Goal: Task Accomplishment & Management: Manage account settings

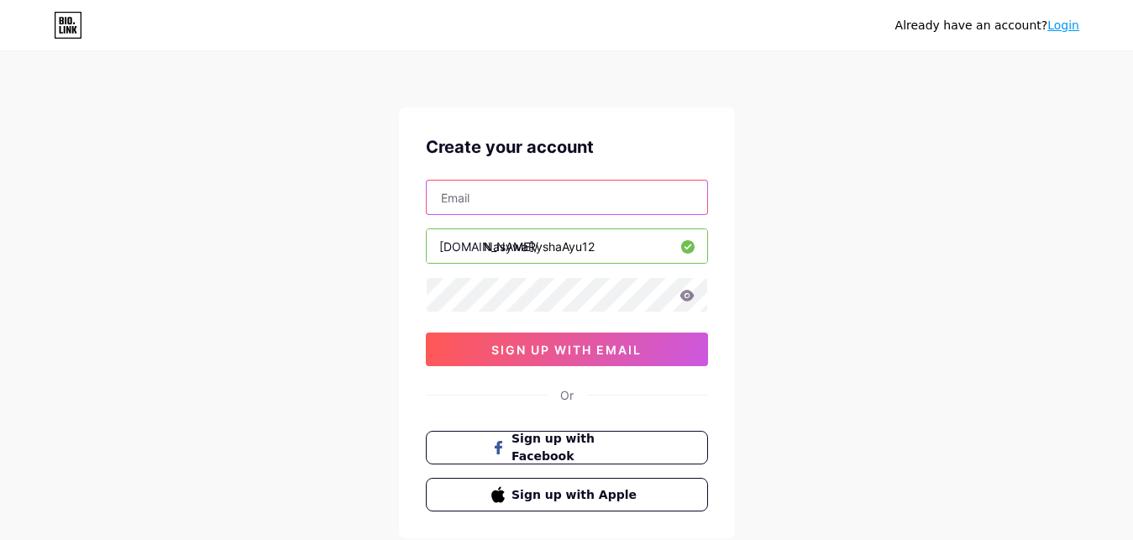
click at [647, 202] on input "text" at bounding box center [567, 198] width 280 height 34
type input "[EMAIL_ADDRESS][DOMAIN_NAME]"
click at [644, 244] on input "NasywaRyshaAyu12" at bounding box center [567, 246] width 280 height 34
drag, startPoint x: 612, startPoint y: 245, endPoint x: 400, endPoint y: 245, distance: 212.4
click at [427, 245] on input "NasywaRyshaAyu12" at bounding box center [567, 246] width 280 height 34
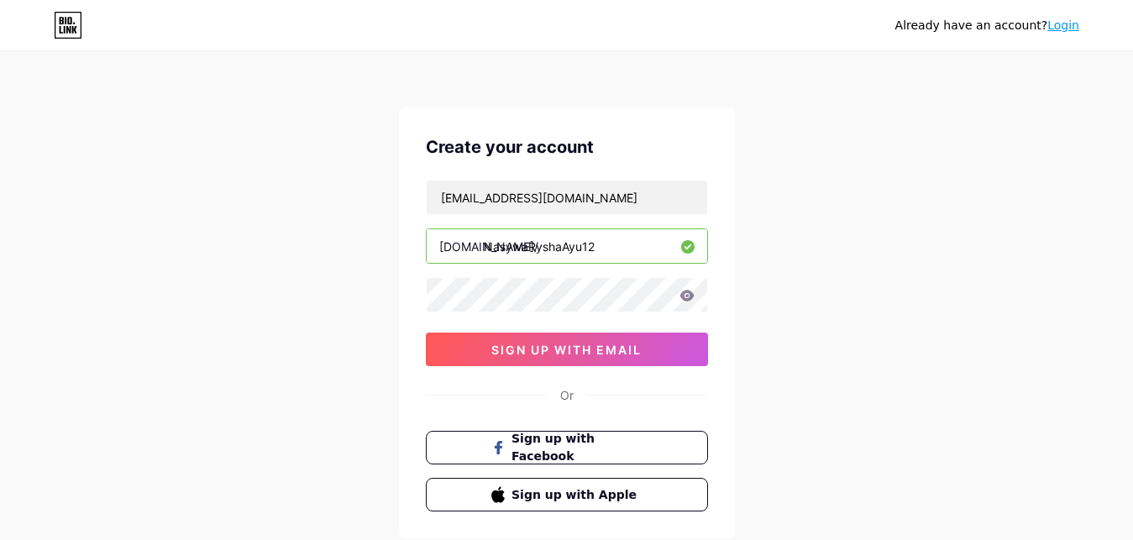
paste input "nasywa rysha ayu, cls. 12, fisip"
click at [592, 252] on input "nasywa rysha ayu, cls. 12, fisip" at bounding box center [567, 246] width 280 height 34
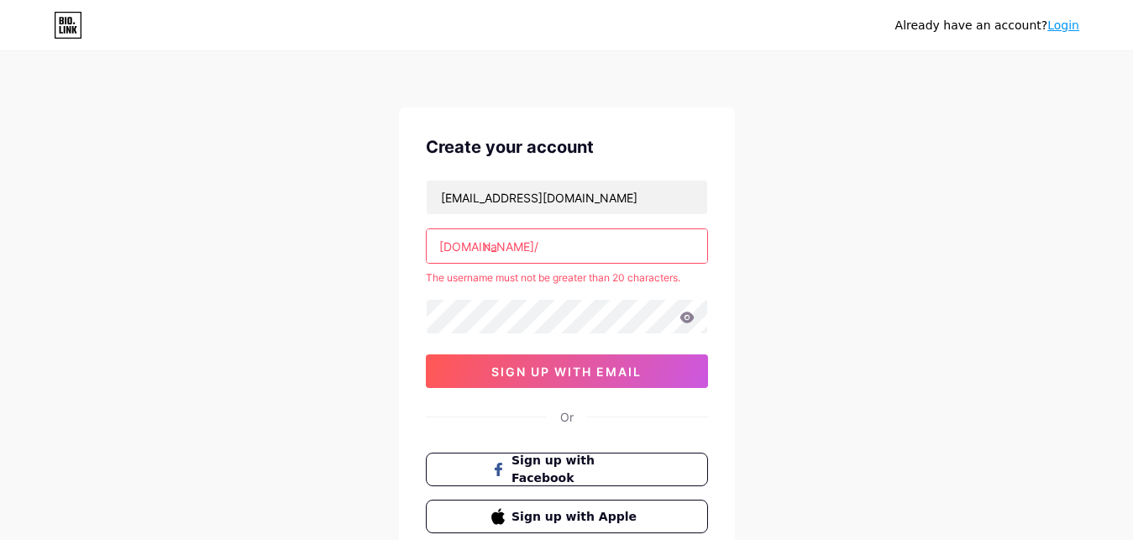
type input "n"
click at [541, 316] on div "sanno091011@gmail.com bio.link/ nasywaryshaayu.cls12.fisip The username must no…" at bounding box center [567, 284] width 282 height 208
click at [646, 240] on input "nasywaryshaayu.cls12.fisip" at bounding box center [567, 246] width 280 height 34
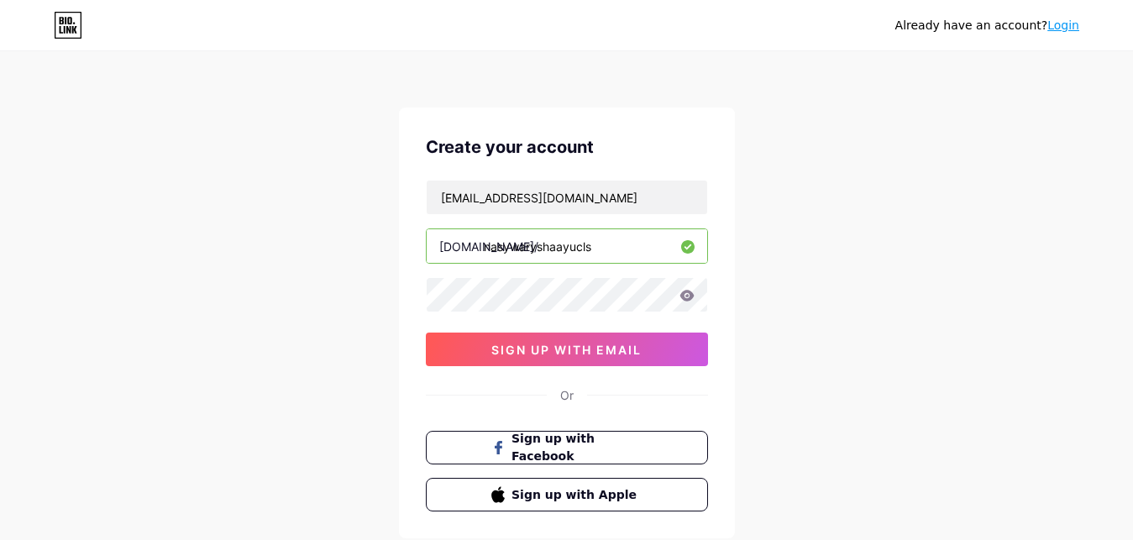
click at [601, 250] on input "nasywaryshaayucls" at bounding box center [567, 246] width 280 height 34
type input "nasywaryshaayucls12"
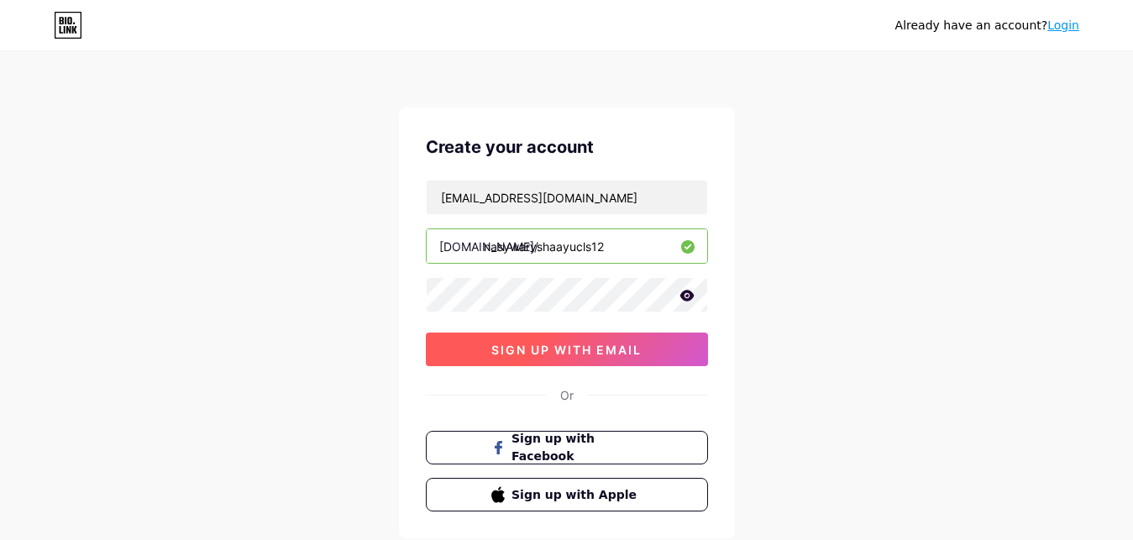
click at [584, 359] on button "sign up with email" at bounding box center [567, 349] width 282 height 34
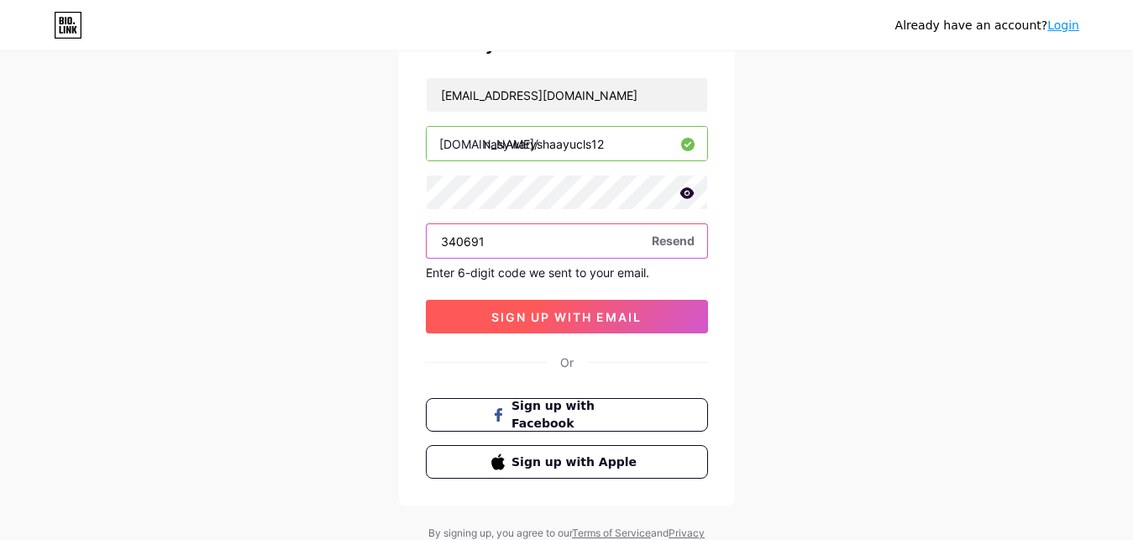
type input "340691"
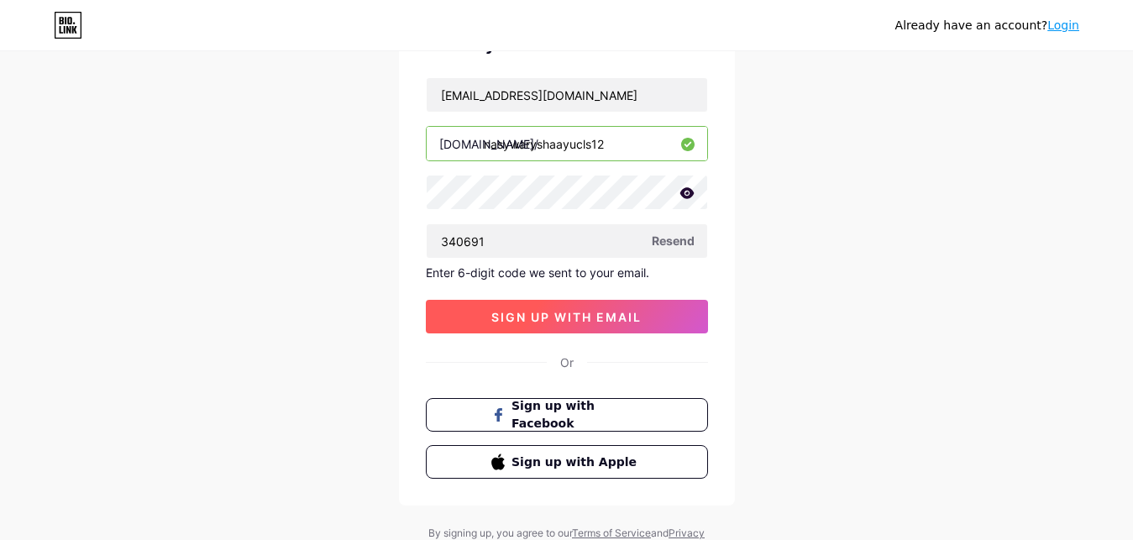
click at [610, 310] on span "sign up with email" at bounding box center [566, 317] width 150 height 14
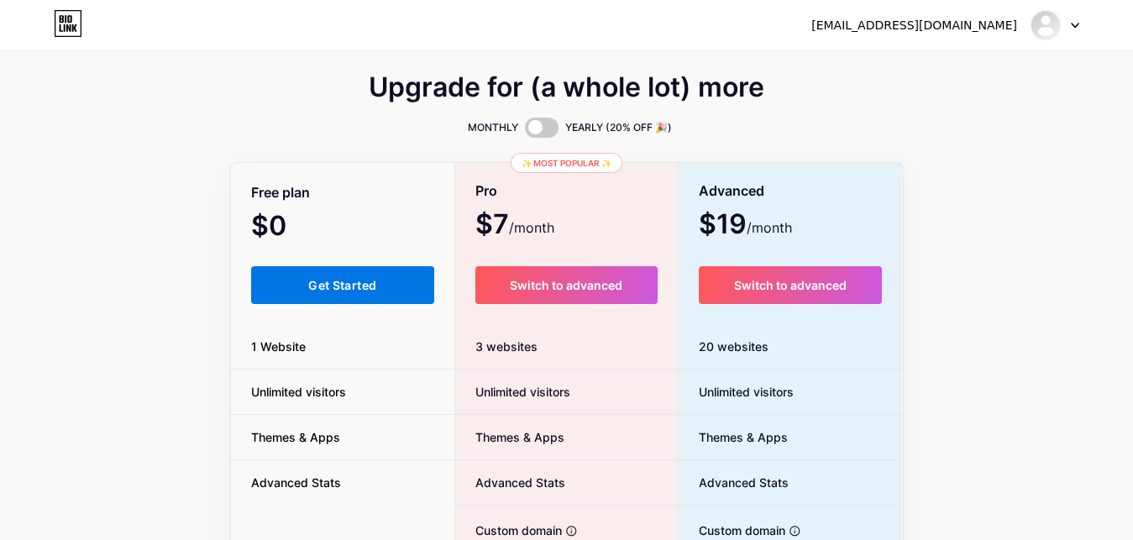
click at [351, 273] on button "Get Started" at bounding box center [343, 285] width 184 height 38
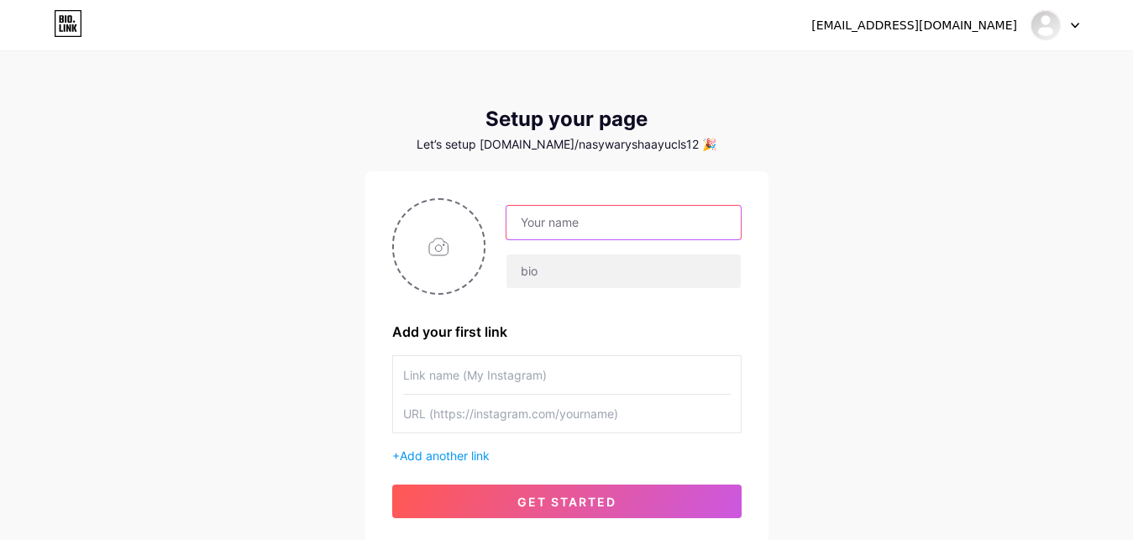
click at [545, 224] on input "text" at bounding box center [622, 223] width 233 height 34
type input "n"
type input "Nasywa [PERSON_NAME]"
click at [498, 363] on input "text" at bounding box center [566, 375] width 327 height 38
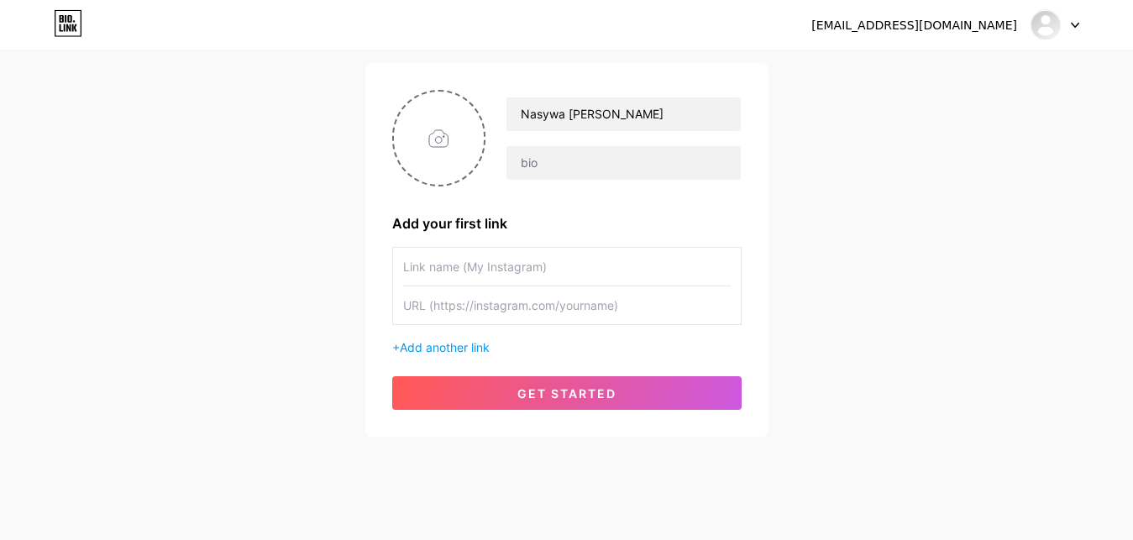
scroll to position [126, 0]
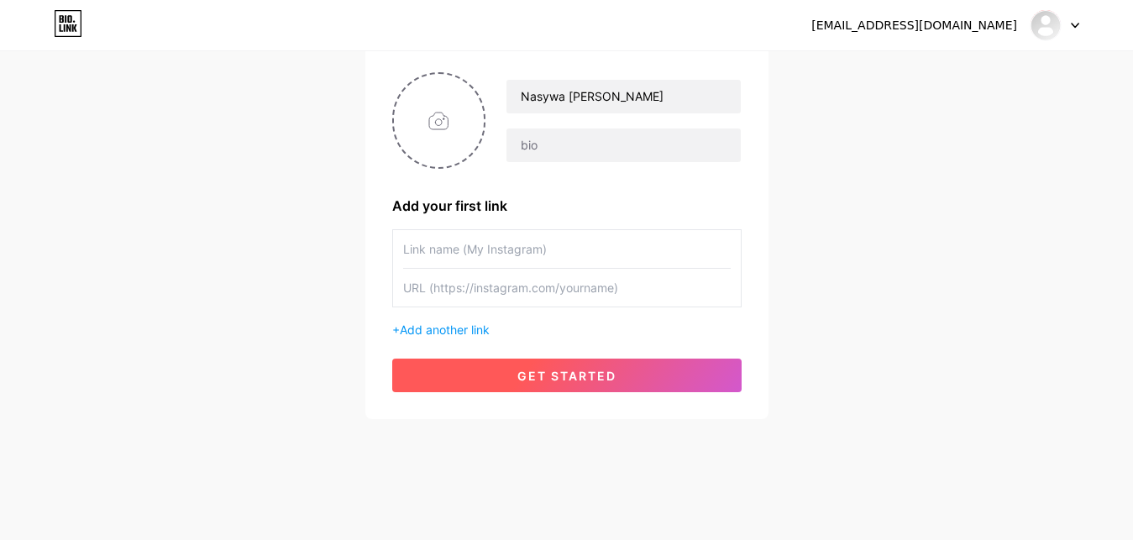
click at [520, 361] on button "get started" at bounding box center [566, 376] width 349 height 34
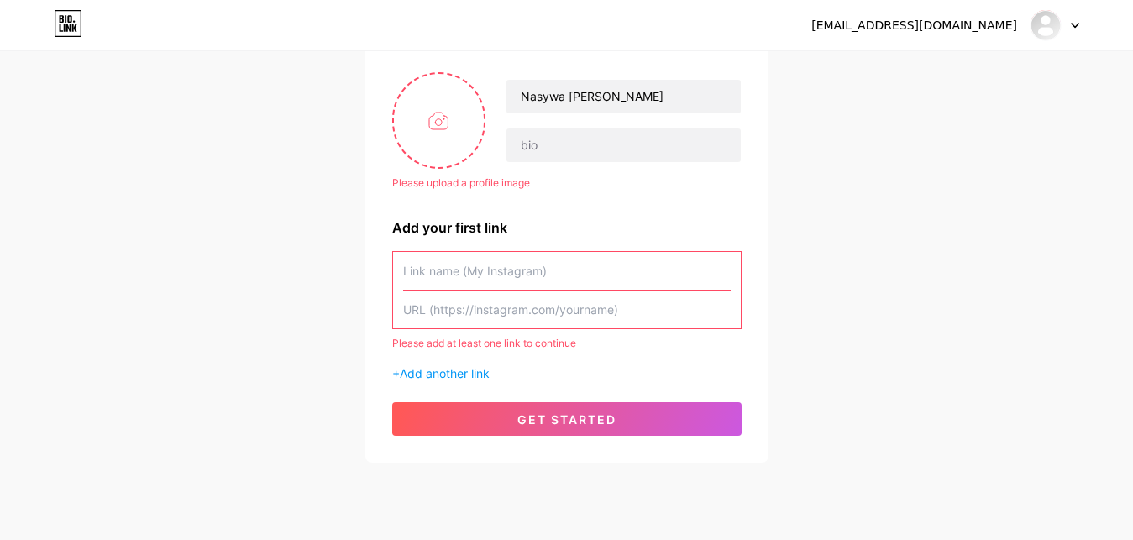
click at [578, 278] on input "text" at bounding box center [566, 271] width 327 height 38
click at [485, 381] on div "+ Add another link" at bounding box center [566, 373] width 349 height 18
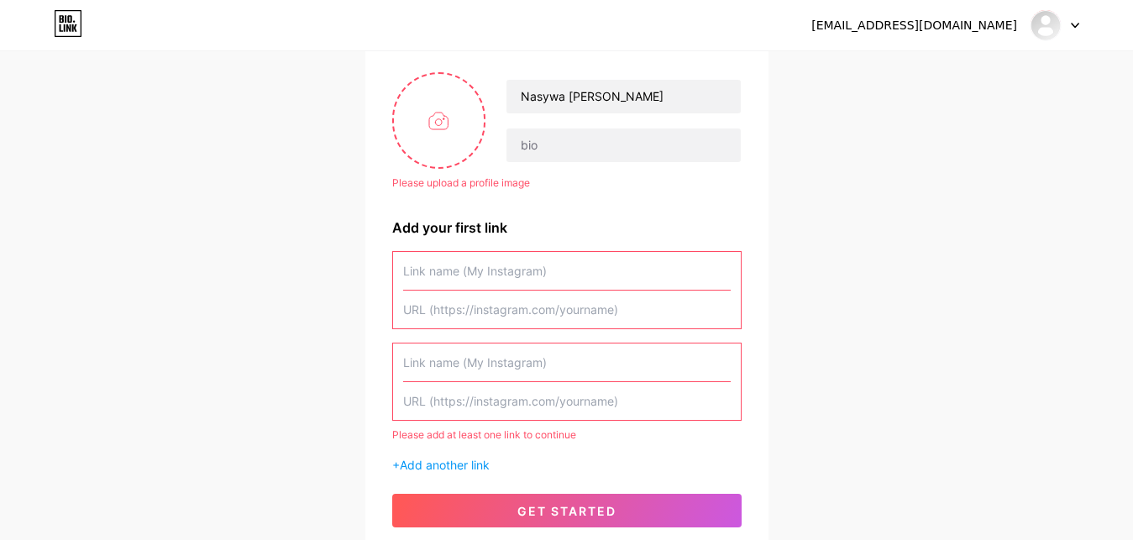
click at [548, 285] on input "text" at bounding box center [566, 271] width 327 height 38
paste input "[URL][DOMAIN_NAME]"
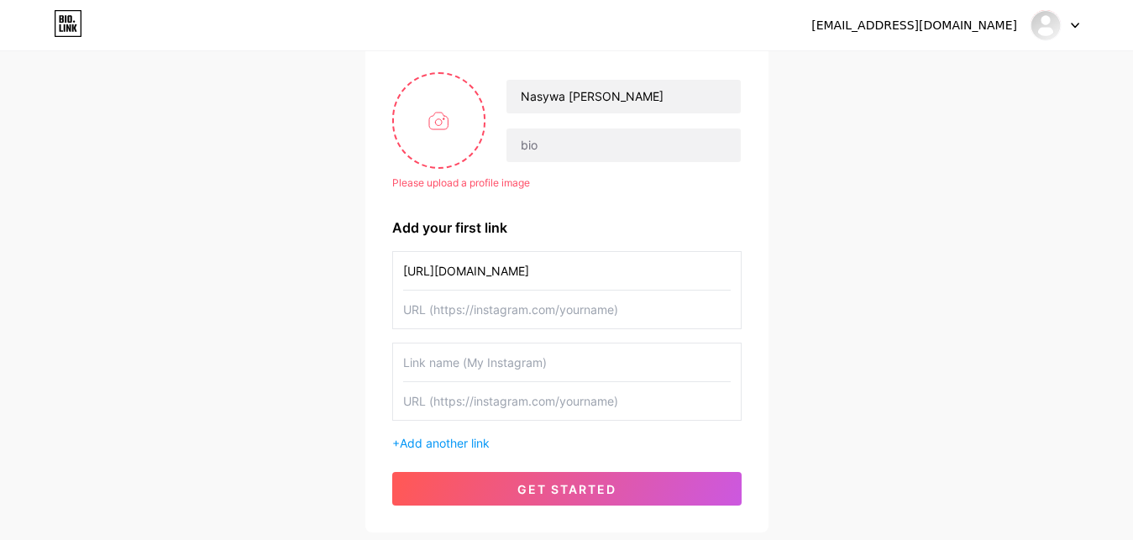
type input "[URL][DOMAIN_NAME]"
click at [505, 320] on input "text" at bounding box center [566, 309] width 327 height 38
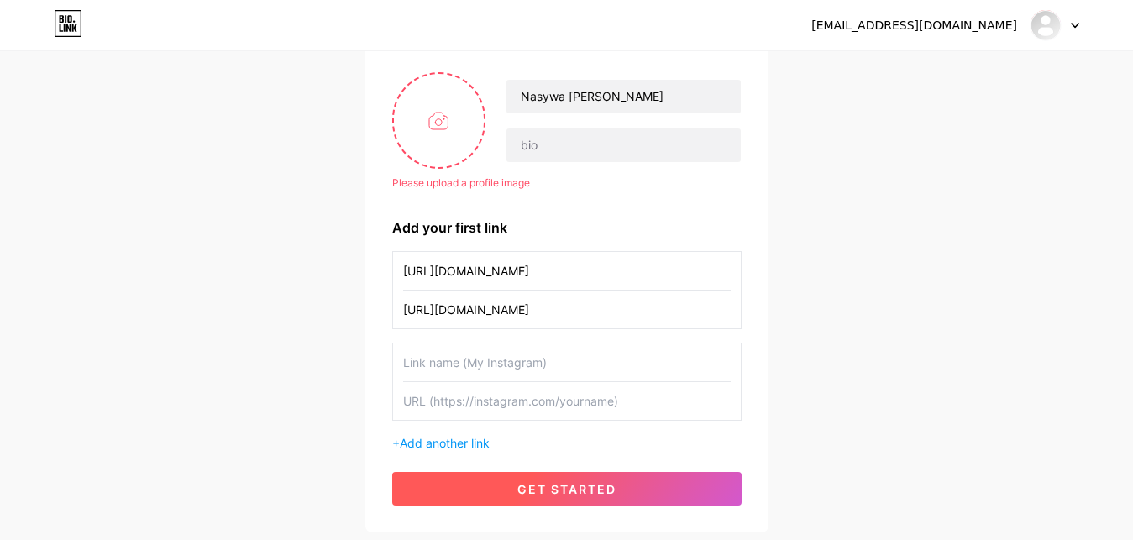
type input "[URL][DOMAIN_NAME]"
click at [562, 483] on span "get started" at bounding box center [566, 489] width 99 height 14
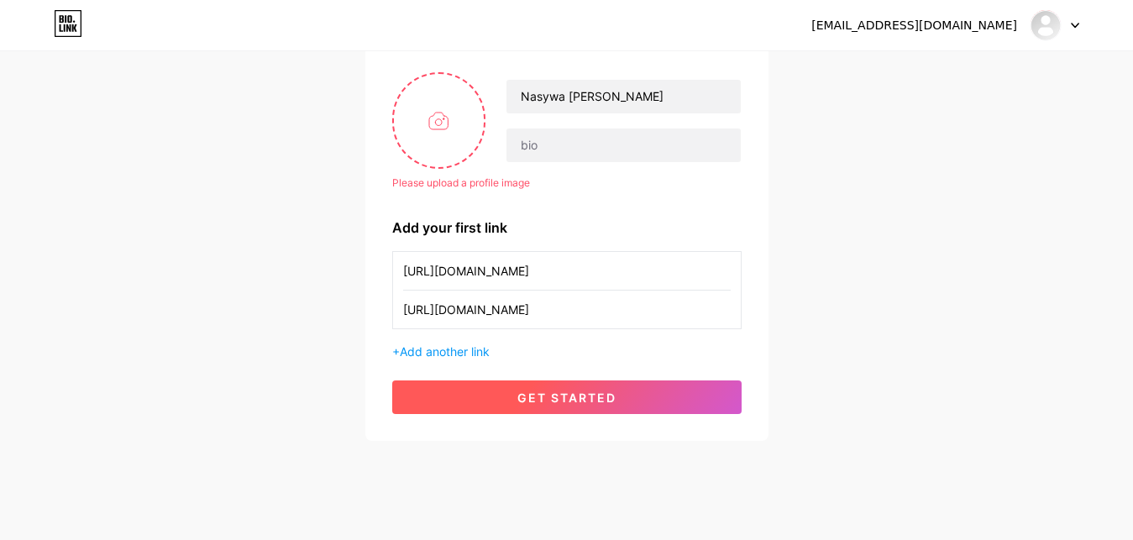
click at [564, 391] on span "get started" at bounding box center [566, 397] width 99 height 14
click at [579, 397] on span "get started" at bounding box center [566, 397] width 99 height 14
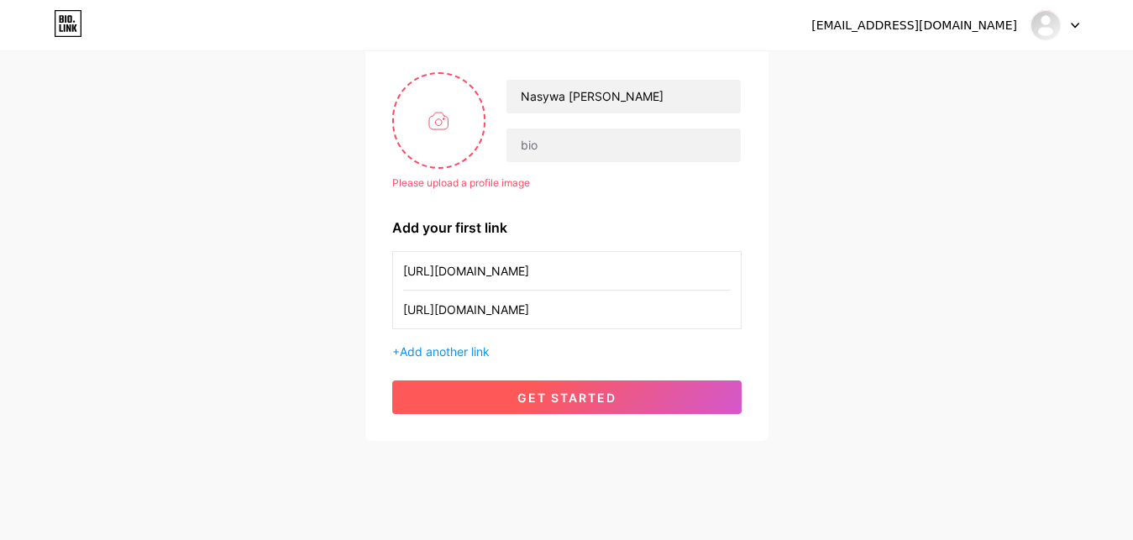
click at [579, 397] on span "get started" at bounding box center [566, 397] width 99 height 14
click at [584, 385] on button "get started" at bounding box center [566, 397] width 349 height 34
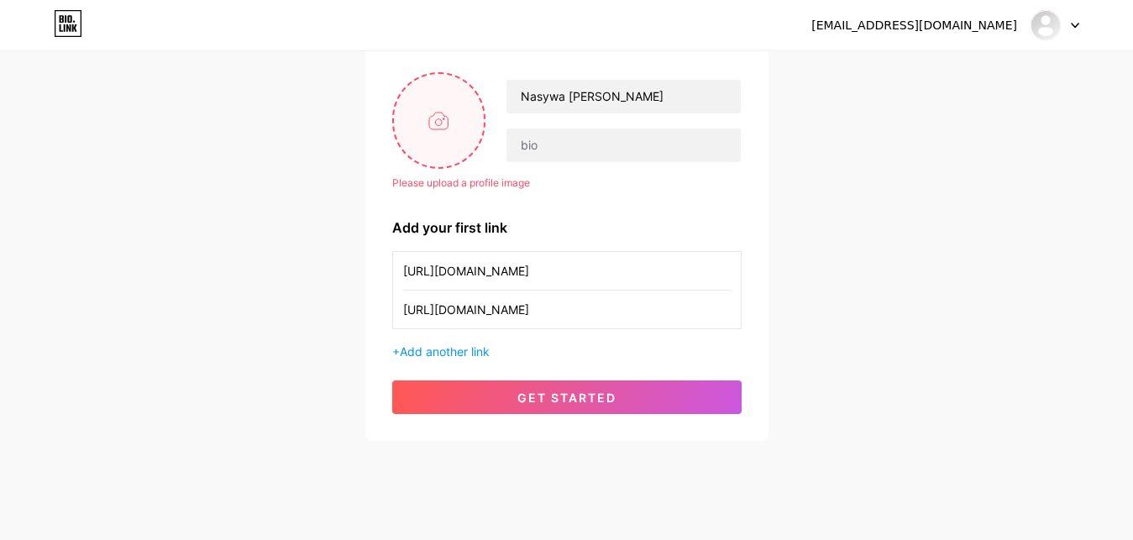
drag, startPoint x: 467, startPoint y: 166, endPoint x: 455, endPoint y: 143, distance: 26.3
click at [455, 143] on input "file" at bounding box center [439, 120] width 91 height 93
type input "C:\fakepath\Gedung-Rektorat-Institut-Teknologi-Sepuluh-Nopember-ITS.jpeg"
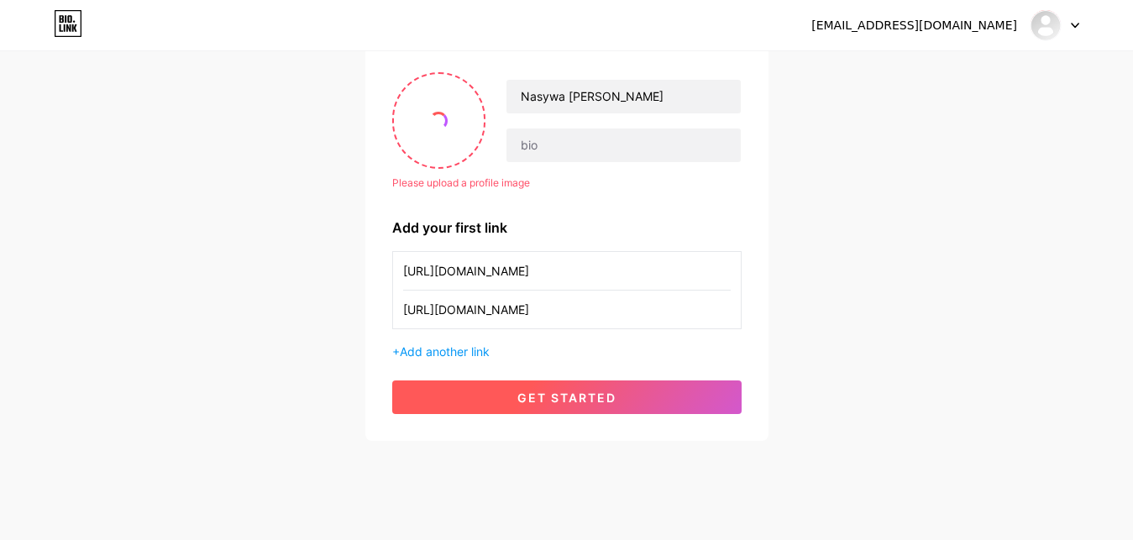
click at [677, 401] on button "get started" at bounding box center [566, 397] width 349 height 34
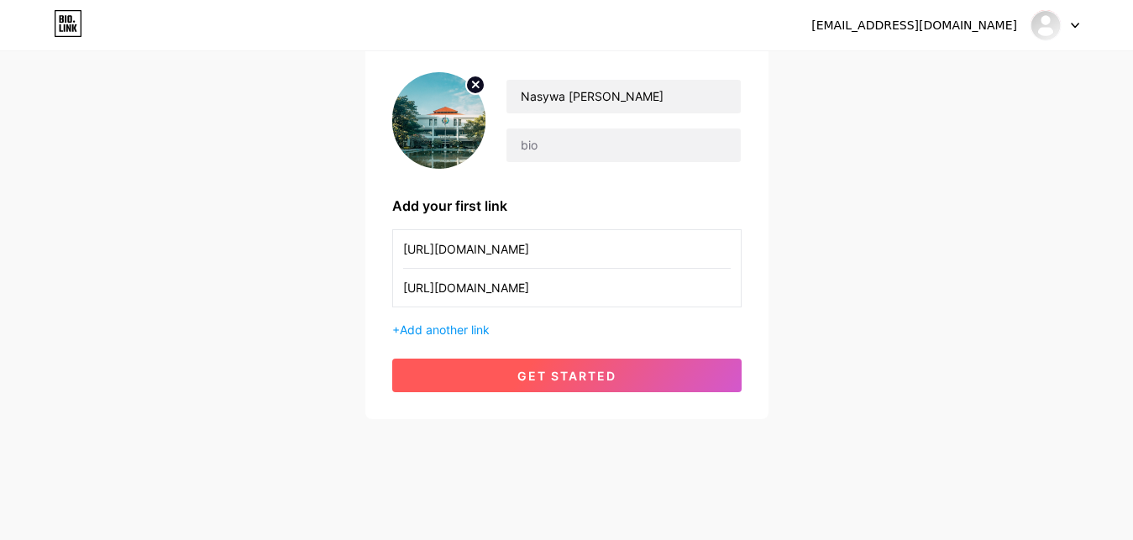
click at [668, 372] on button "get started" at bounding box center [566, 376] width 349 height 34
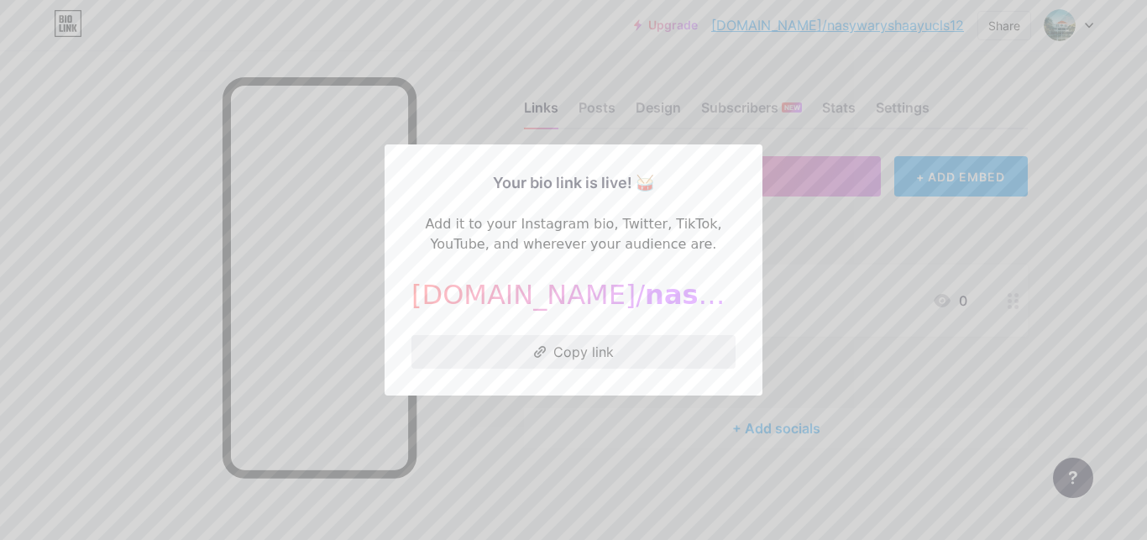
click at [620, 355] on button "Copy link" at bounding box center [573, 352] width 324 height 34
click at [646, 64] on div at bounding box center [573, 270] width 1147 height 540
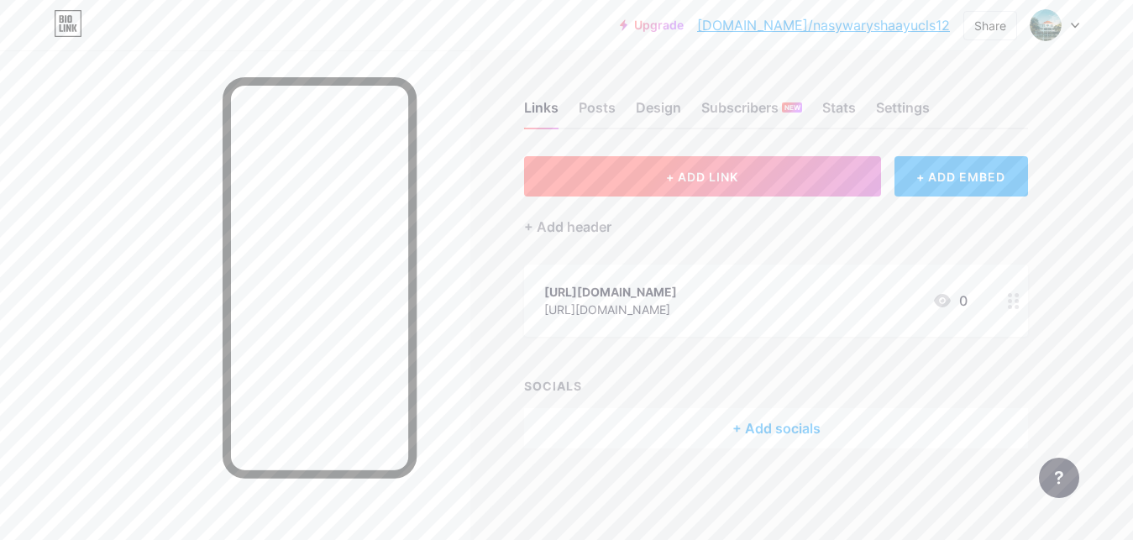
click at [735, 165] on button "+ ADD LINK" at bounding box center [702, 176] width 357 height 40
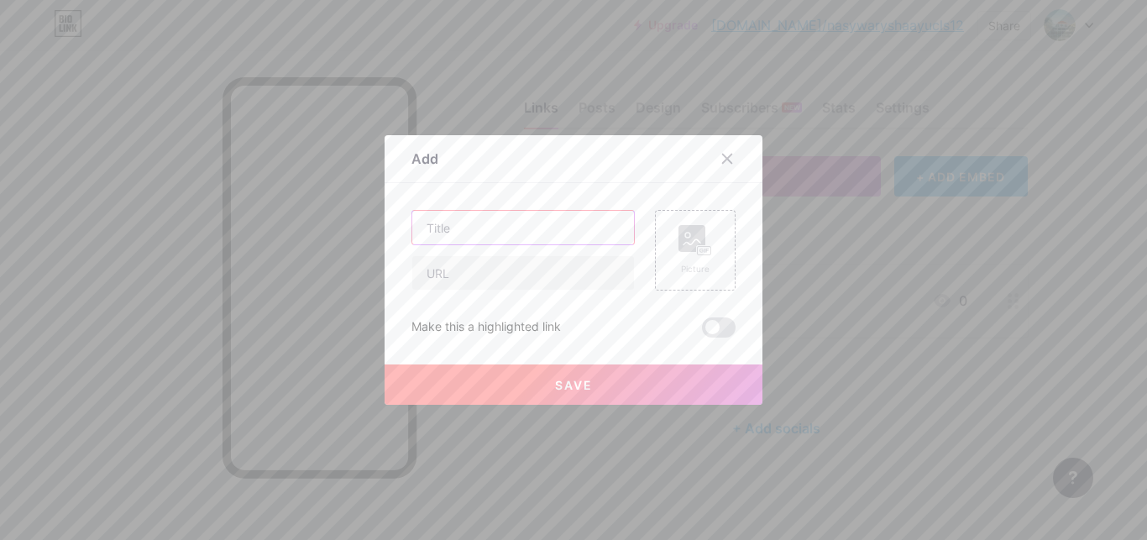
click at [543, 220] on input "text" at bounding box center [523, 228] width 222 height 34
type input "Instagram"
click at [464, 261] on input "text" at bounding box center [523, 273] width 222 height 34
paste input "https://bio.link/nasywaryshaayucls12"
type input "https://bio.link/nasywaryshaayucls12"
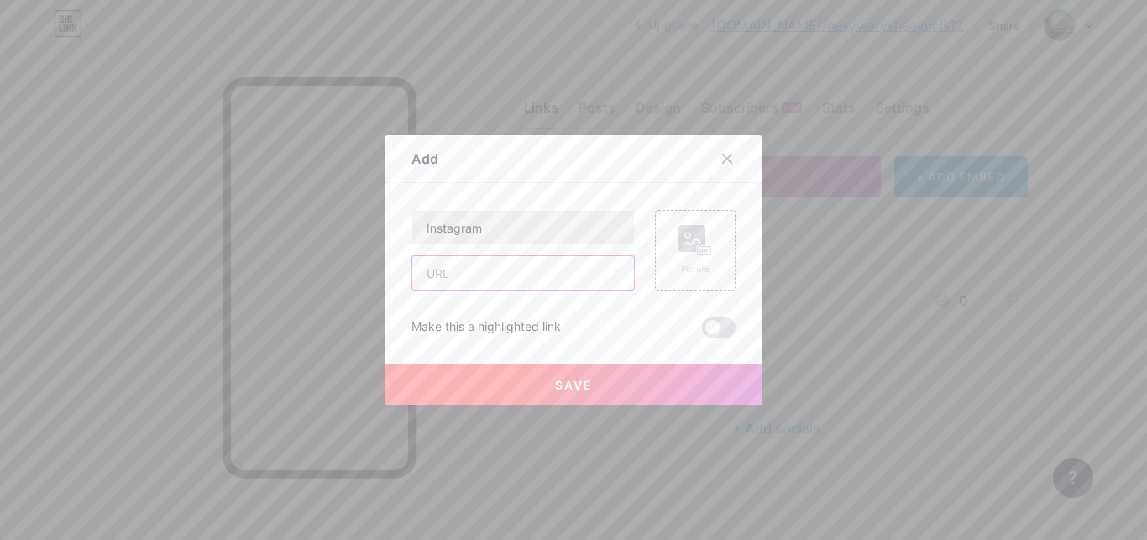
paste input "[URL][DOMAIN_NAME]"
type input "[URL][DOMAIN_NAME]"
click at [709, 328] on span at bounding box center [719, 327] width 34 height 20
click at [702, 332] on input "checkbox" at bounding box center [702, 332] width 0 height 0
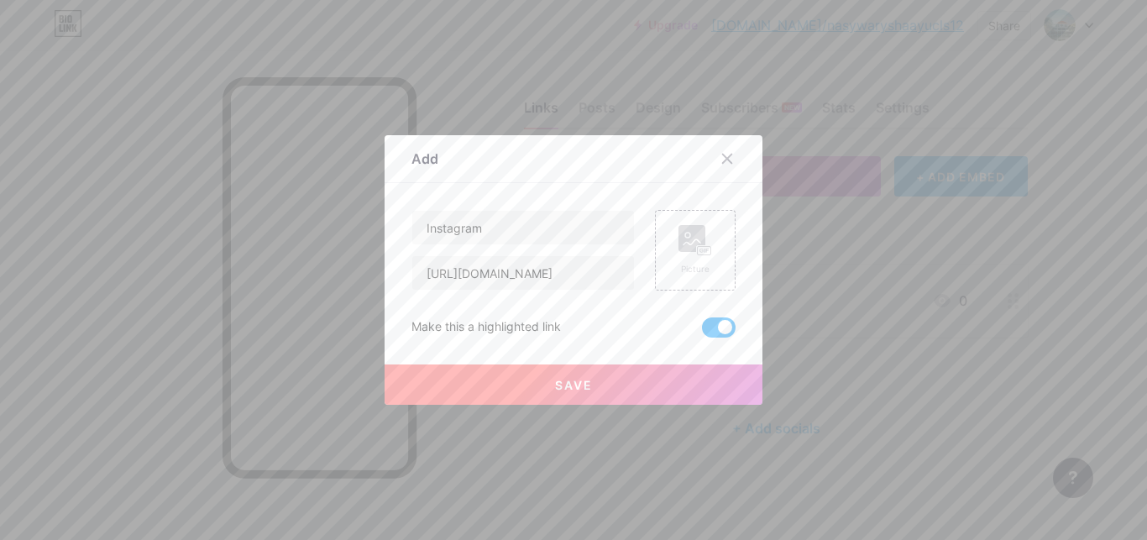
click at [709, 328] on span at bounding box center [719, 327] width 34 height 20
click at [702, 332] on input "checkbox" at bounding box center [702, 332] width 0 height 0
click at [724, 332] on span at bounding box center [719, 327] width 34 height 20
click at [702, 332] on input "checkbox" at bounding box center [702, 332] width 0 height 0
click at [669, 390] on button "Save" at bounding box center [574, 384] width 378 height 40
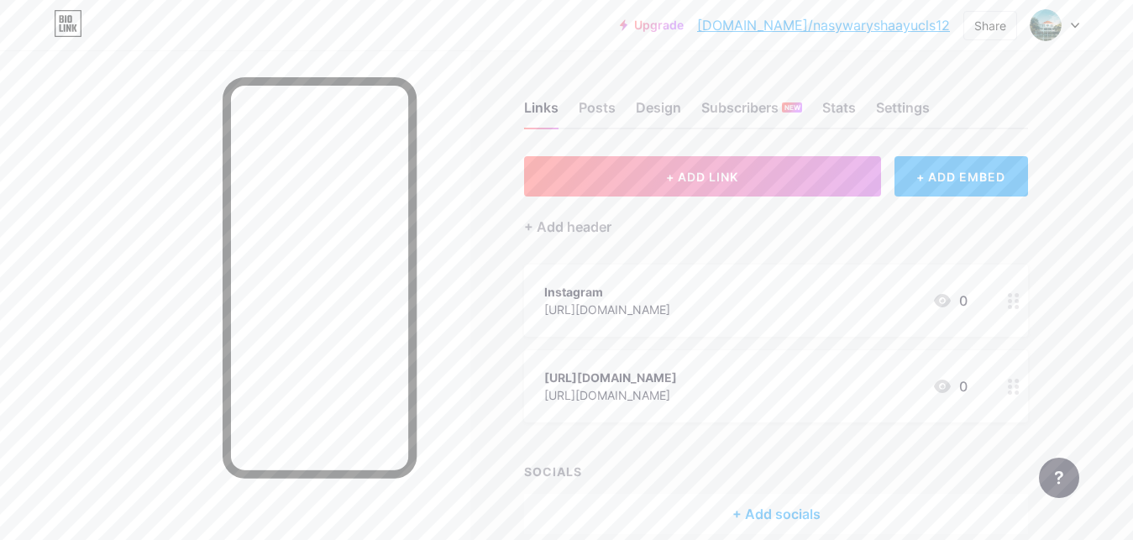
click at [1012, 304] on icon at bounding box center [1014, 301] width 12 height 16
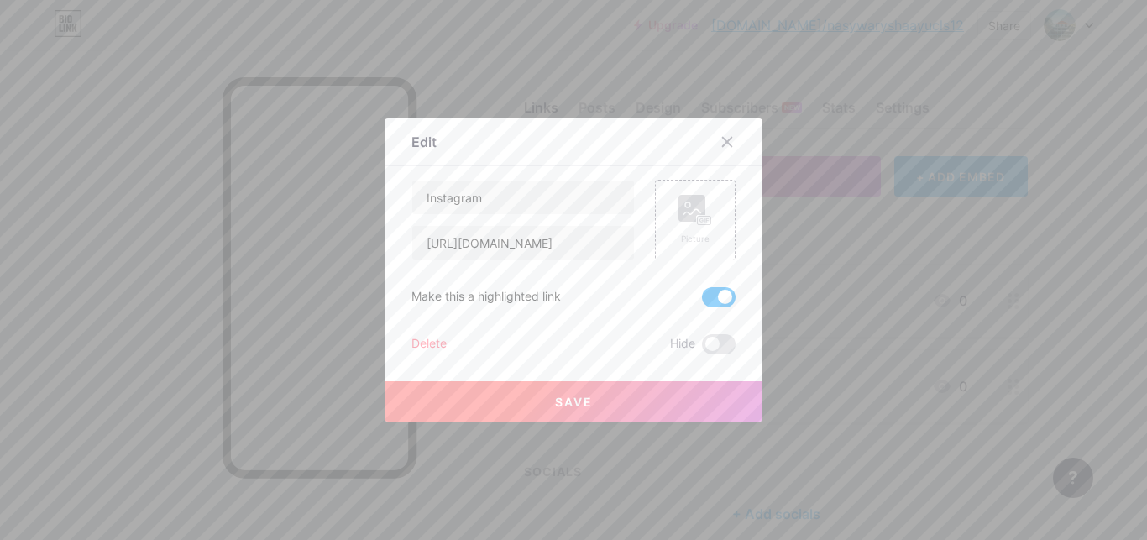
click at [741, 129] on div at bounding box center [737, 142] width 50 height 30
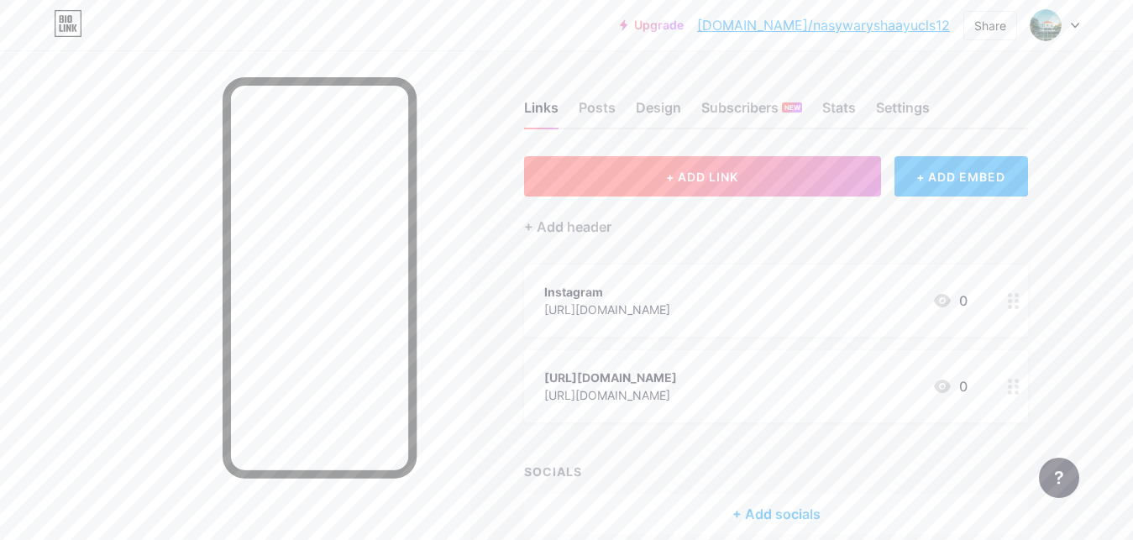
click at [751, 178] on button "+ ADD LINK" at bounding box center [702, 176] width 357 height 40
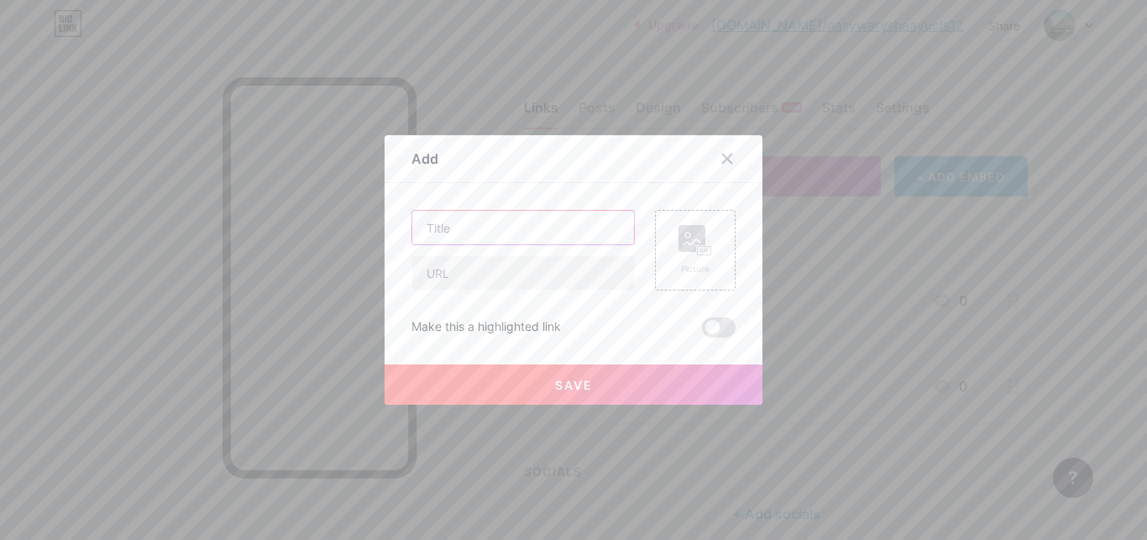
click at [576, 242] on input "text" at bounding box center [523, 228] width 222 height 34
type input "Linkedin"
click at [556, 271] on input "text" at bounding box center [523, 273] width 222 height 34
paste input "[URL][DOMAIN_NAME]"
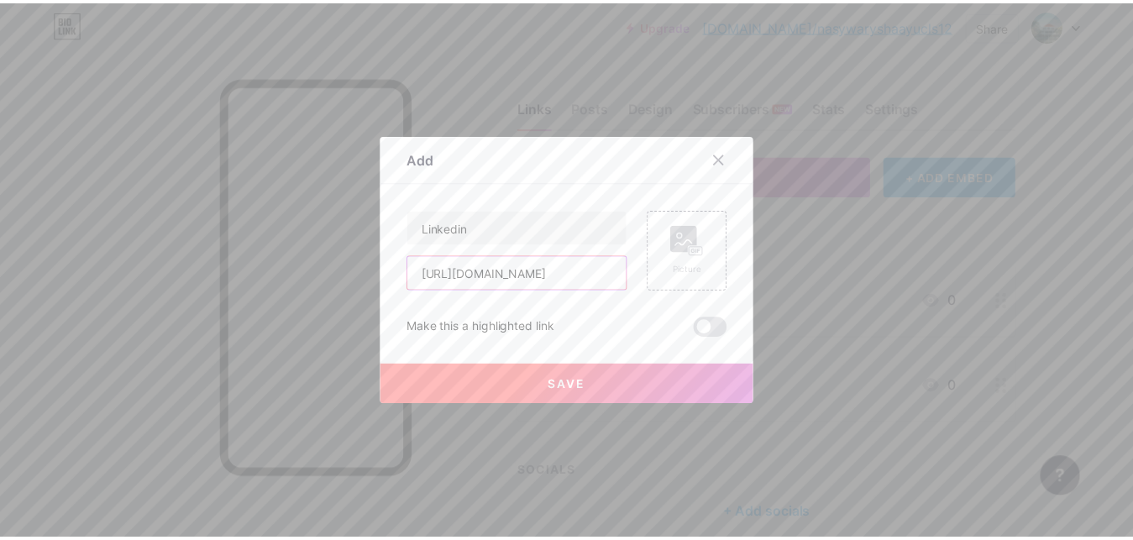
scroll to position [0, 1446]
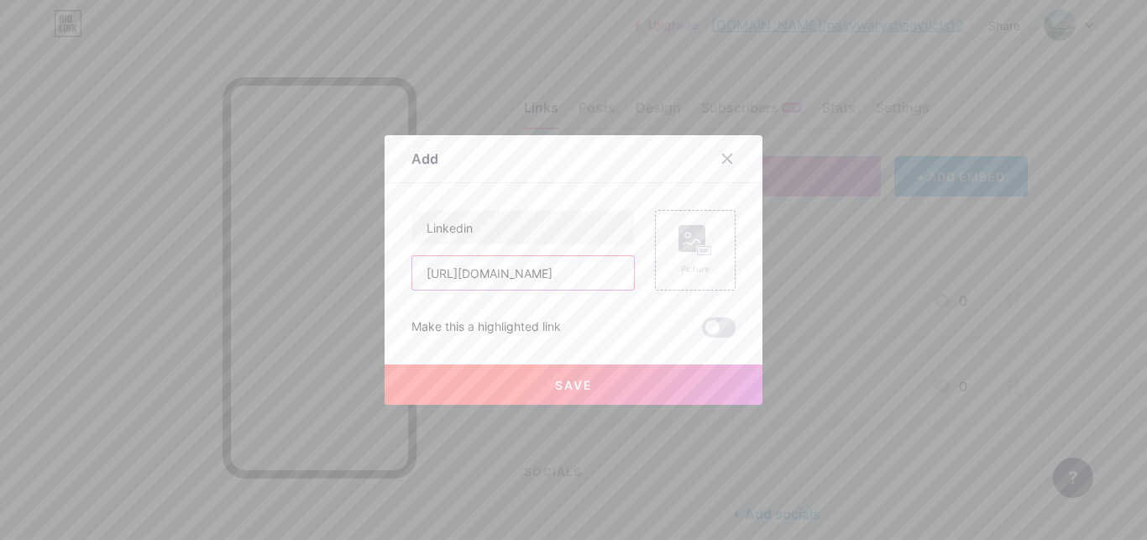
type input "[URL][DOMAIN_NAME]"
click at [716, 330] on span at bounding box center [719, 327] width 34 height 20
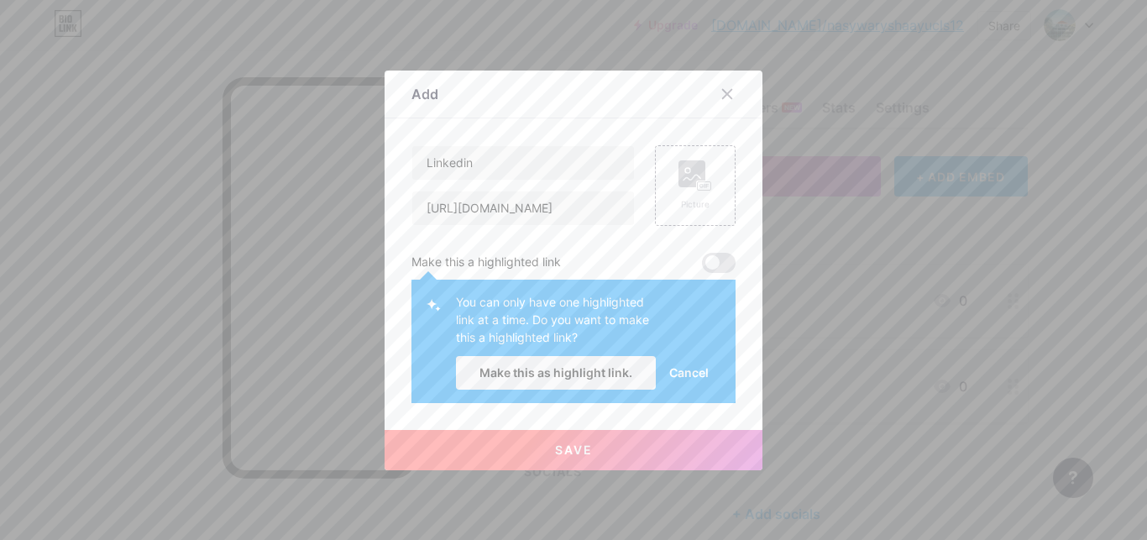
click at [716, 330] on div "You can only have one highlighted link at a time. Do you want to make this a hi…" at bounding box center [573, 341] width 324 height 123
click at [706, 259] on span at bounding box center [719, 263] width 34 height 20
click at [683, 370] on span "Cancel" at bounding box center [688, 373] width 39 height 18
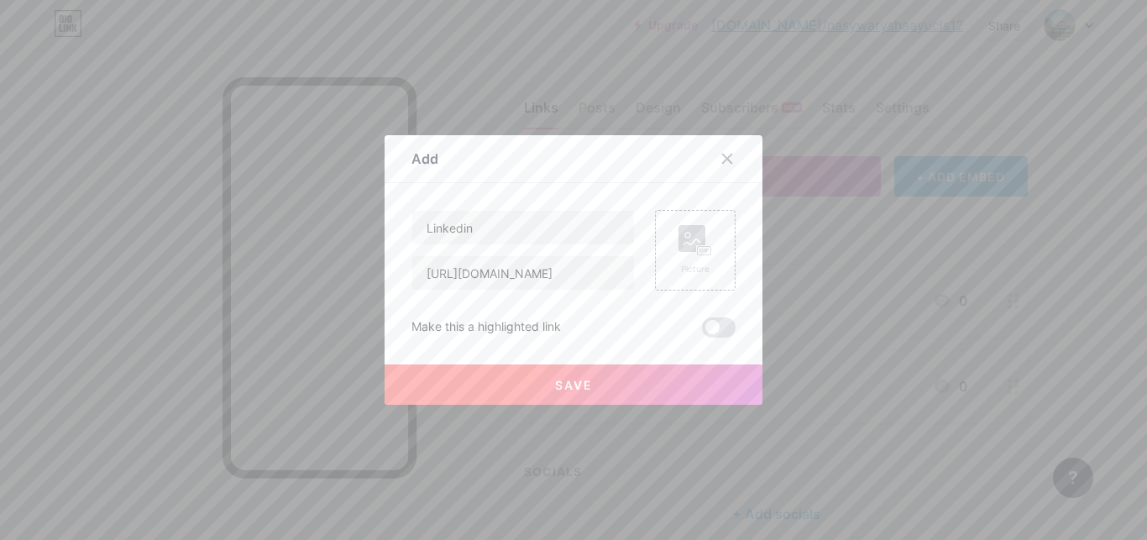
click at [620, 382] on button "Save" at bounding box center [574, 384] width 378 height 40
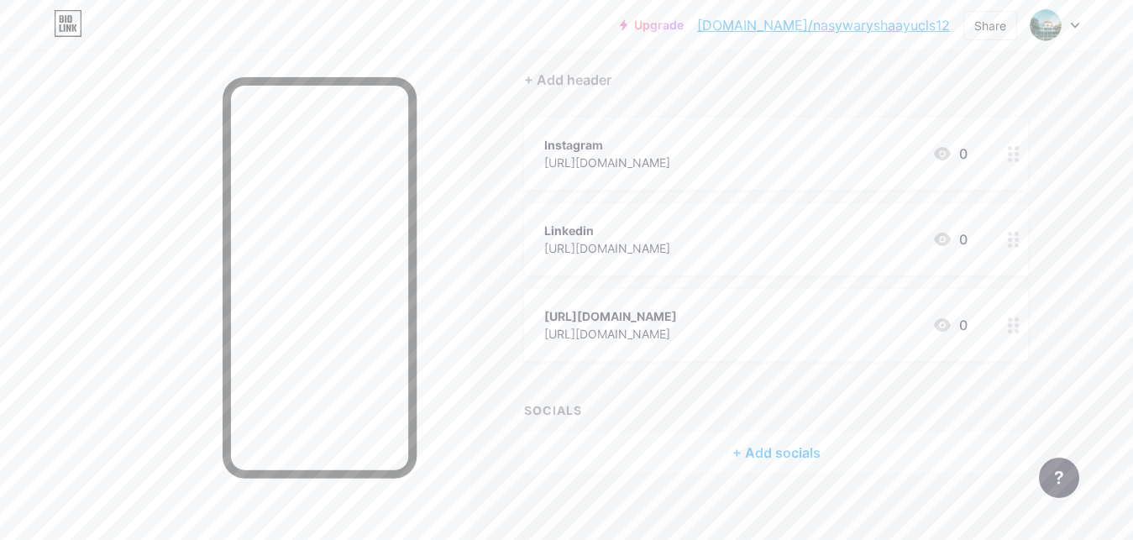
scroll to position [0, 0]
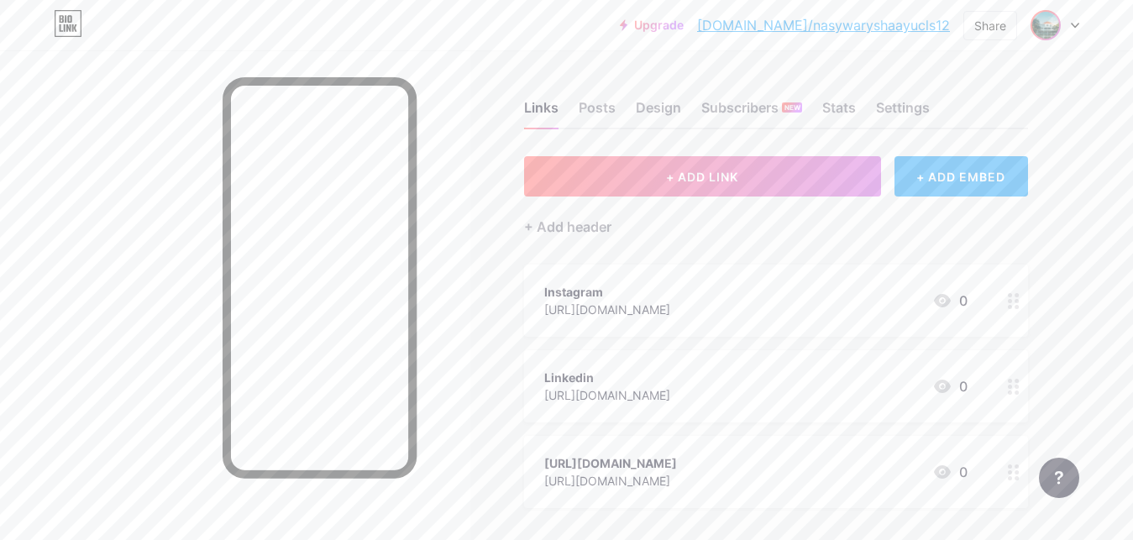
click at [1048, 13] on img at bounding box center [1045, 25] width 27 height 27
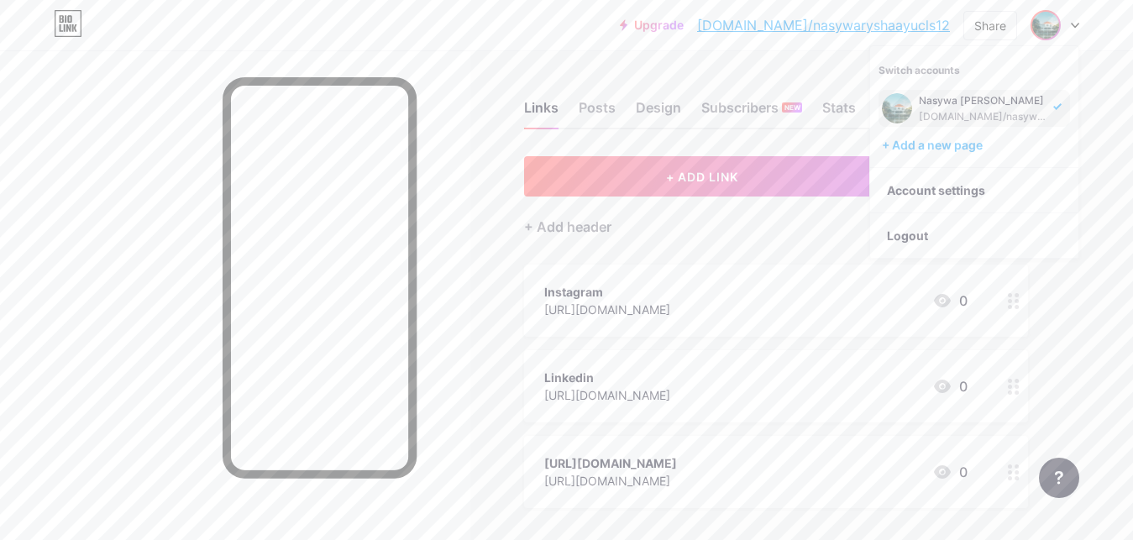
click at [1077, 32] on div at bounding box center [1054, 25] width 49 height 30
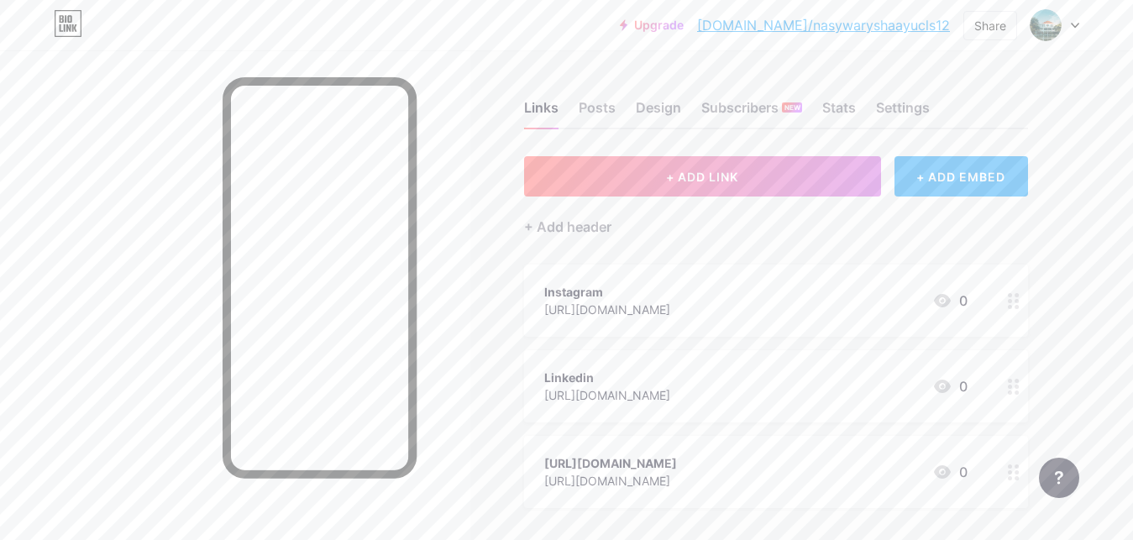
click at [1076, 26] on icon at bounding box center [1074, 26] width 7 height 4
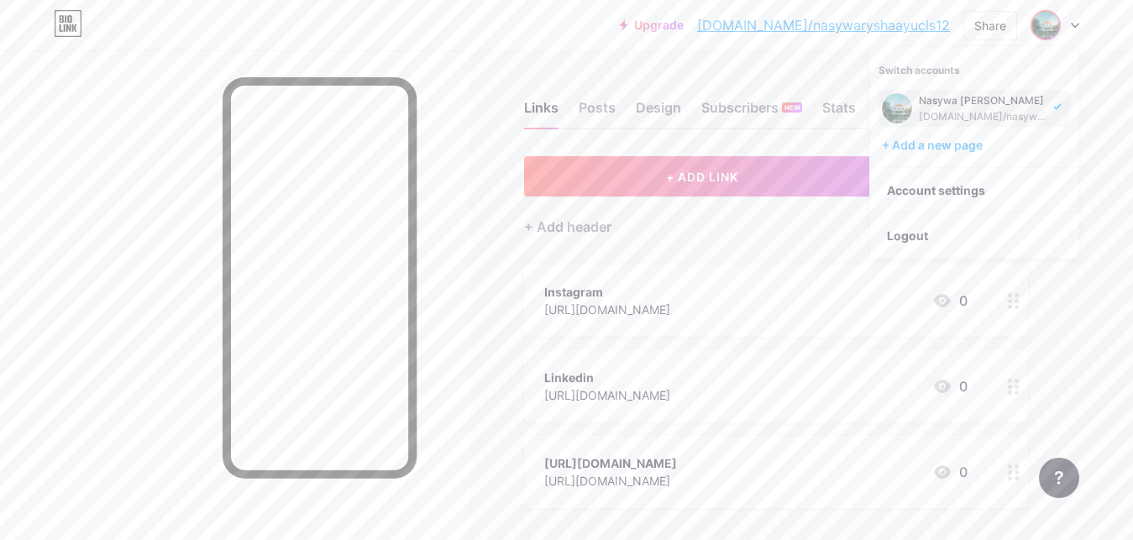
click at [982, 107] on div "Nasywa [PERSON_NAME]" at bounding box center [983, 100] width 129 height 13
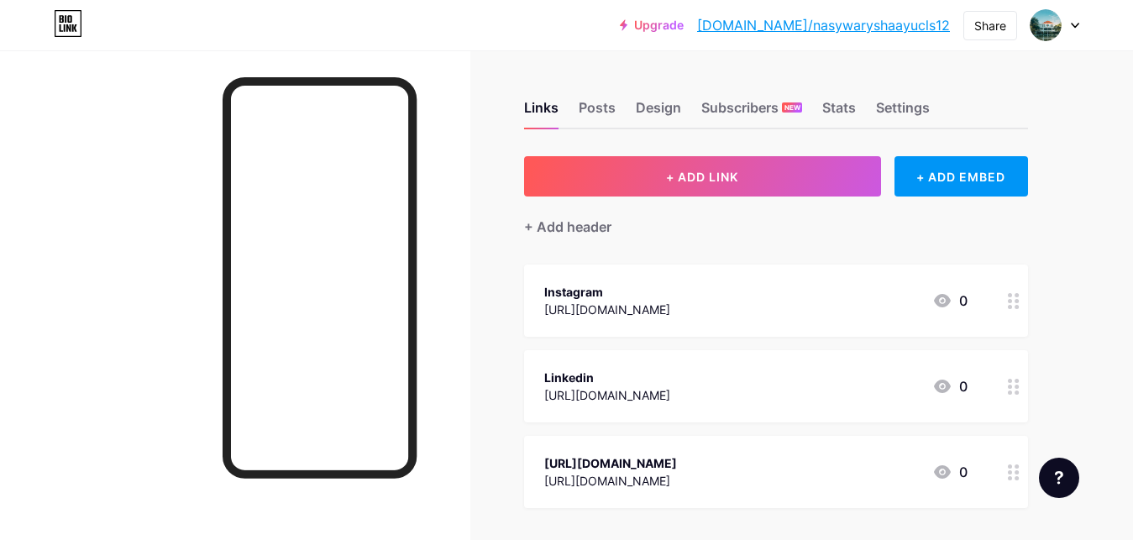
click at [1012, 475] on icon at bounding box center [1014, 472] width 12 height 16
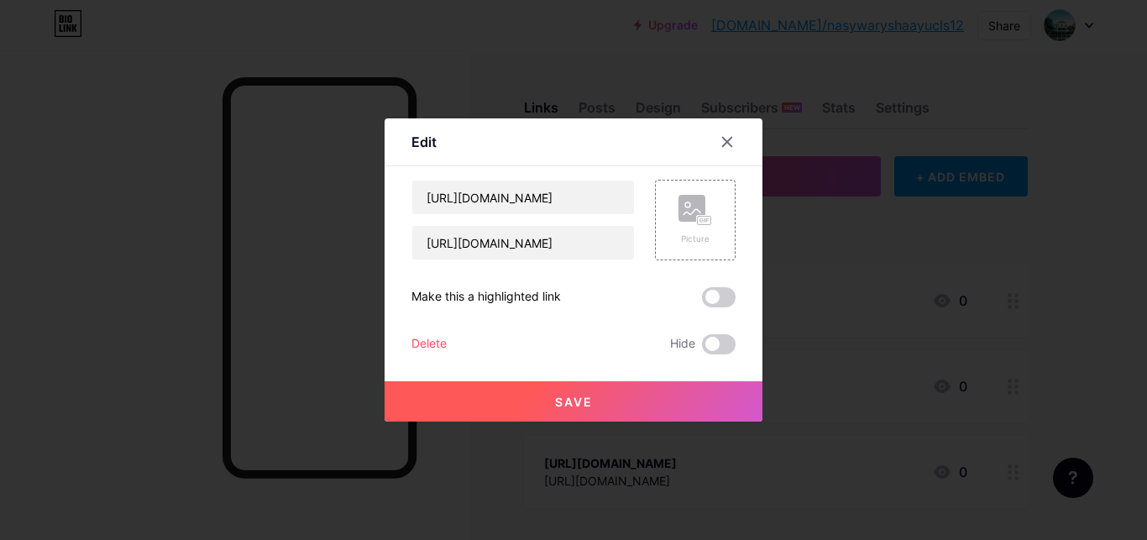
click at [411, 338] on div "Delete" at bounding box center [428, 344] width 35 height 20
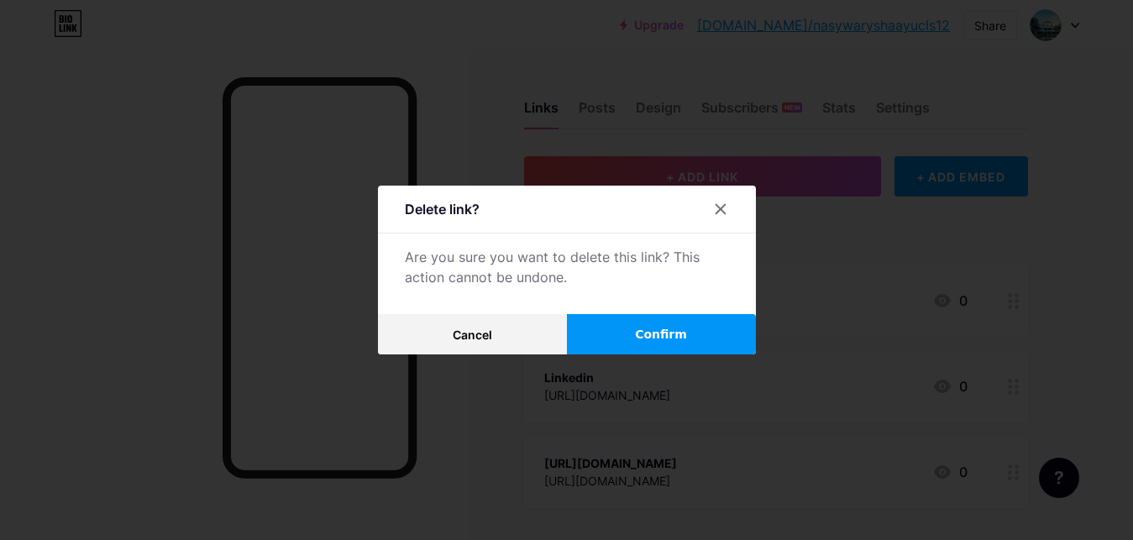
click at [695, 319] on button "Confirm" at bounding box center [661, 334] width 189 height 40
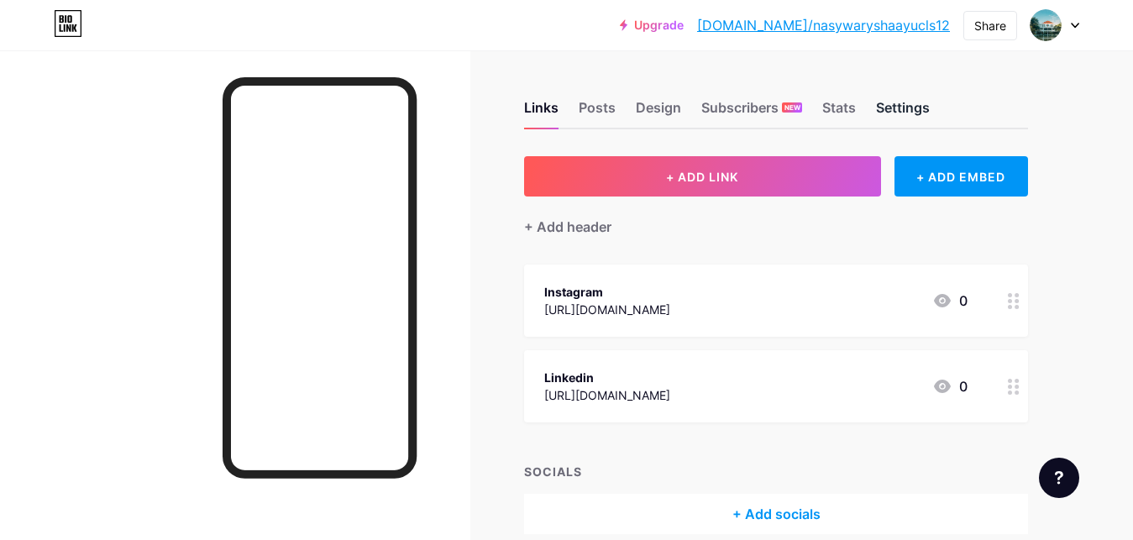
click at [924, 100] on div "Settings" at bounding box center [903, 112] width 54 height 30
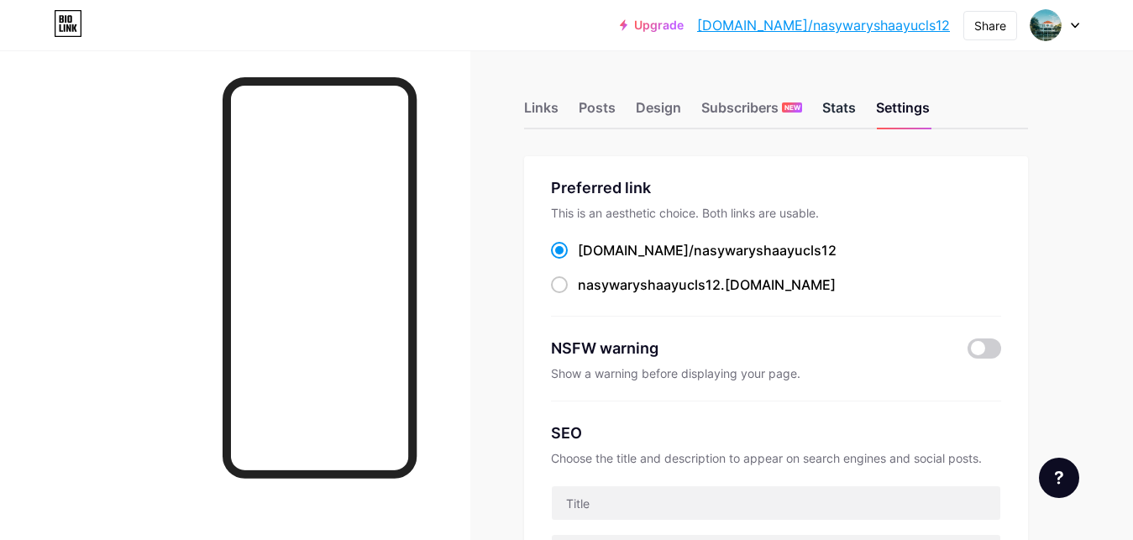
click at [849, 99] on div "Stats" at bounding box center [839, 112] width 34 height 30
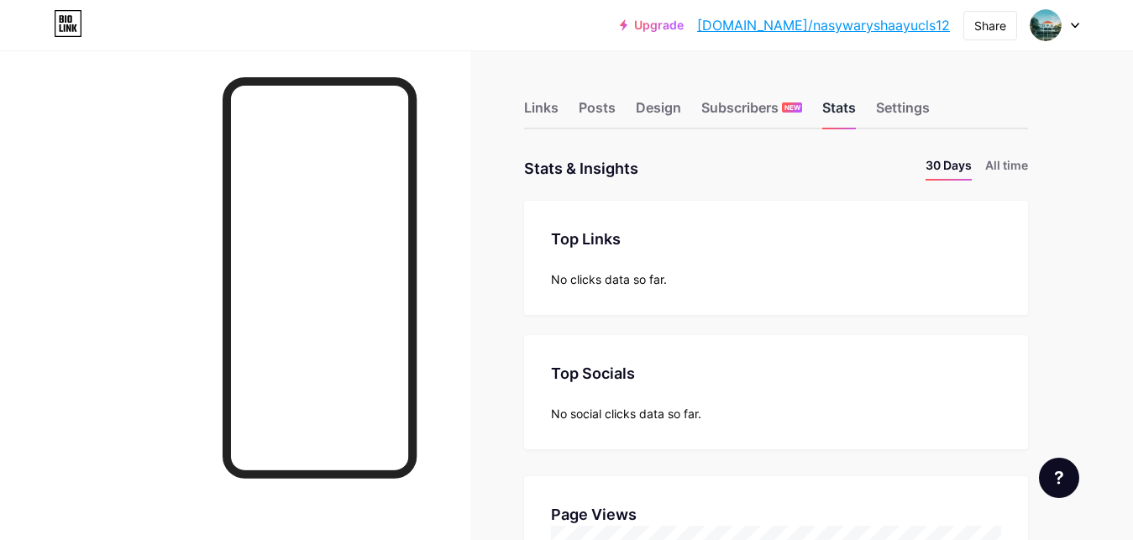
scroll to position [540, 1133]
click at [531, 115] on div "Links" at bounding box center [541, 112] width 34 height 30
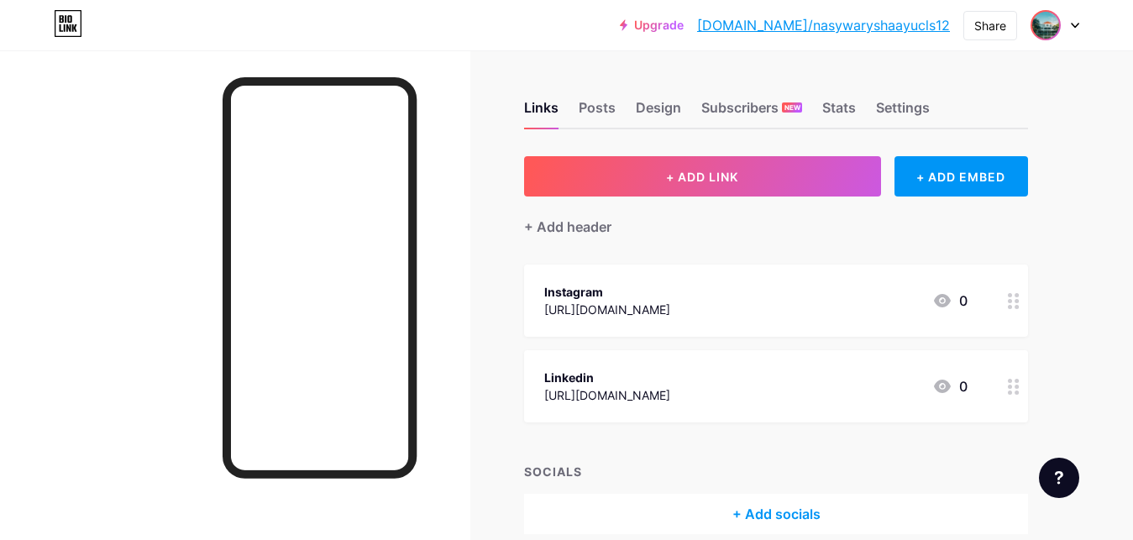
click at [1032, 25] on img at bounding box center [1045, 25] width 27 height 27
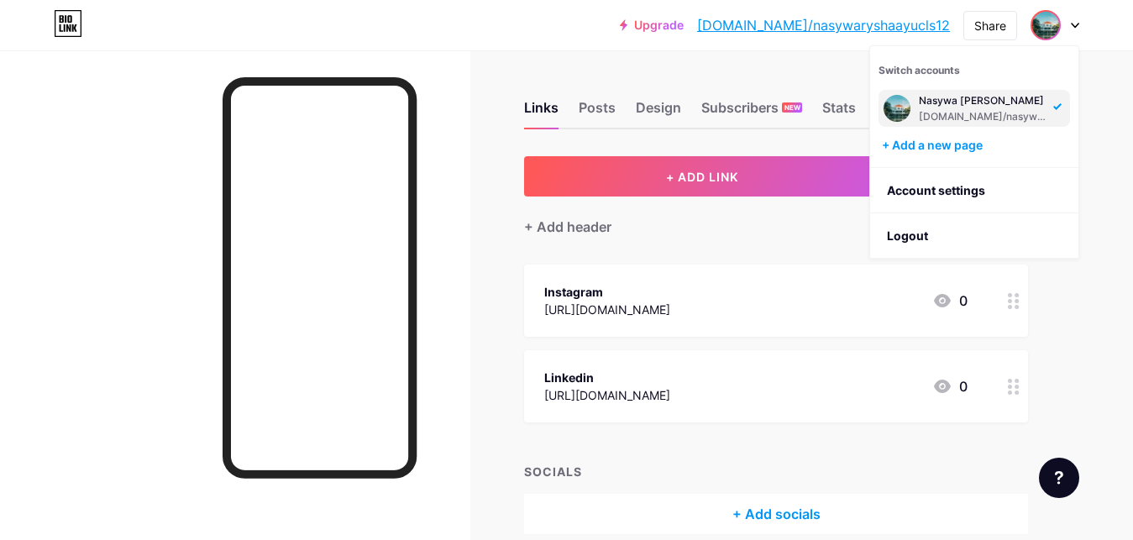
click at [903, 110] on img at bounding box center [896, 108] width 27 height 27
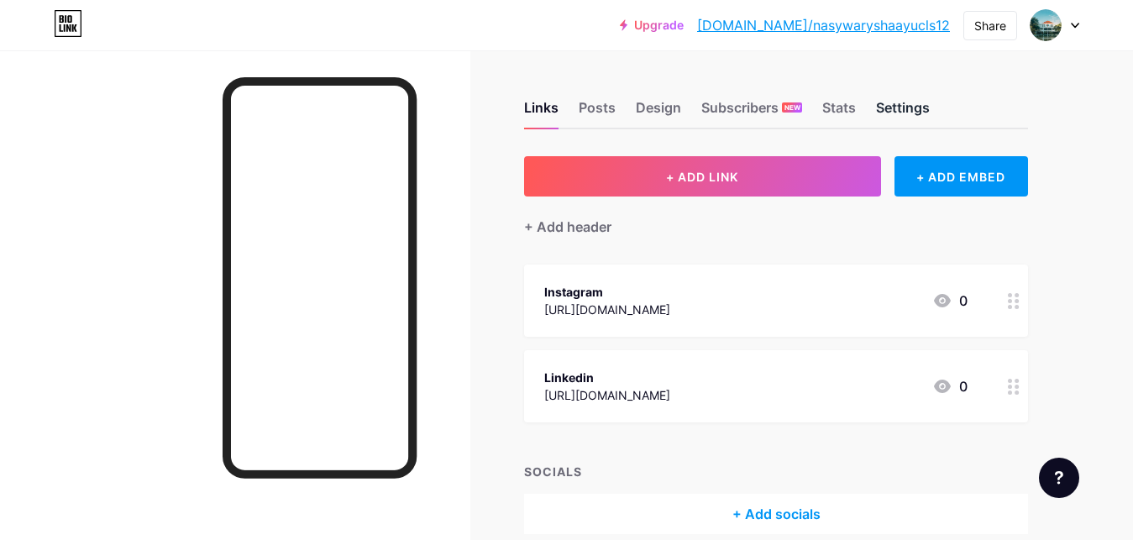
click at [924, 106] on div "Settings" at bounding box center [903, 112] width 54 height 30
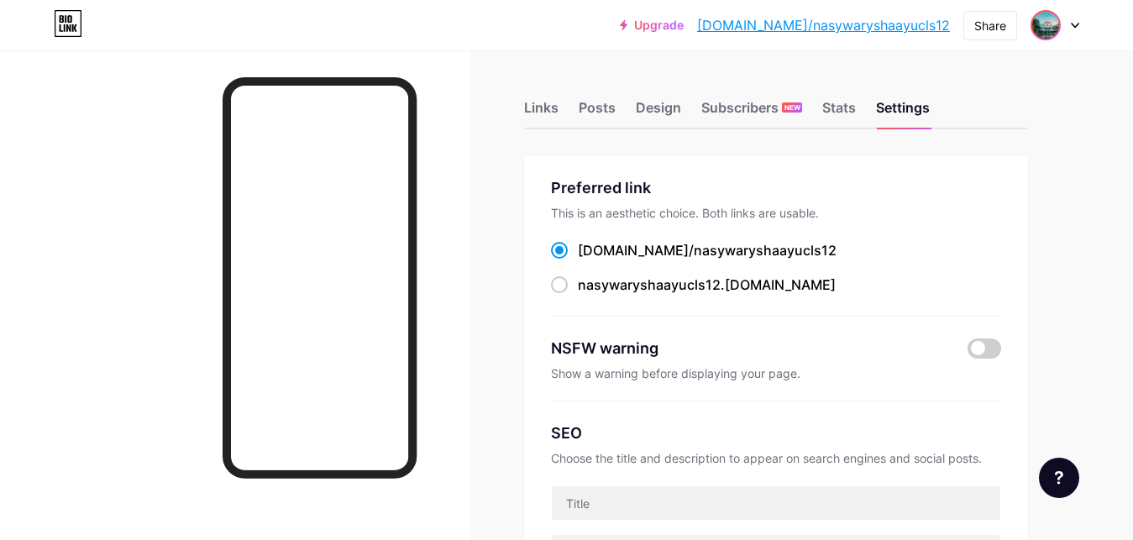
click at [1039, 15] on img at bounding box center [1045, 25] width 27 height 27
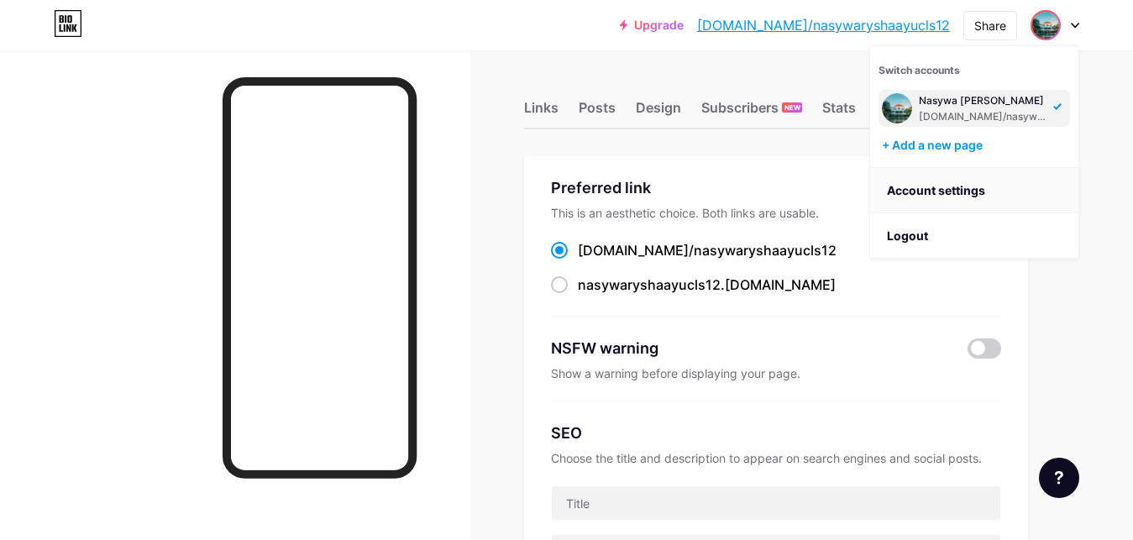
click at [921, 187] on link "Account settings" at bounding box center [974, 190] width 208 height 45
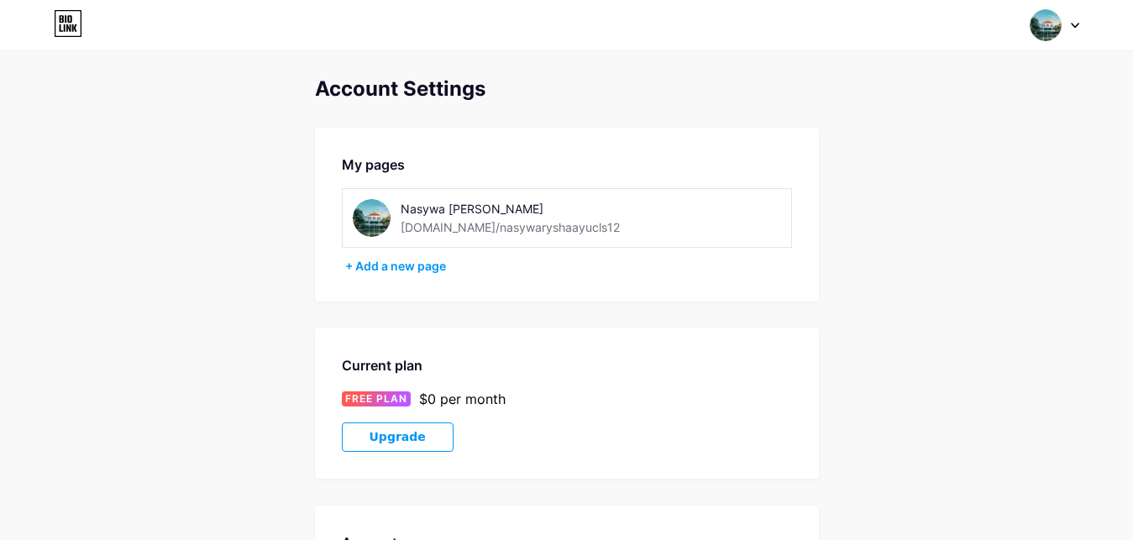
click at [427, 211] on div "Nasywa [PERSON_NAME]" at bounding box center [519, 209] width 238 height 18
click at [380, 220] on img at bounding box center [372, 218] width 38 height 38
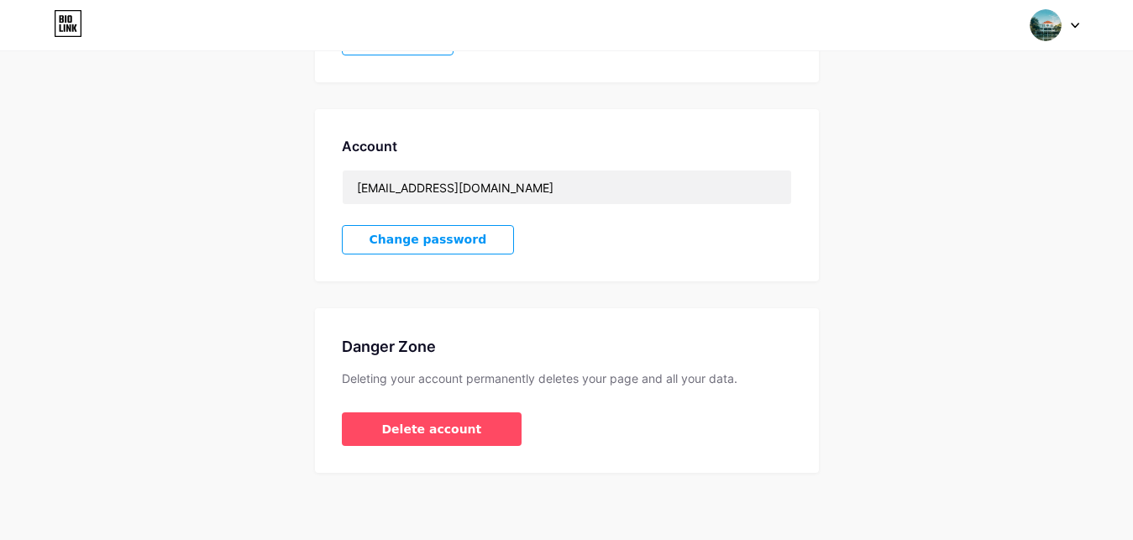
scroll to position [3, 0]
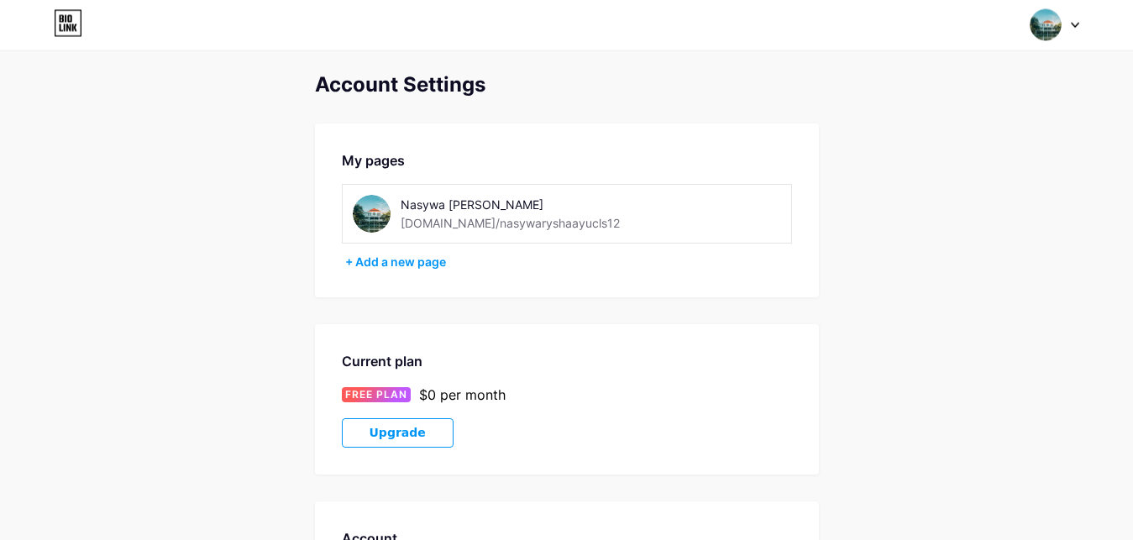
click at [408, 272] on div "My pages Nasywa Rysha Ayu bio.link/nasywaryshaayucls12 + Add a new page" at bounding box center [567, 211] width 504 height 174
click at [416, 264] on div "+ Add a new page" at bounding box center [568, 262] width 447 height 17
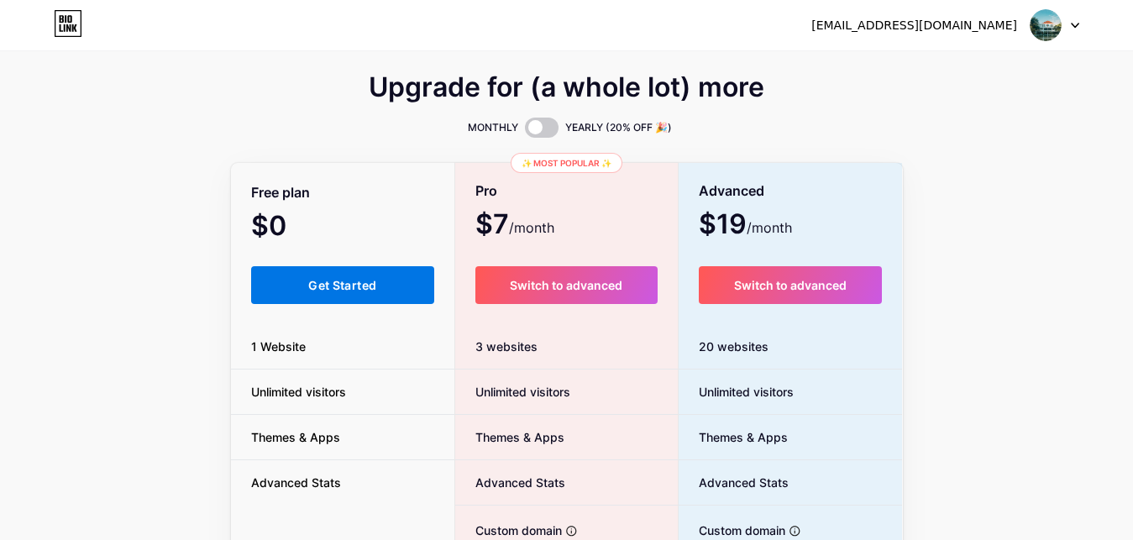
click at [375, 297] on button "Get Started" at bounding box center [343, 285] width 184 height 38
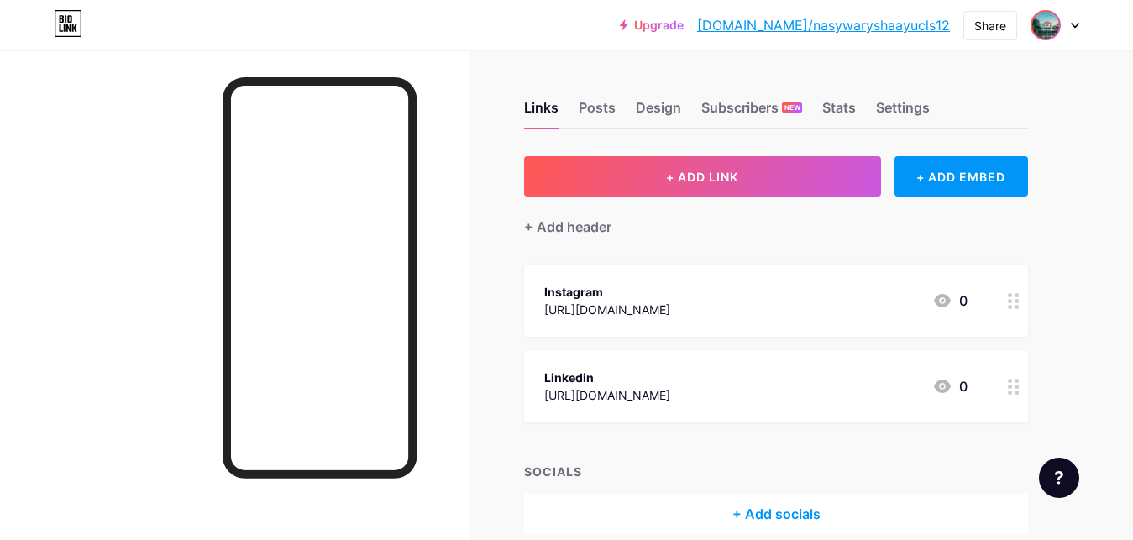
click at [1051, 30] on img at bounding box center [1045, 25] width 27 height 27
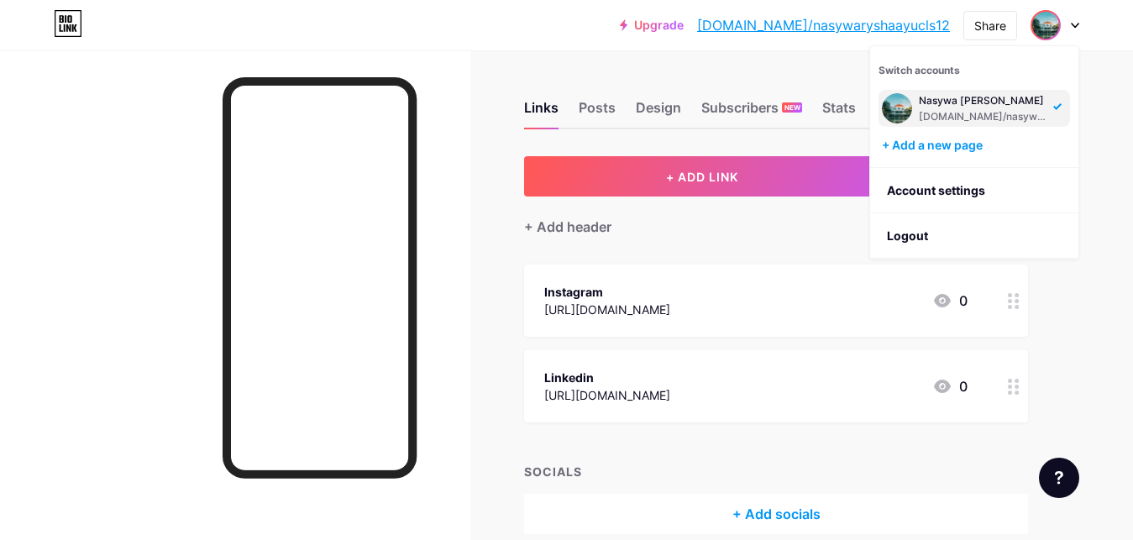
click at [957, 111] on div "[DOMAIN_NAME]/nasywaryshaayucls12" at bounding box center [983, 116] width 129 height 13
click at [960, 194] on link "Account settings" at bounding box center [974, 190] width 208 height 45
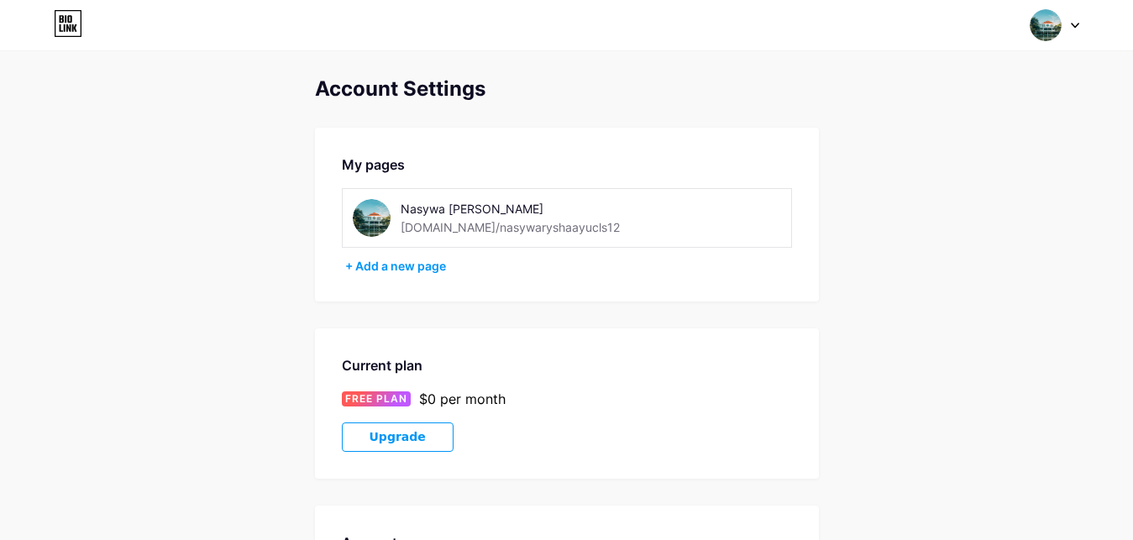
click at [376, 219] on img at bounding box center [372, 218] width 38 height 38
click at [419, 273] on div "+ Add a new page" at bounding box center [568, 266] width 447 height 17
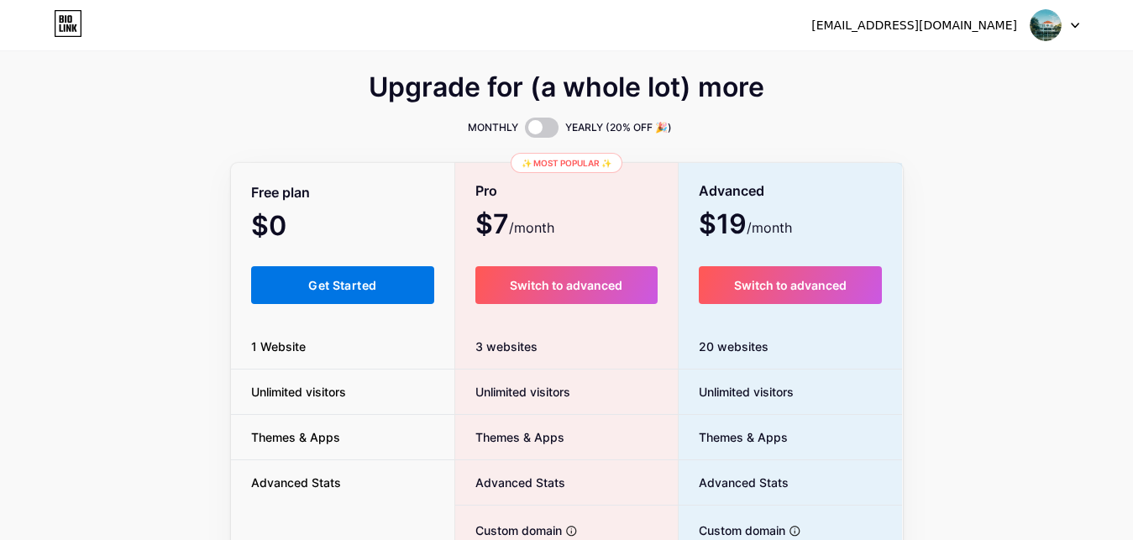
click at [393, 290] on button "Get Started" at bounding box center [343, 285] width 184 height 38
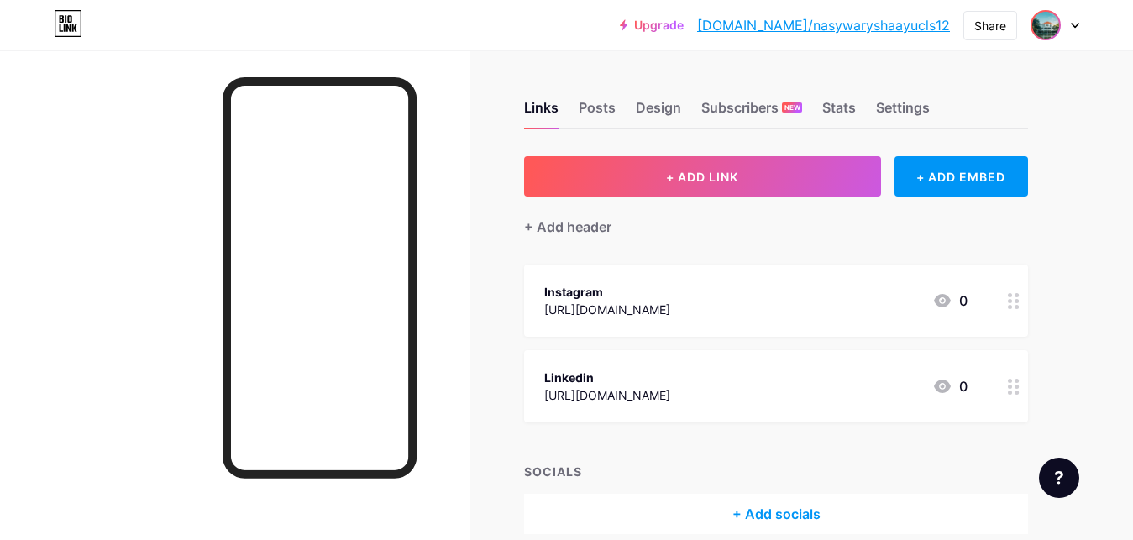
click at [1048, 29] on img at bounding box center [1045, 25] width 27 height 27
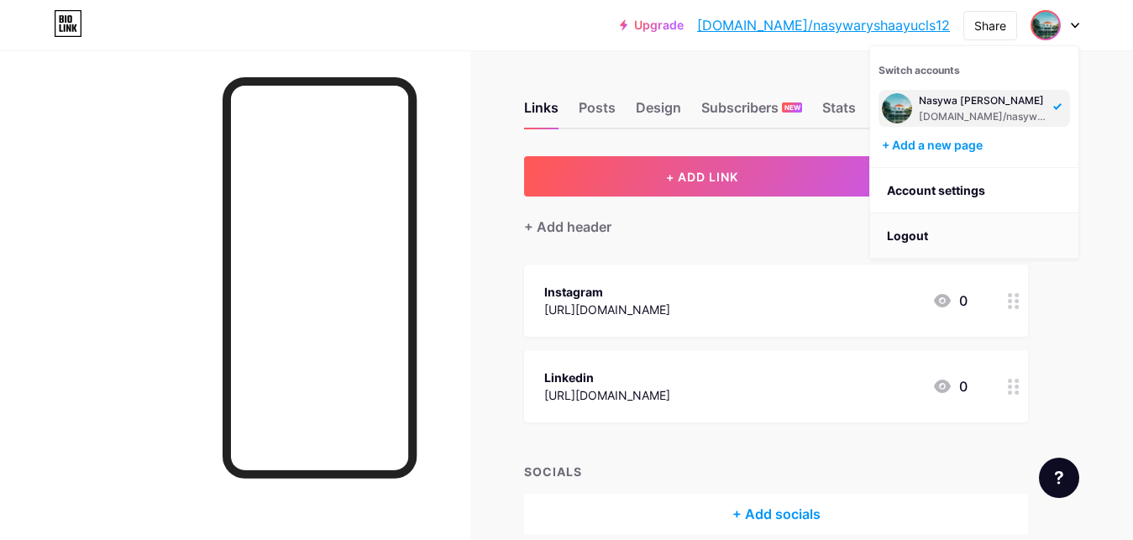
click at [908, 227] on li "Logout" at bounding box center [974, 235] width 208 height 45
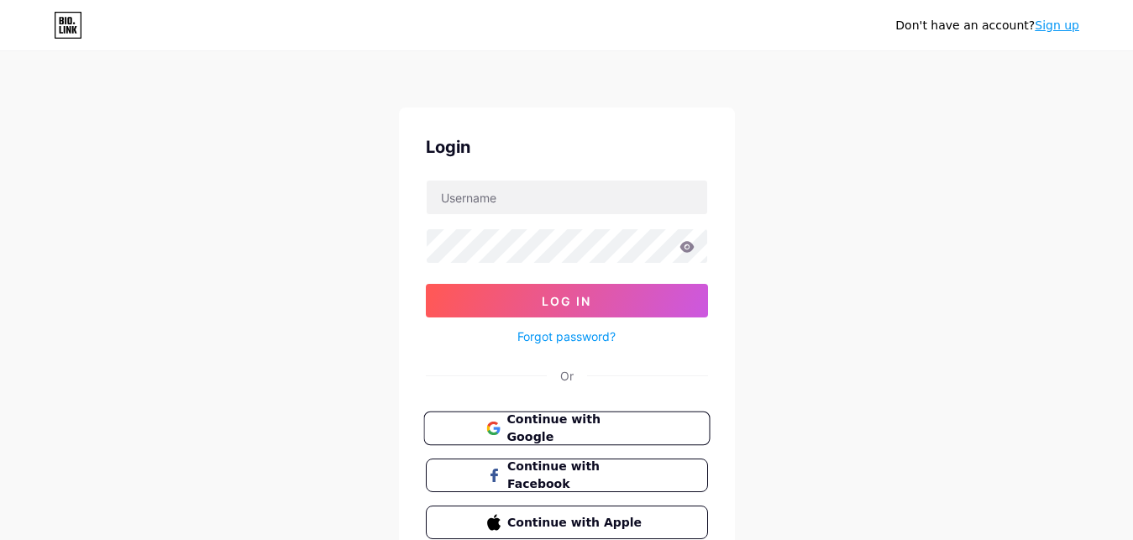
click at [535, 433] on span "Continue with Google" at bounding box center [576, 429] width 140 height 36
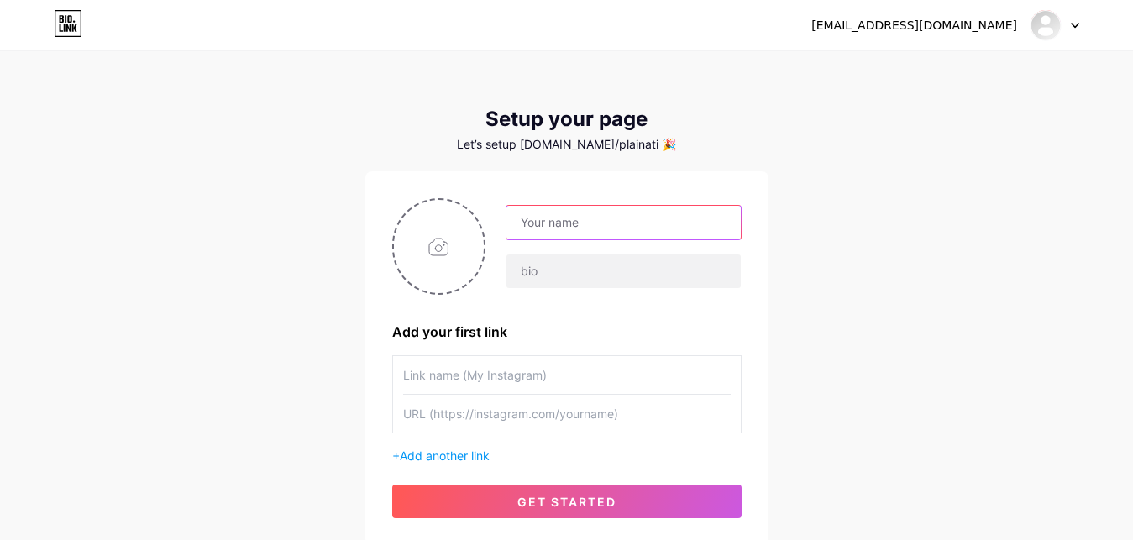
click at [684, 225] on input "text" at bounding box center [622, 223] width 233 height 34
type input "n"
type input "Nasywa [PERSON_NAME]"
click at [441, 235] on input "file" at bounding box center [439, 246] width 91 height 93
type input "C:\fakepath\WhatsApp Image 2025-08-12 at 00.35.07.jpeg"
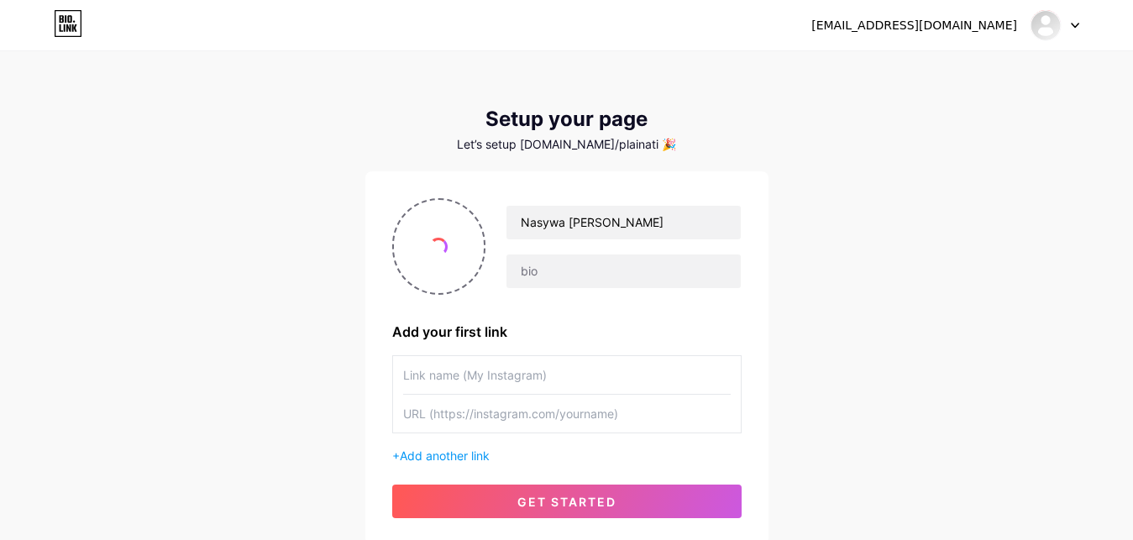
click at [497, 388] on input "text" at bounding box center [566, 375] width 327 height 38
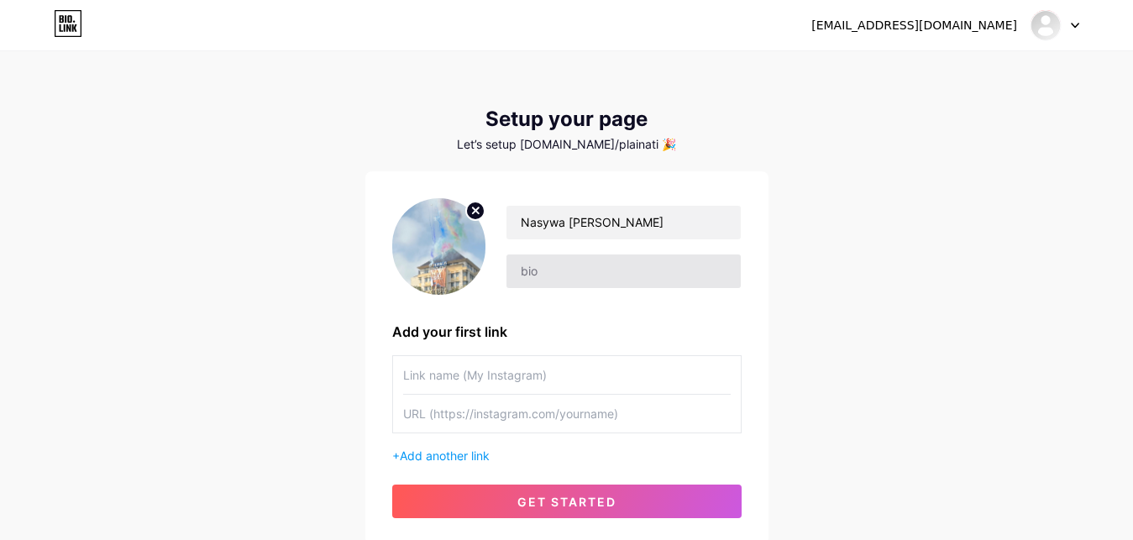
paste input "[URL][DOMAIN_NAME]"
drag, startPoint x: 545, startPoint y: 379, endPoint x: 384, endPoint y: 386, distance: 161.3
click at [403, 386] on input "[URL][DOMAIN_NAME]" at bounding box center [566, 375] width 327 height 38
type input "[URL][DOMAIN_NAME]"
click at [424, 426] on input "text" at bounding box center [566, 414] width 327 height 38
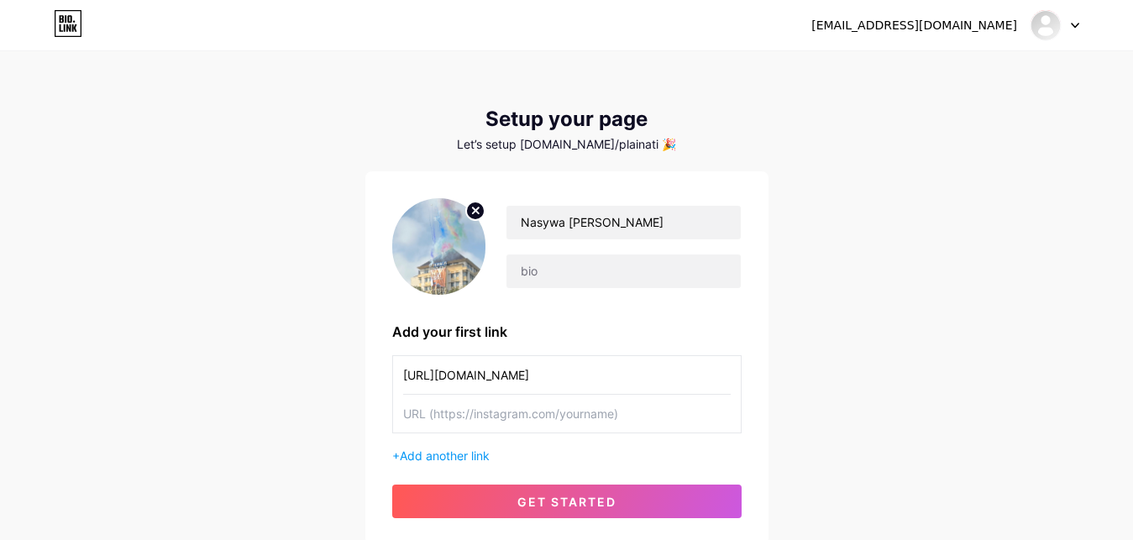
paste input "https://www.instagram.com/nasywary"
click at [424, 426] on input "https://www.instagram.com/nasywary" at bounding box center [566, 414] width 327 height 38
type input "https://www.instagram.com/nasywary"
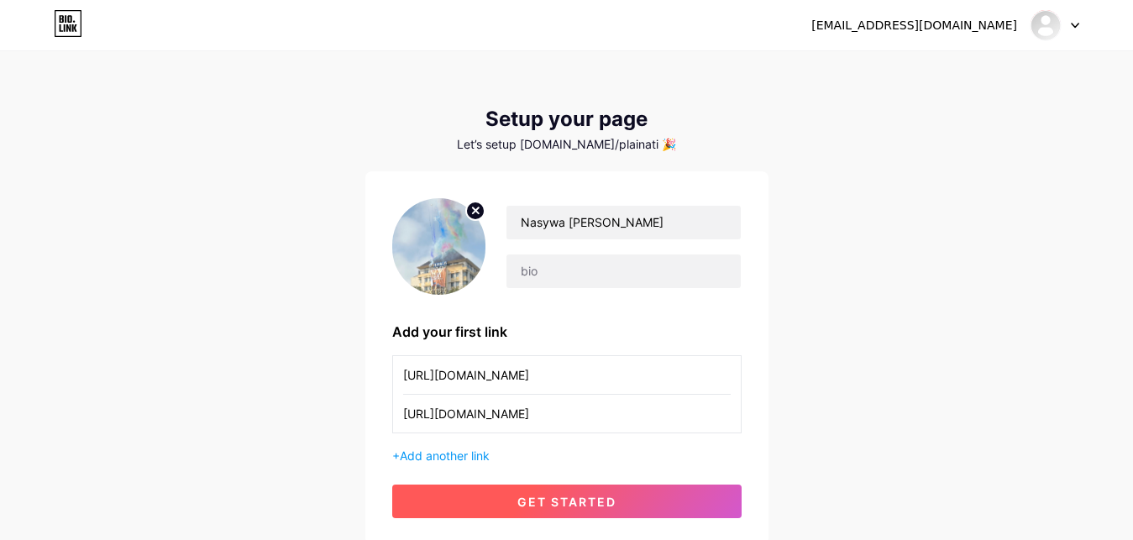
click at [491, 491] on button "get started" at bounding box center [566, 501] width 349 height 34
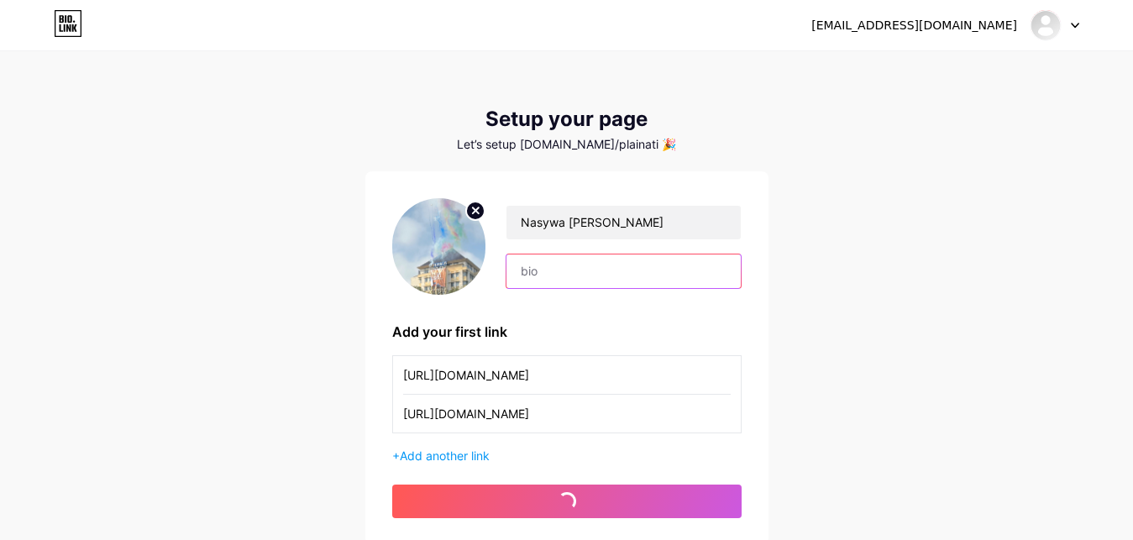
click at [589, 270] on input "text" at bounding box center [622, 271] width 233 height 34
type input "l"
type input "Cluste"
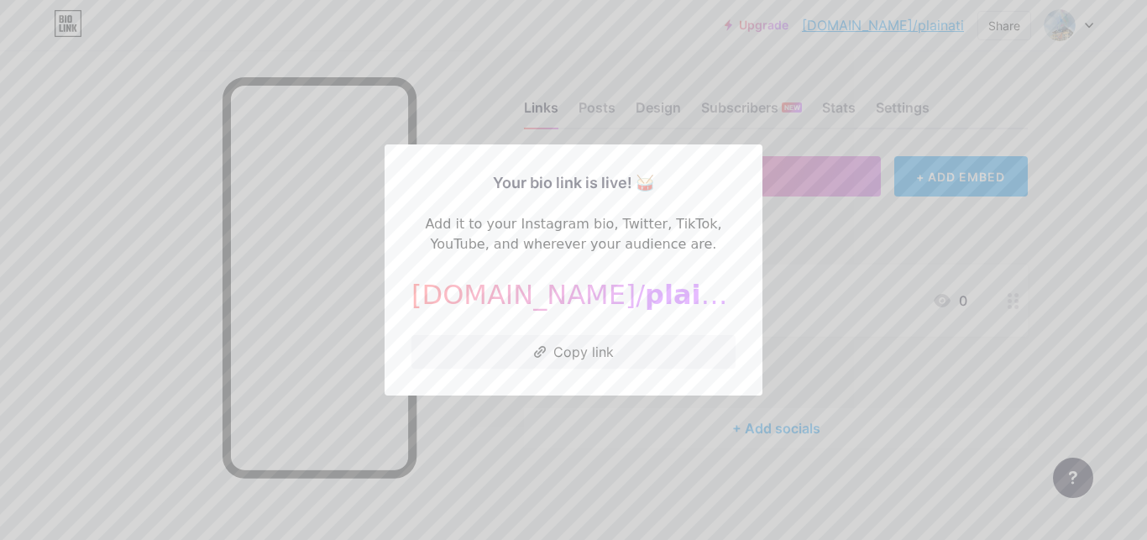
click at [645, 305] on span "plainati" at bounding box center [702, 295] width 115 height 32
click at [866, 233] on div at bounding box center [573, 270] width 1147 height 540
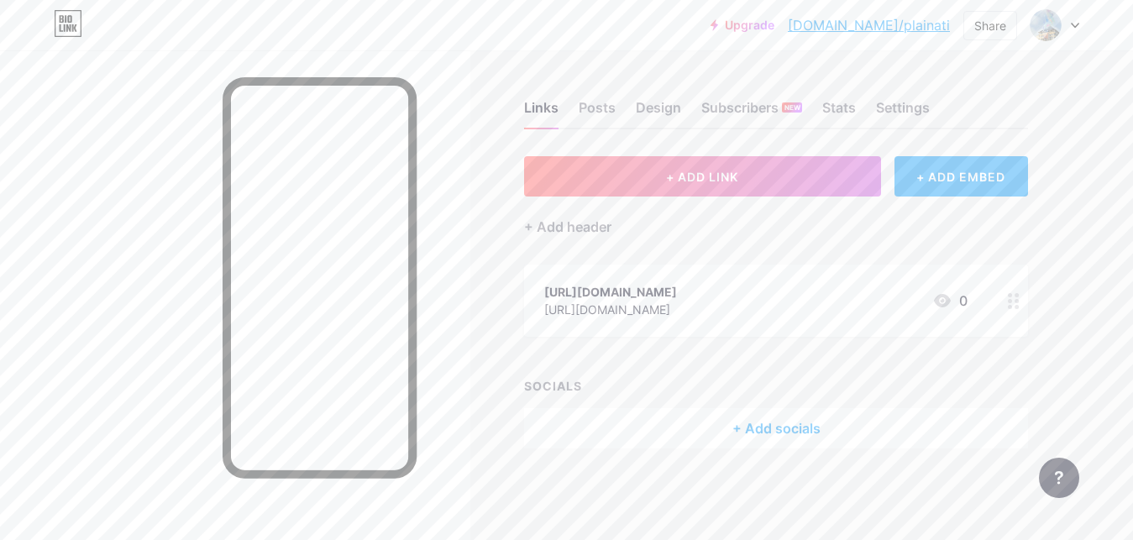
click at [1073, 29] on div at bounding box center [1054, 25] width 49 height 30
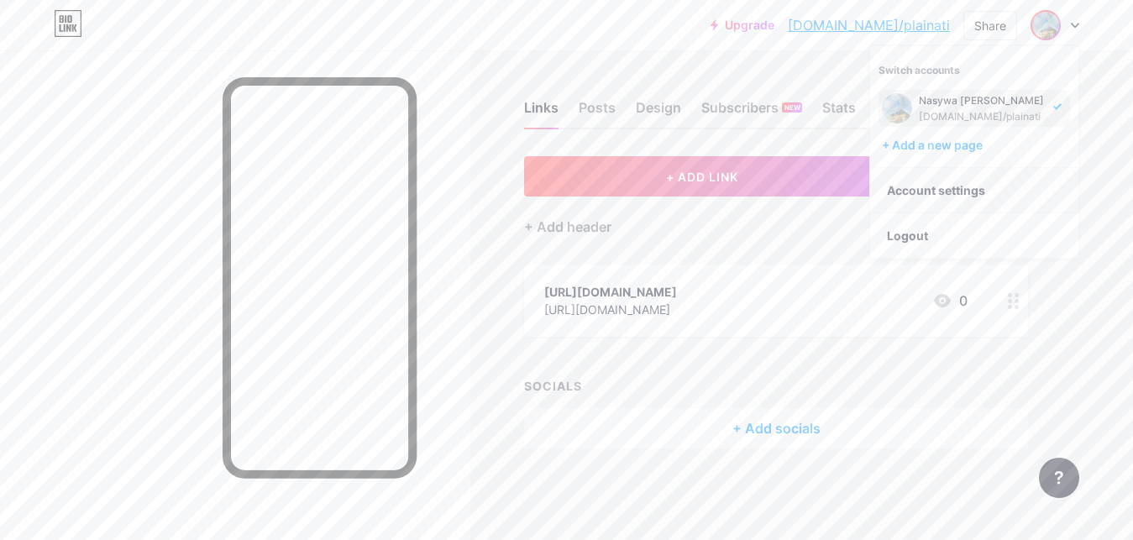
click at [950, 201] on link "Account settings" at bounding box center [974, 190] width 208 height 45
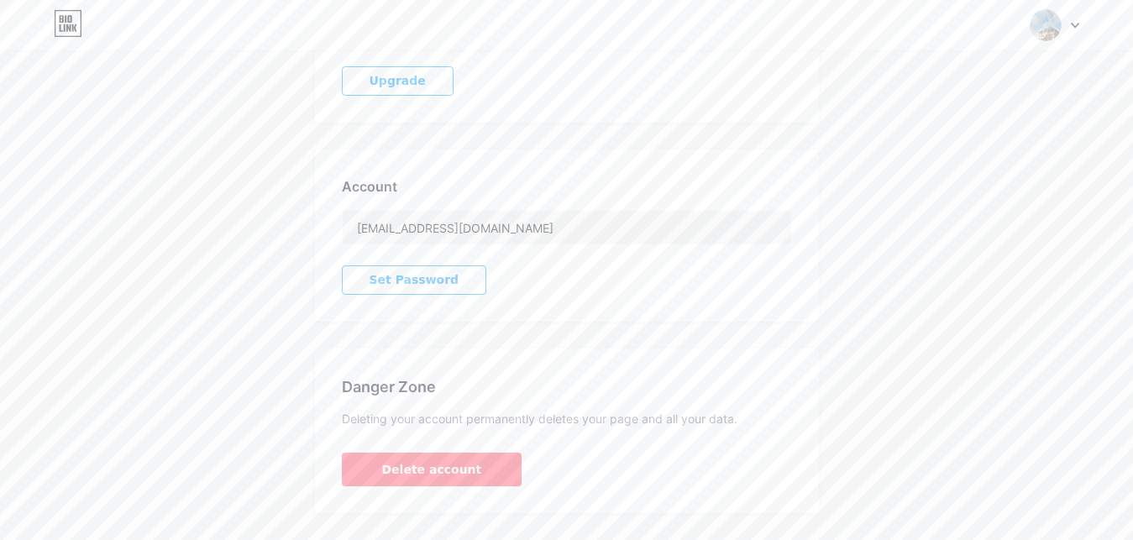
scroll to position [396, 0]
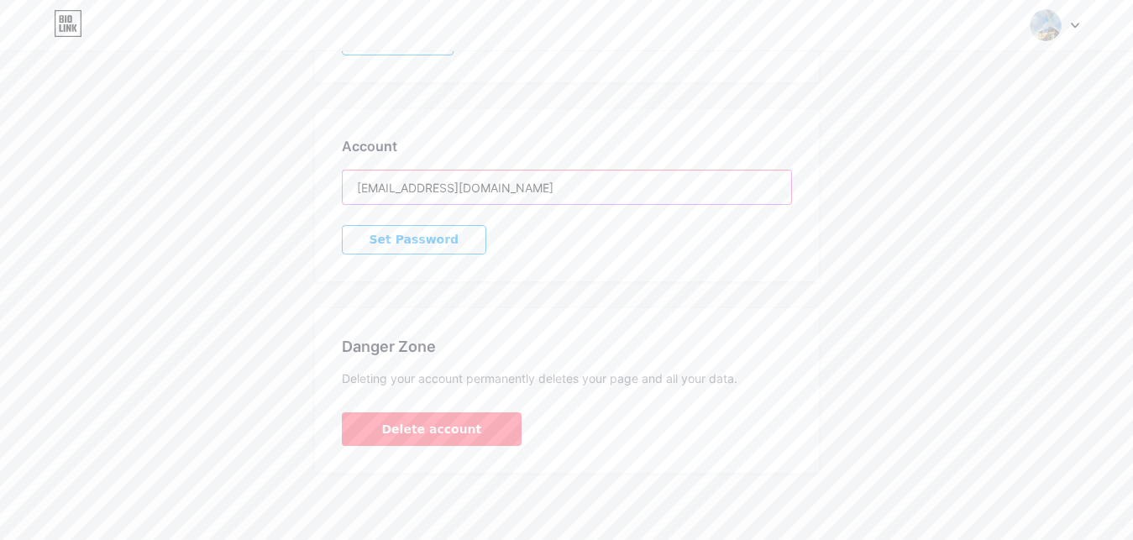
click at [652, 181] on input "plainatixz@gmail.com" at bounding box center [567, 187] width 448 height 34
drag, startPoint x: 652, startPoint y: 181, endPoint x: 363, endPoint y: 218, distance: 291.2
click at [363, 204] on input "plainatixz@gmail.com" at bounding box center [567, 187] width 448 height 34
drag, startPoint x: 506, startPoint y: 202, endPoint x: 306, endPoint y: 231, distance: 202.8
click at [343, 204] on input "plainatixz@gmail.com" at bounding box center [567, 187] width 448 height 34
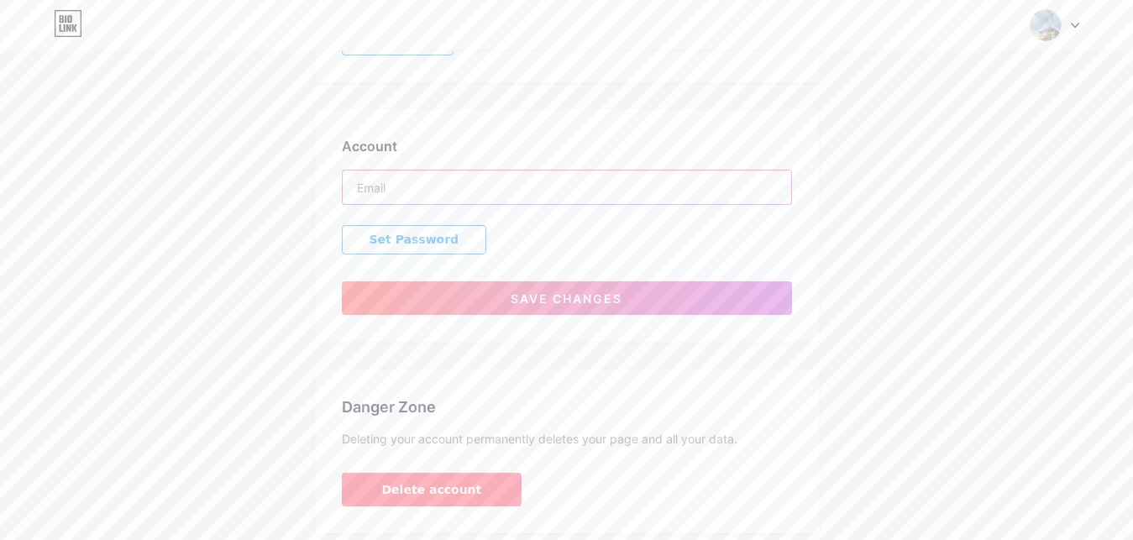
scroll to position [0, 0]
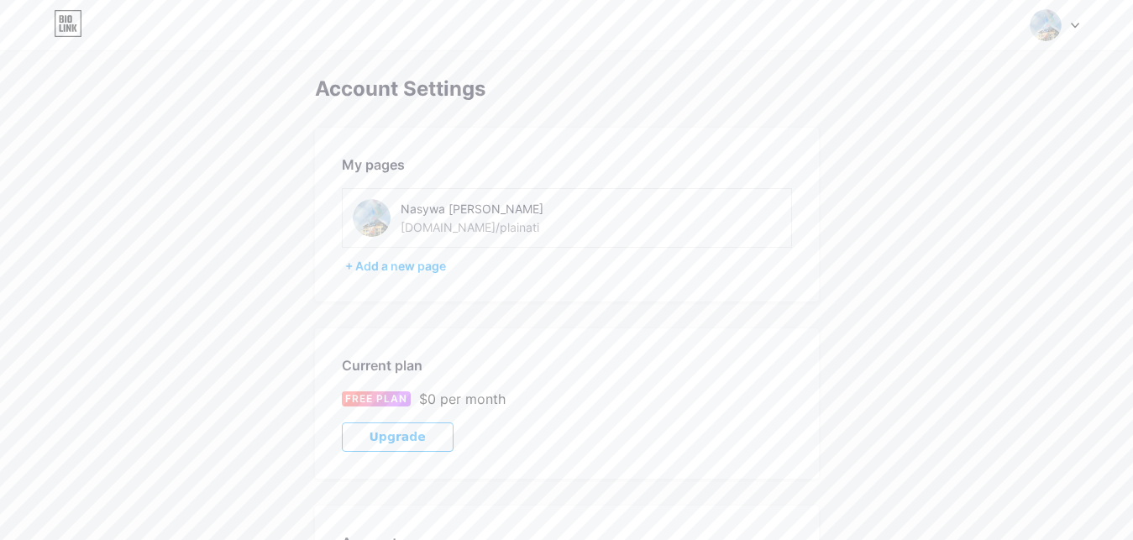
click at [469, 228] on div "bio.link/plainati" at bounding box center [469, 227] width 139 height 18
click at [1077, 23] on icon at bounding box center [1074, 26] width 8 height 6
click at [1044, 24] on img at bounding box center [1045, 25] width 32 height 32
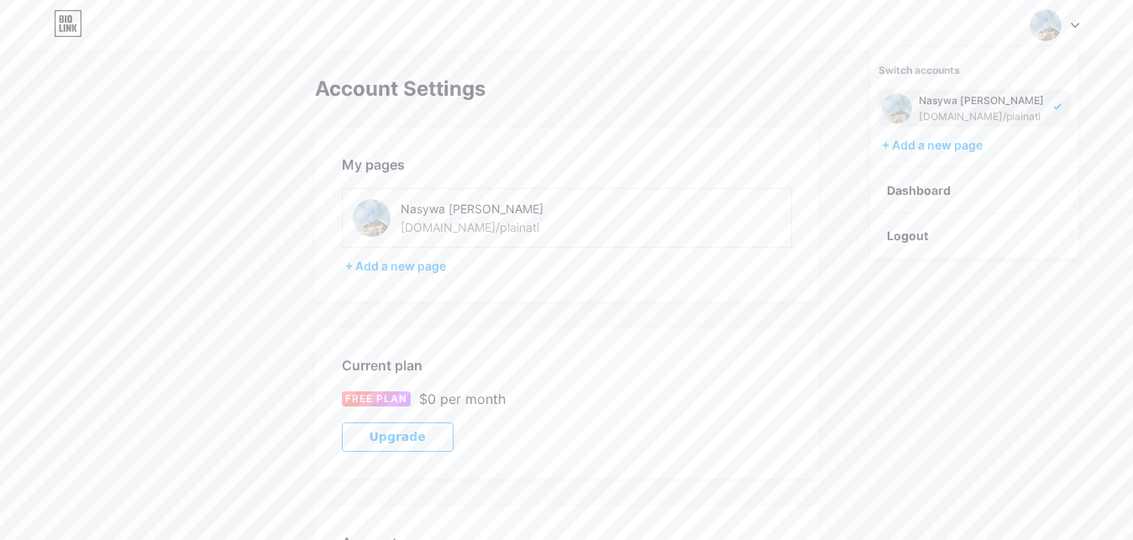
click at [956, 102] on div "Nasywa [PERSON_NAME]" at bounding box center [981, 100] width 125 height 13
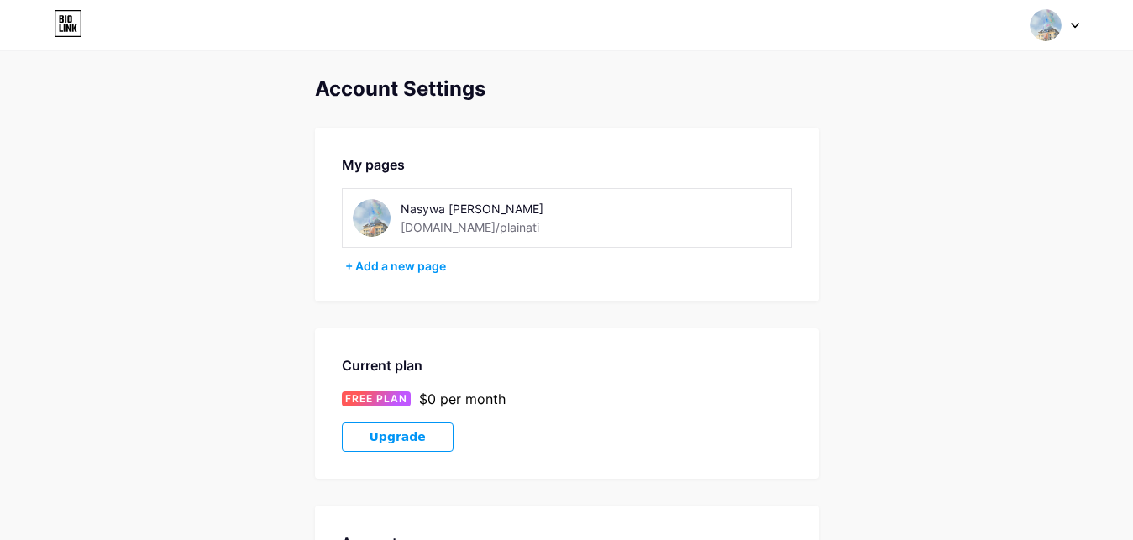
click at [63, 34] on icon at bounding box center [68, 23] width 29 height 27
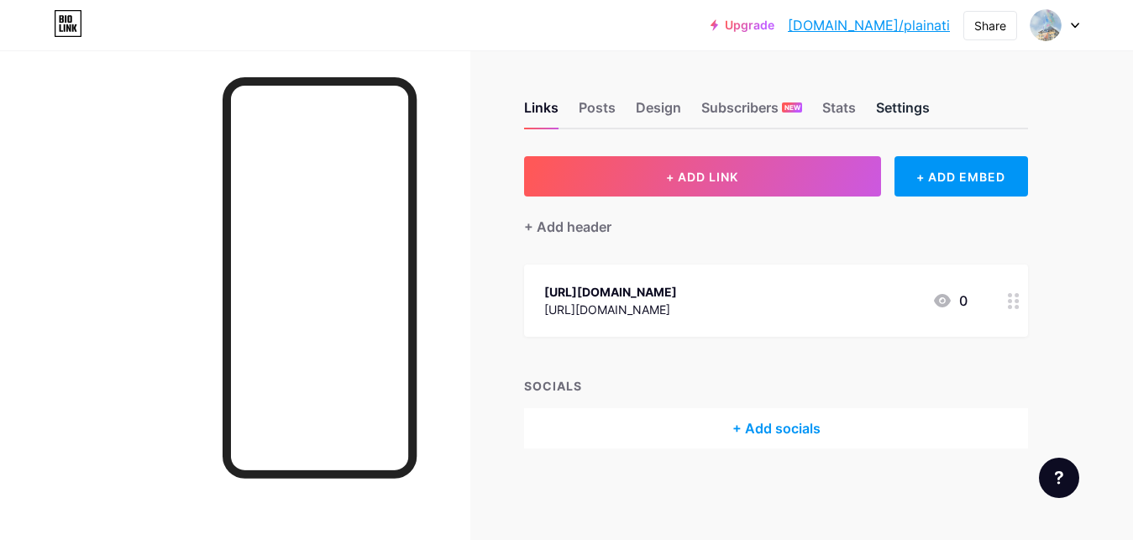
click at [891, 111] on div "Settings" at bounding box center [903, 112] width 54 height 30
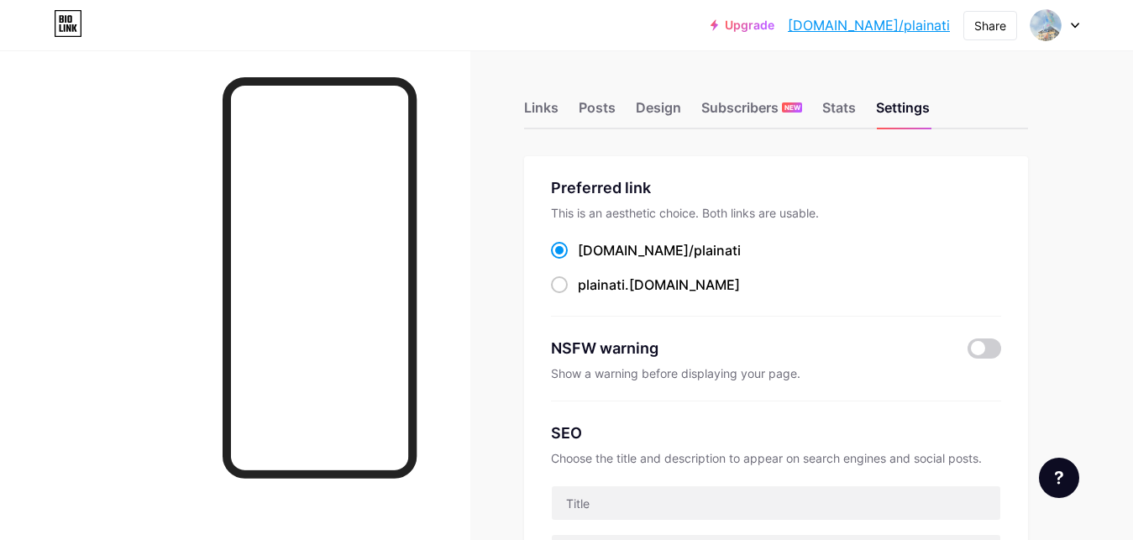
click at [706, 222] on div "Preferred link This is an aesthetic choice. Both links are usable. [DOMAIN_NAME…" at bounding box center [776, 246] width 450 height 140
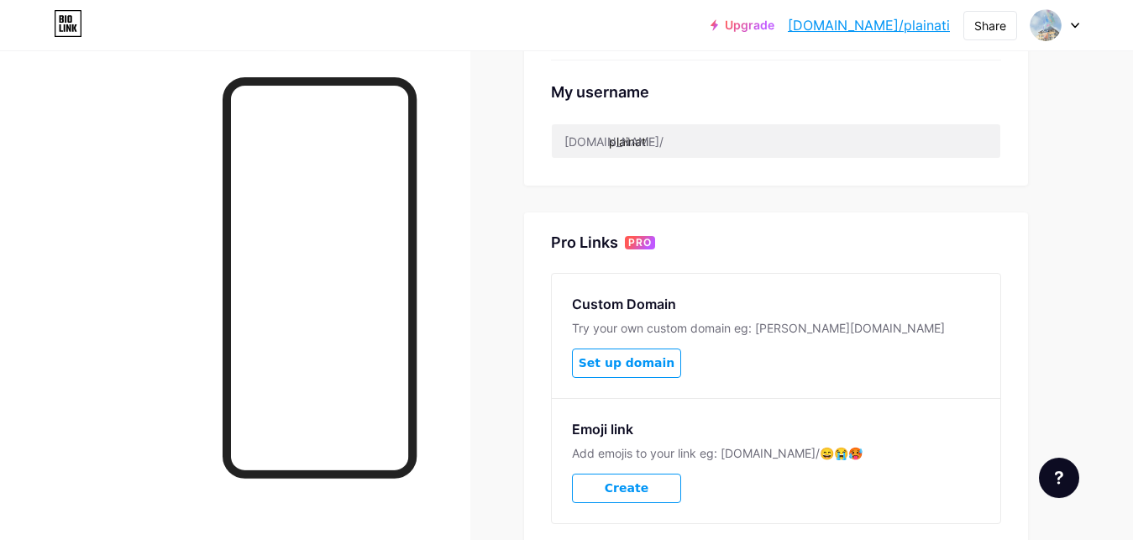
scroll to position [653, 0]
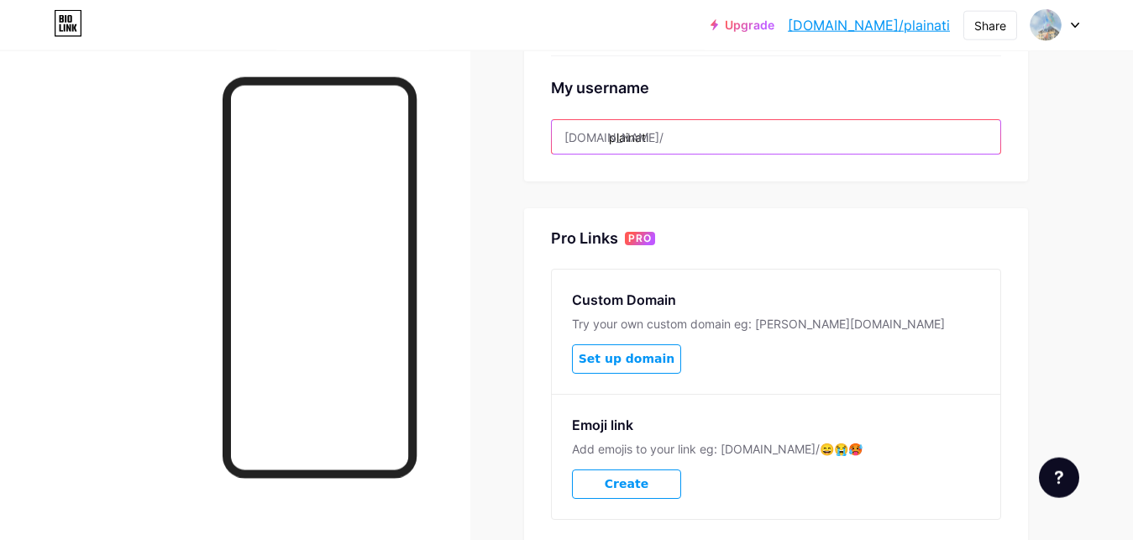
click at [681, 142] on input "plainati" at bounding box center [776, 137] width 448 height 34
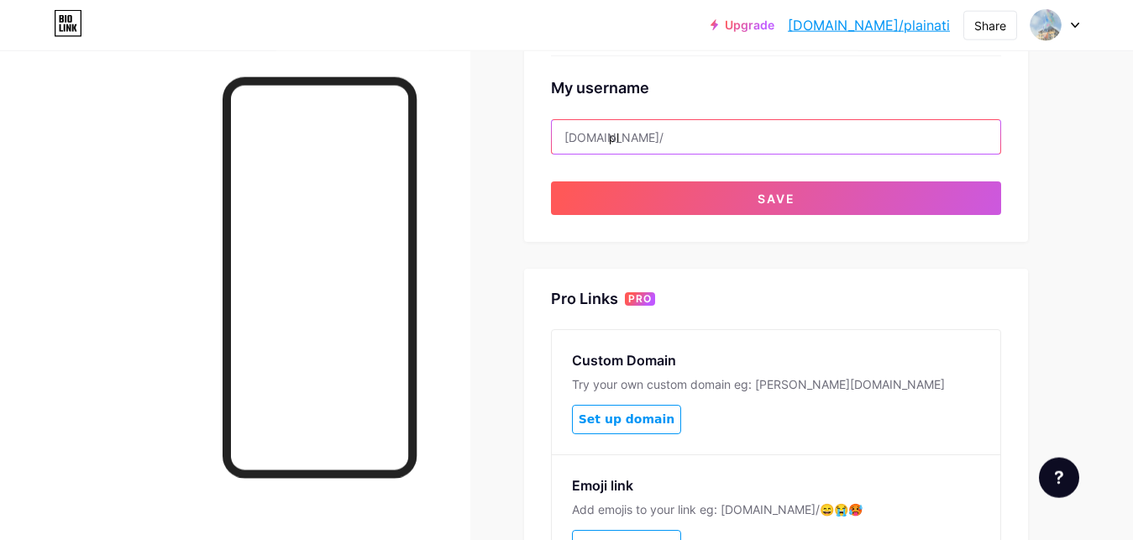
type input "p"
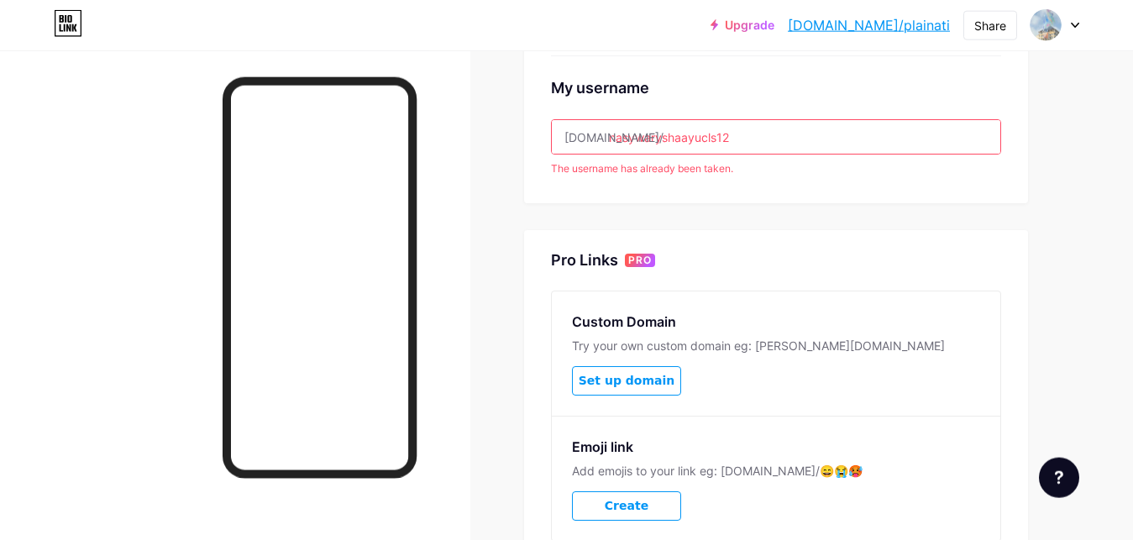
click at [783, 137] on input "nasywaryshaayucls12" at bounding box center [776, 137] width 448 height 34
click at [741, 141] on input "nasywaryshaayucluster12" at bounding box center [776, 137] width 448 height 34
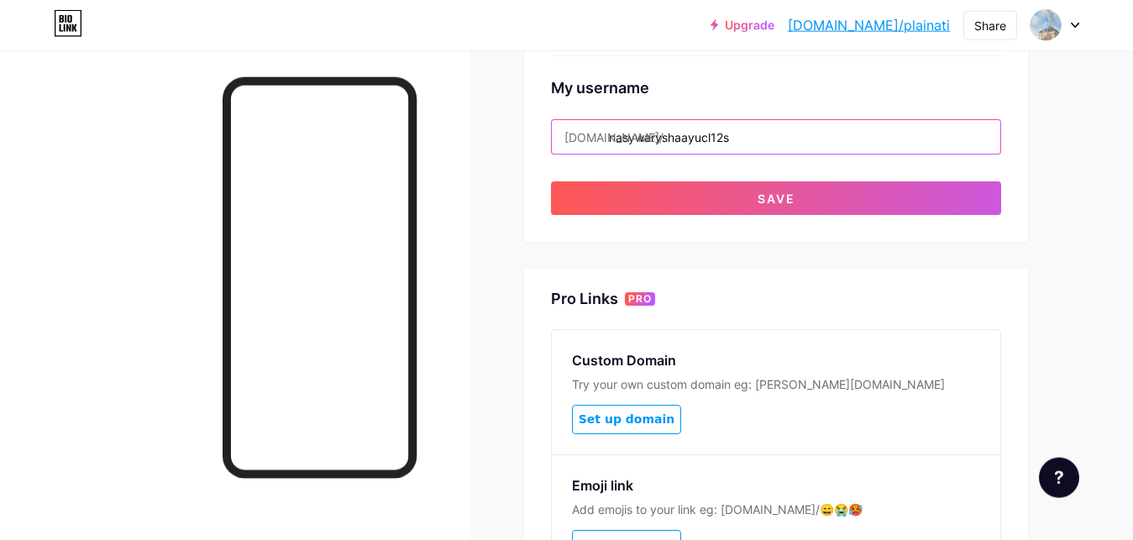
click at [759, 149] on input "nasywaryshaayucl12s" at bounding box center [776, 137] width 448 height 34
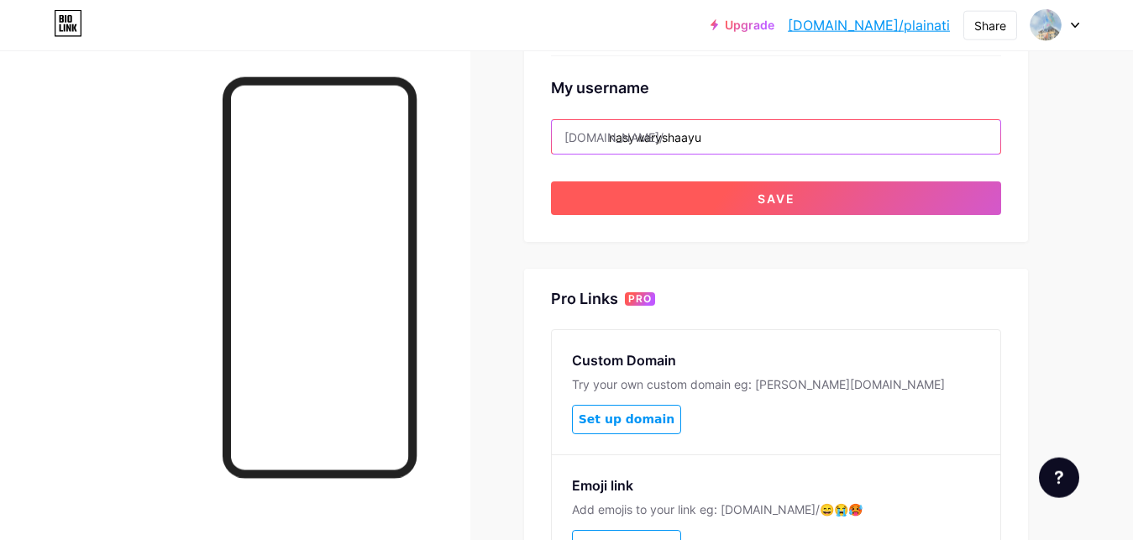
type input "nasywaryshaayu"
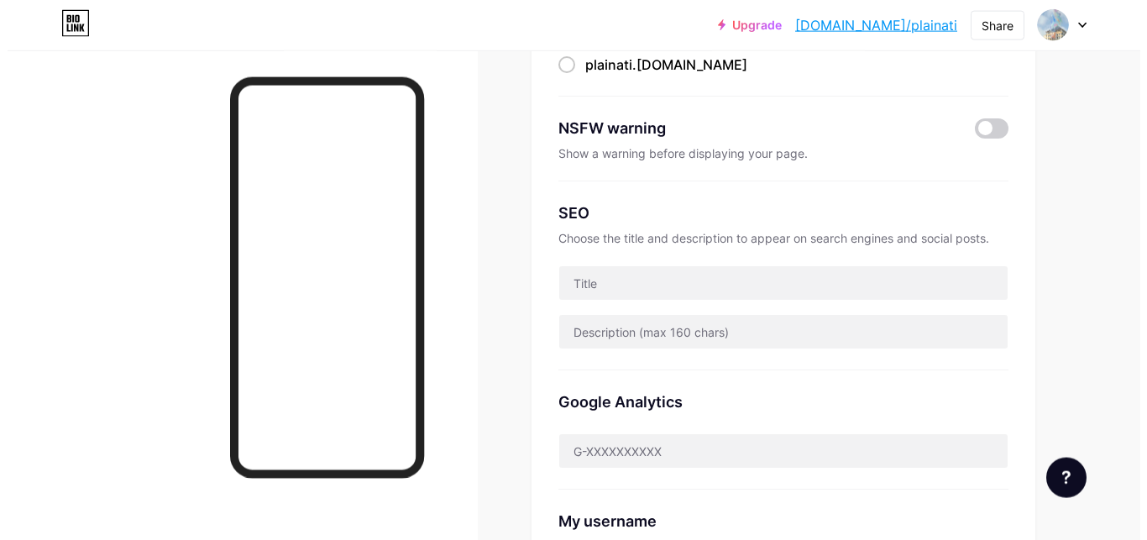
scroll to position [0, 0]
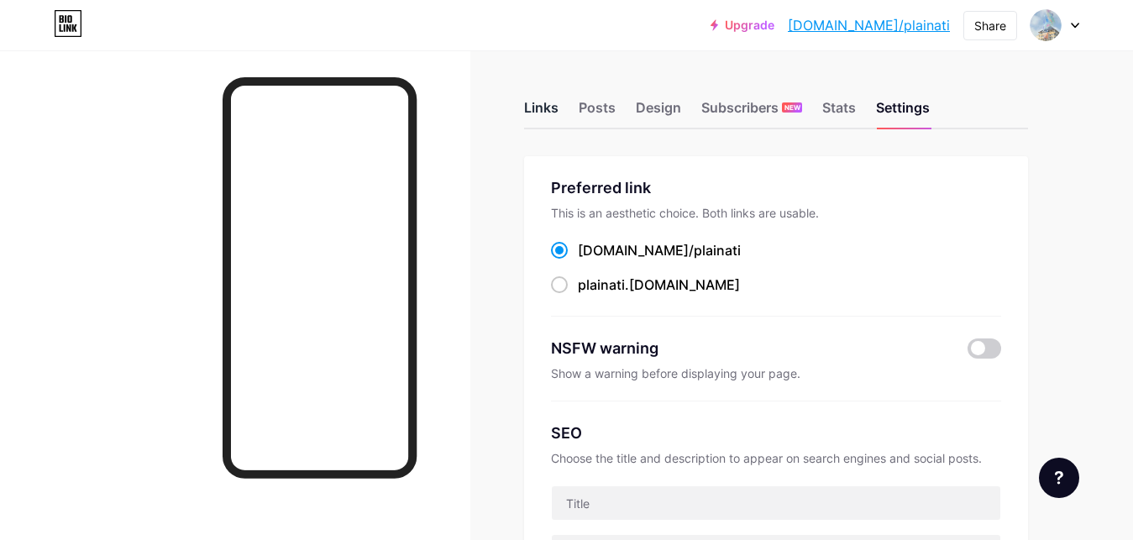
click at [555, 118] on div "Links" at bounding box center [541, 112] width 34 height 30
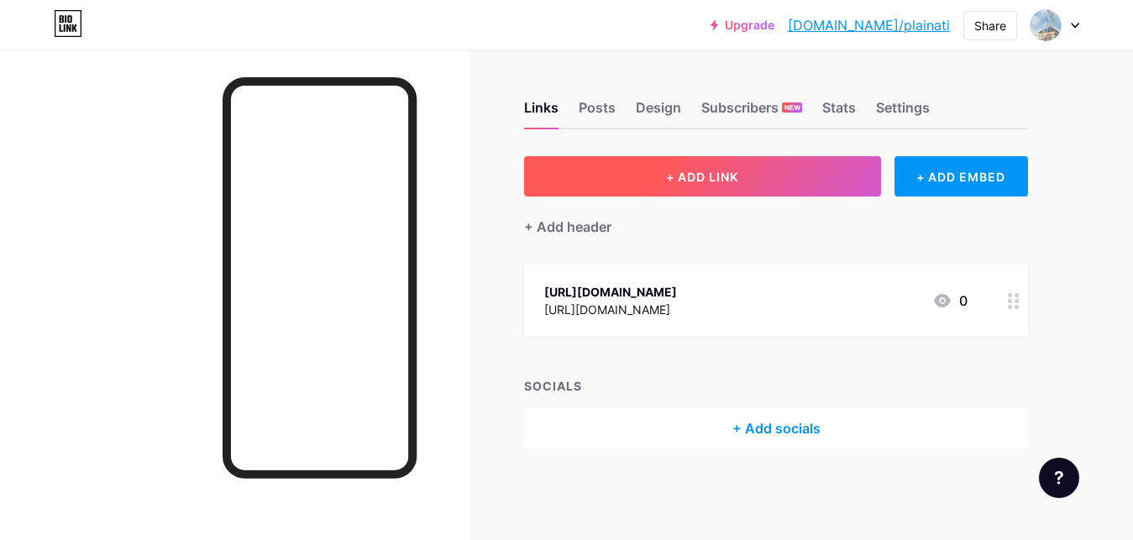
click at [746, 187] on button "+ ADD LINK" at bounding box center [702, 176] width 357 height 40
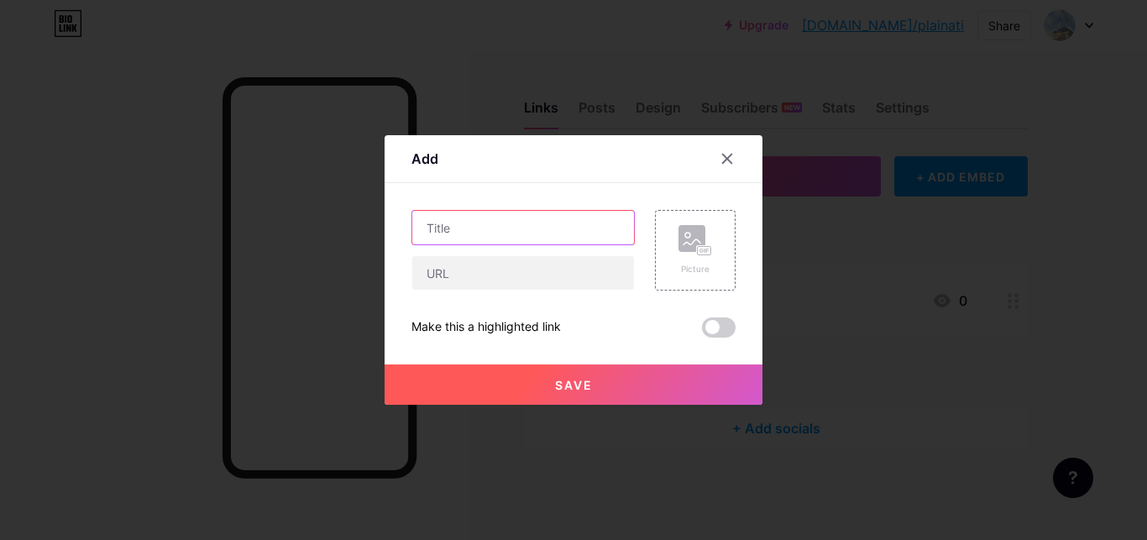
click at [559, 234] on input "text" at bounding box center [523, 228] width 222 height 34
type input "Instagram"
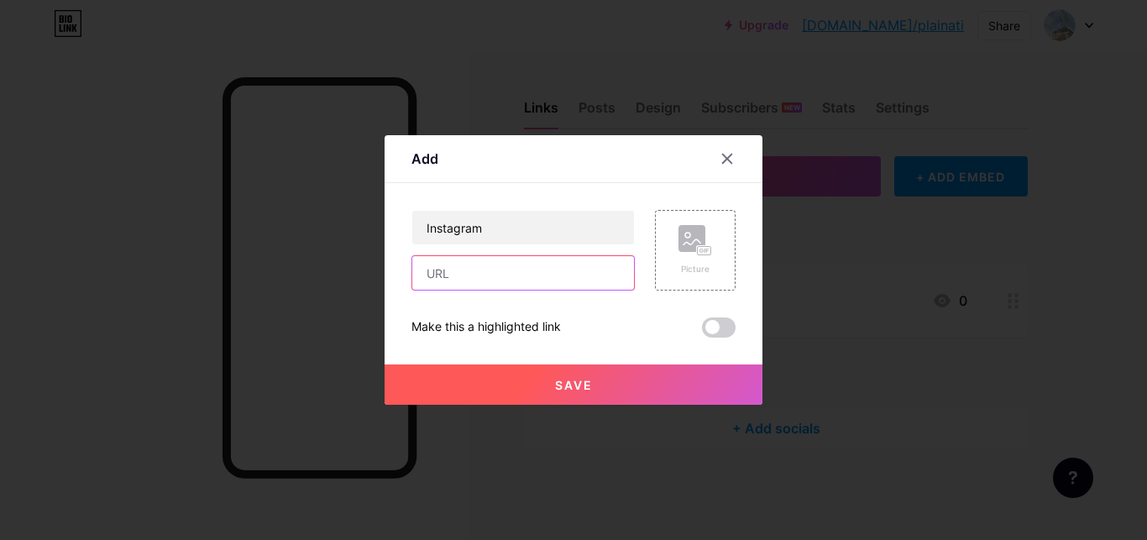
click at [535, 266] on input "text" at bounding box center [523, 273] width 222 height 34
paste input "[URL][DOMAIN_NAME]"
type input "[URL][DOMAIN_NAME]"
click at [702, 329] on span at bounding box center [719, 327] width 34 height 20
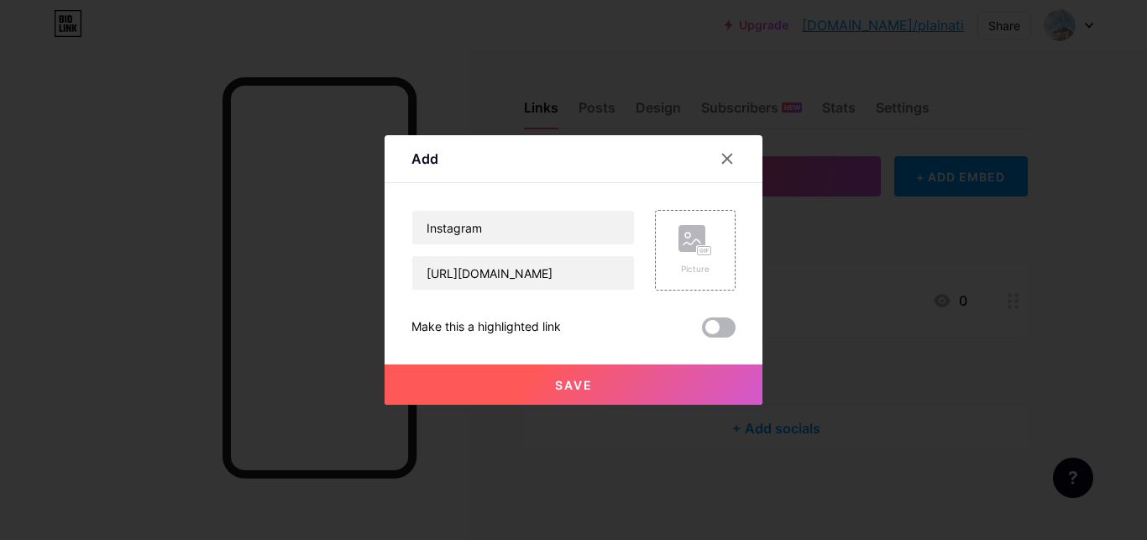
click at [702, 332] on input "checkbox" at bounding box center [702, 332] width 0 height 0
click at [628, 379] on button "Save" at bounding box center [574, 384] width 378 height 40
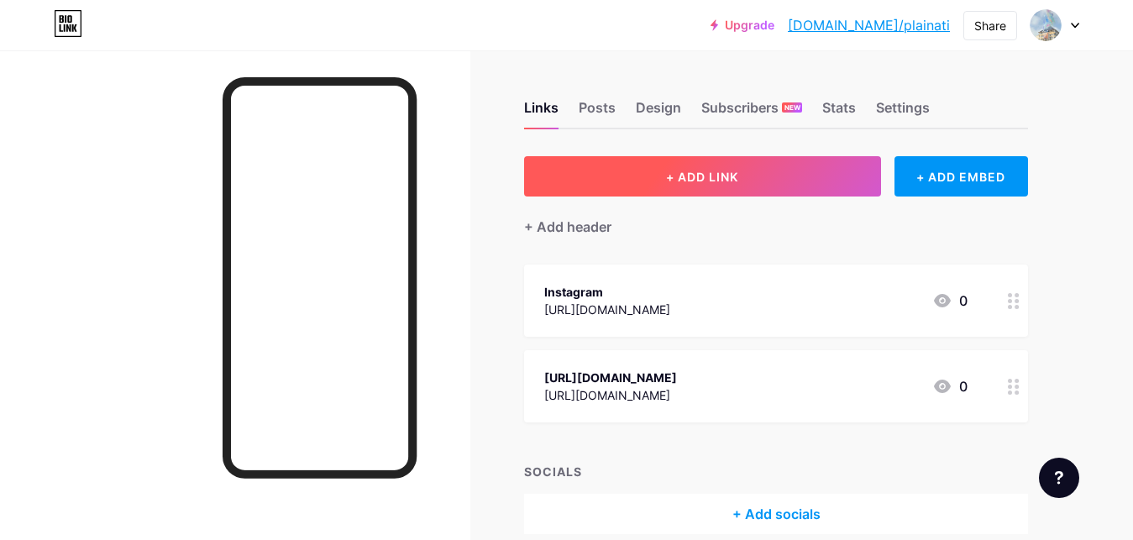
click at [741, 172] on button "+ ADD LINK" at bounding box center [702, 176] width 357 height 40
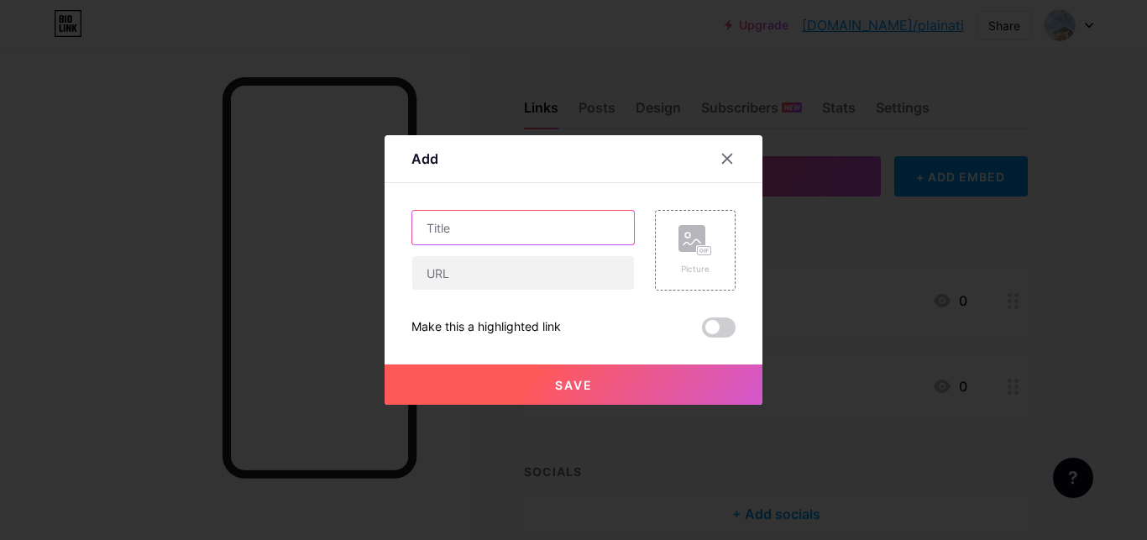
click at [554, 241] on input "text" at bounding box center [523, 228] width 222 height 34
type input "Linkedin"
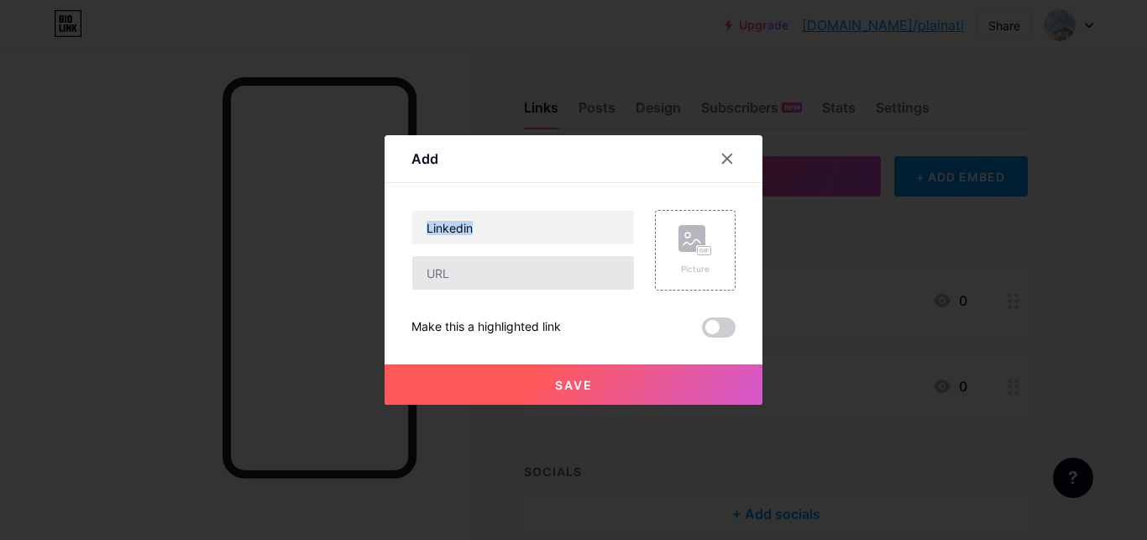
drag, startPoint x: 517, startPoint y: 250, endPoint x: 505, endPoint y: 265, distance: 19.1
click at [505, 265] on div "Linkedin" at bounding box center [522, 250] width 223 height 81
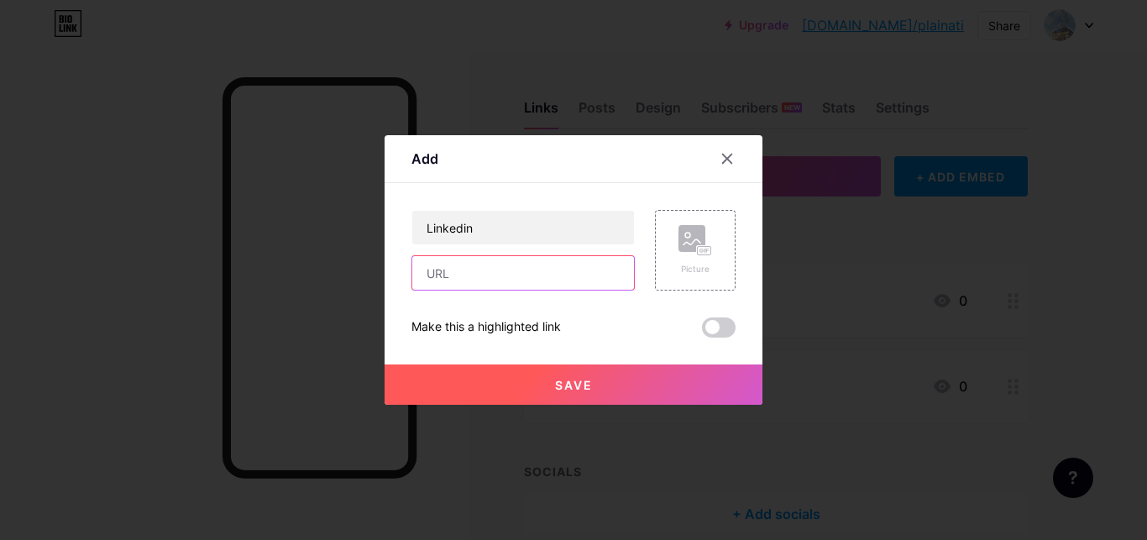
click at [505, 265] on input "text" at bounding box center [523, 273] width 222 height 34
paste input "[URL][DOMAIN_NAME]"
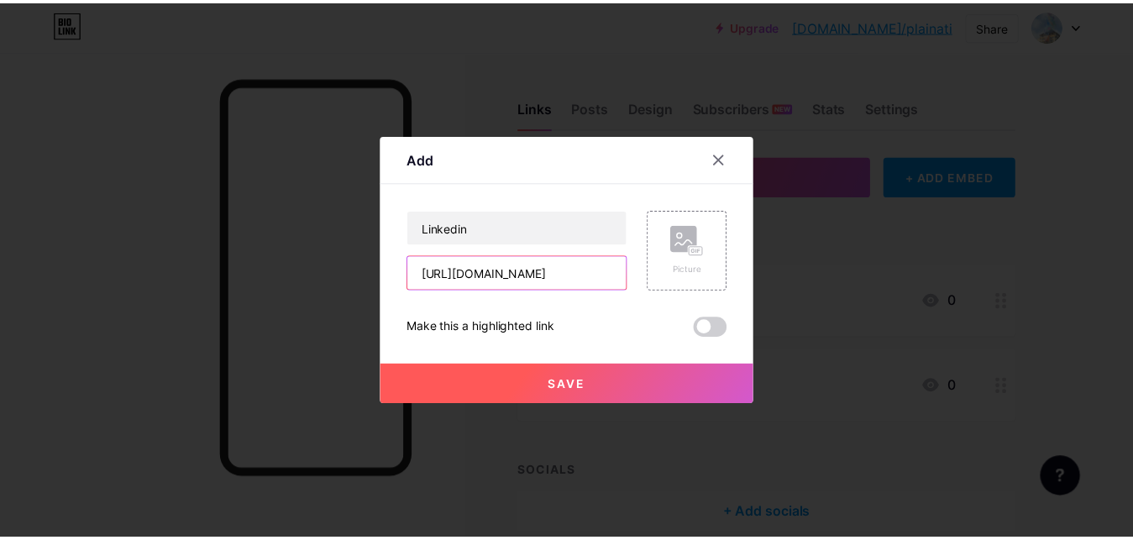
scroll to position [0, 1446]
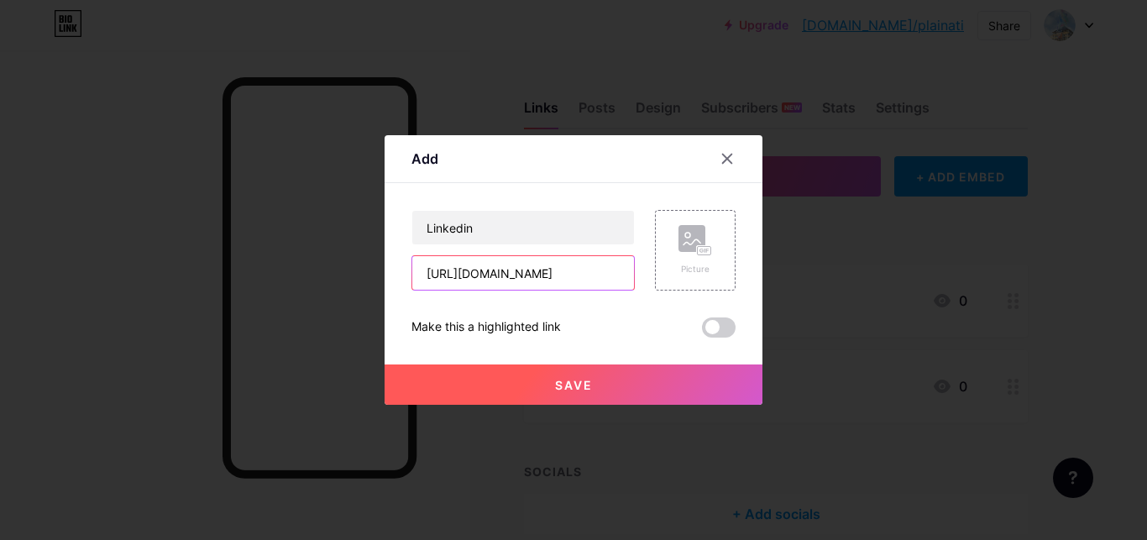
click at [505, 265] on input "[URL][DOMAIN_NAME]" at bounding box center [523, 273] width 222 height 34
type input "[URL][DOMAIN_NAME]"
click at [705, 338] on div "Save" at bounding box center [574, 371] width 378 height 67
click at [673, 367] on button "Save" at bounding box center [574, 384] width 378 height 40
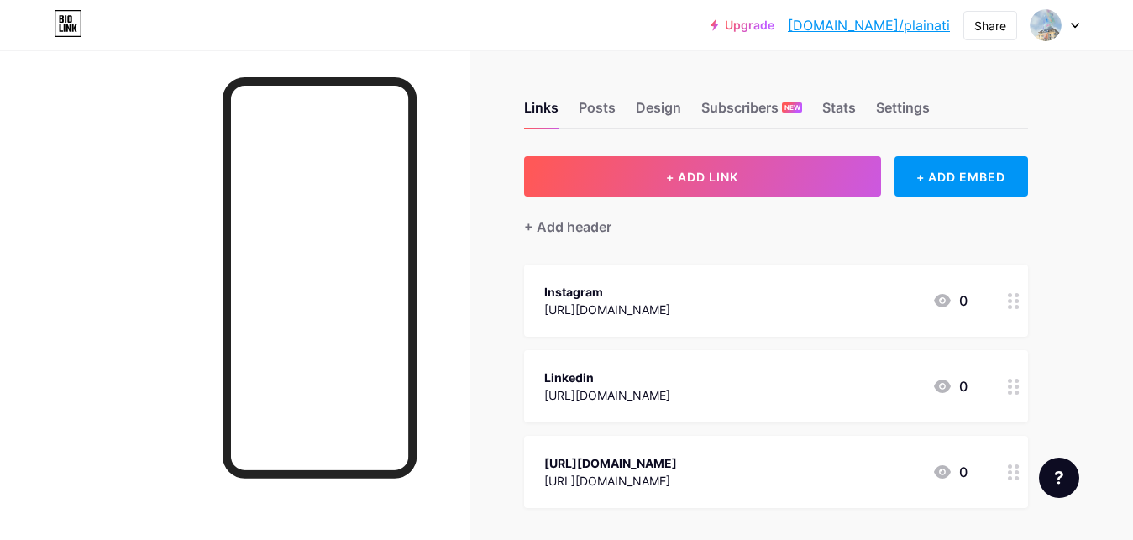
click at [1016, 474] on circle at bounding box center [1016, 472] width 4 height 4
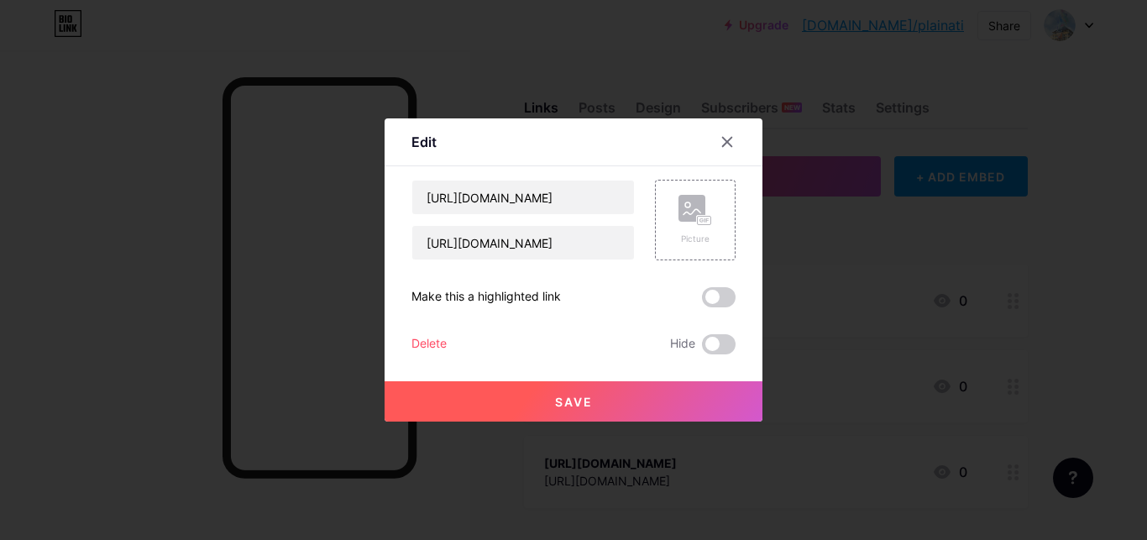
click at [411, 334] on div "Delete" at bounding box center [428, 344] width 35 height 20
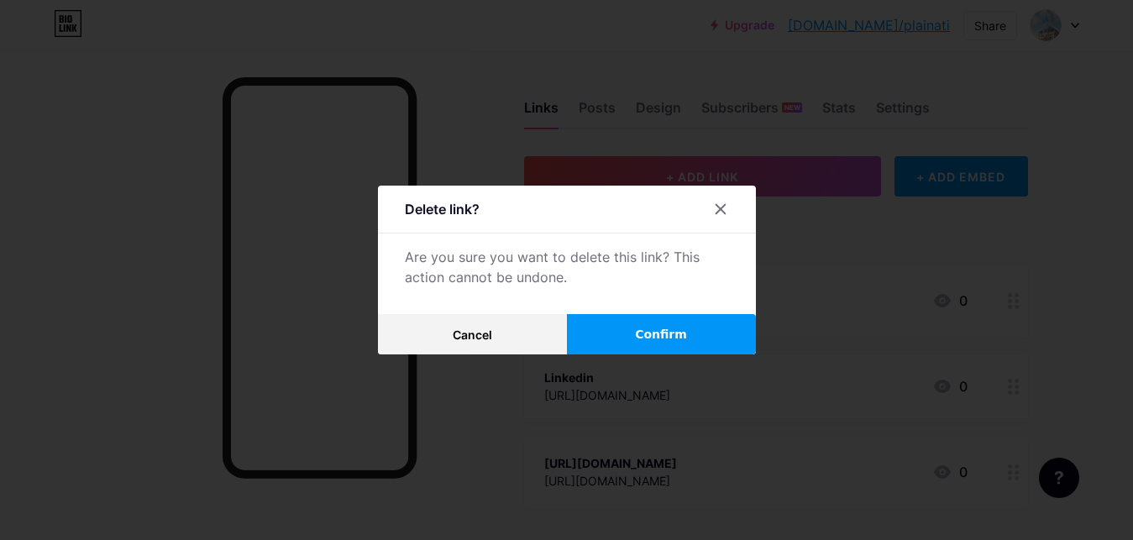
click at [641, 329] on span "Confirm" at bounding box center [661, 335] width 52 height 18
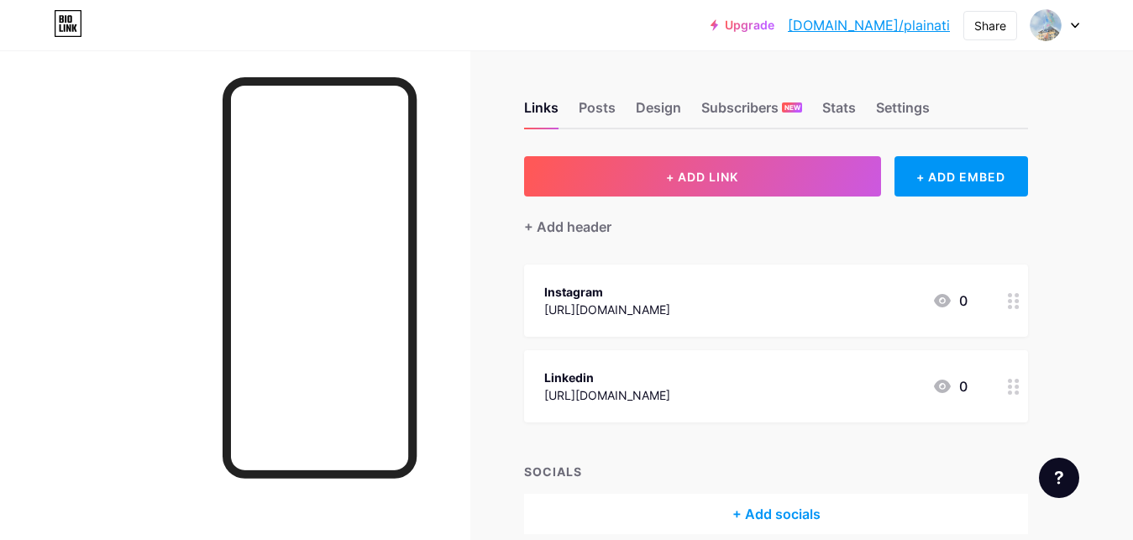
click at [911, 28] on link "[DOMAIN_NAME]/plainati" at bounding box center [869, 25] width 162 height 20
click at [892, 118] on div "Settings" at bounding box center [903, 112] width 54 height 30
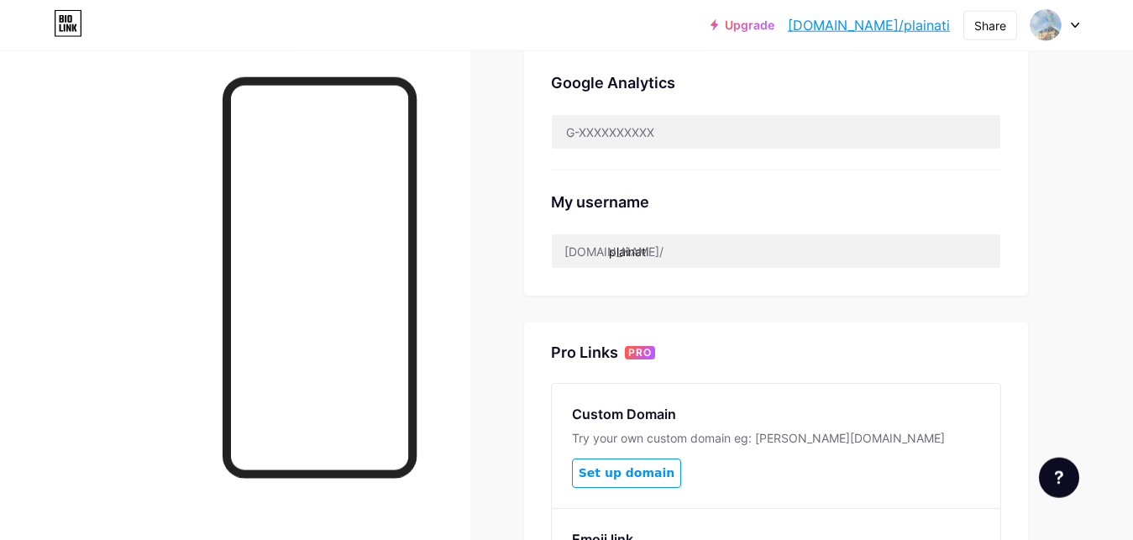
scroll to position [573, 0]
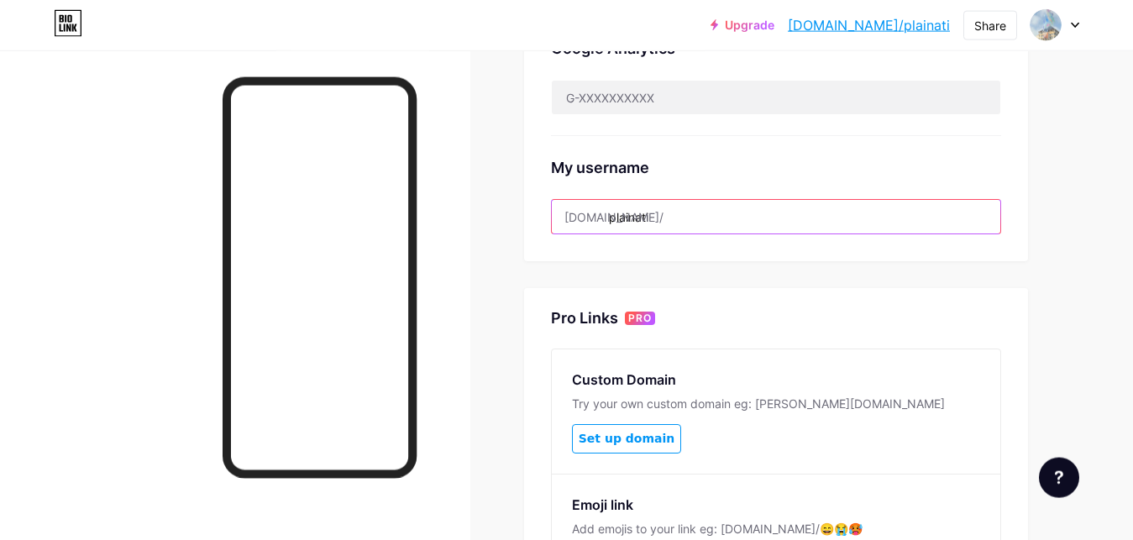
click at [696, 214] on input "plainati" at bounding box center [776, 217] width 448 height 34
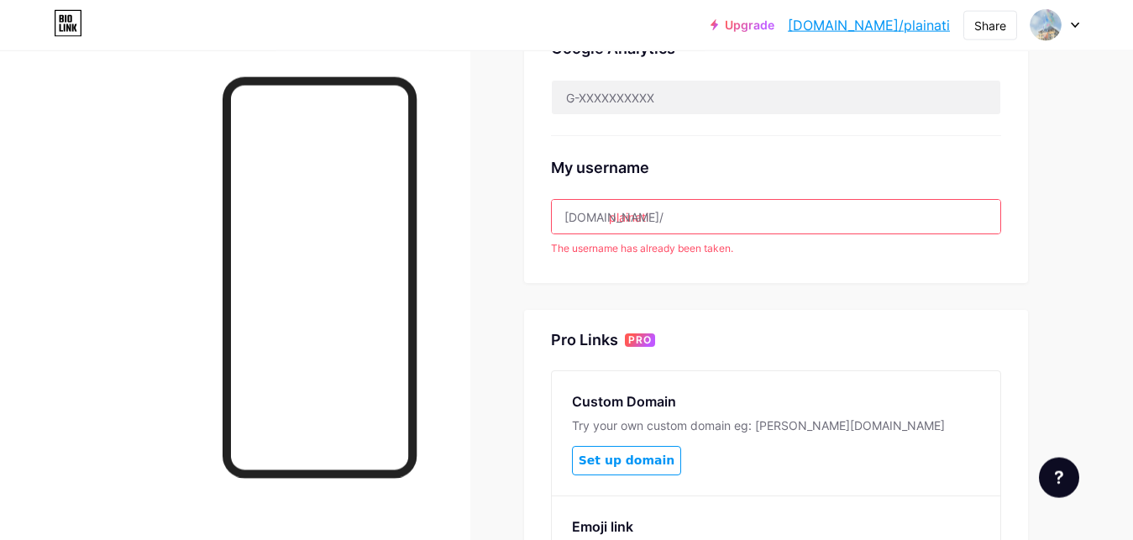
click at [722, 217] on input "plainati" at bounding box center [776, 217] width 448 height 34
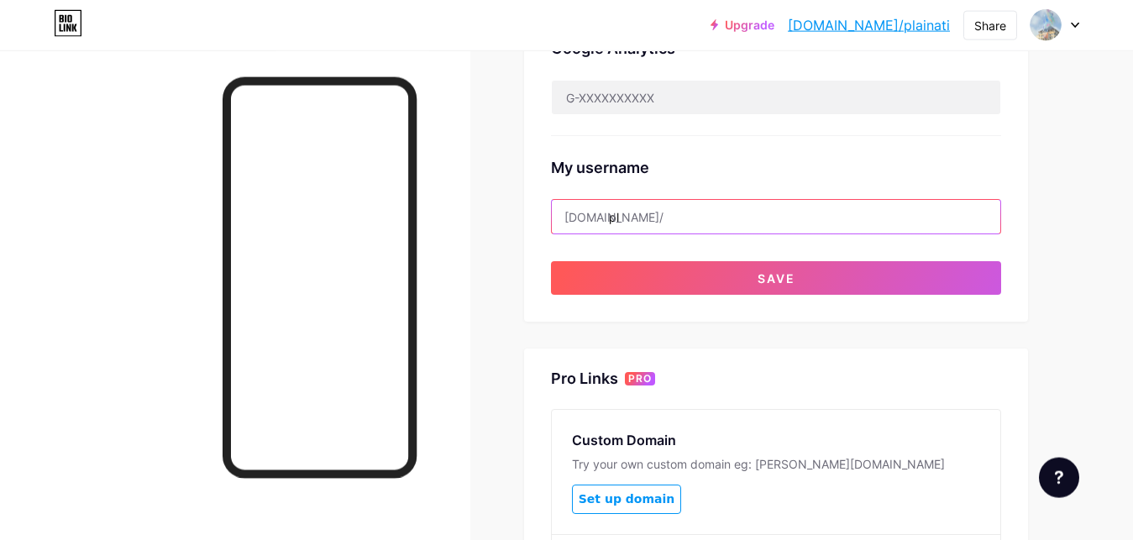
type input "p"
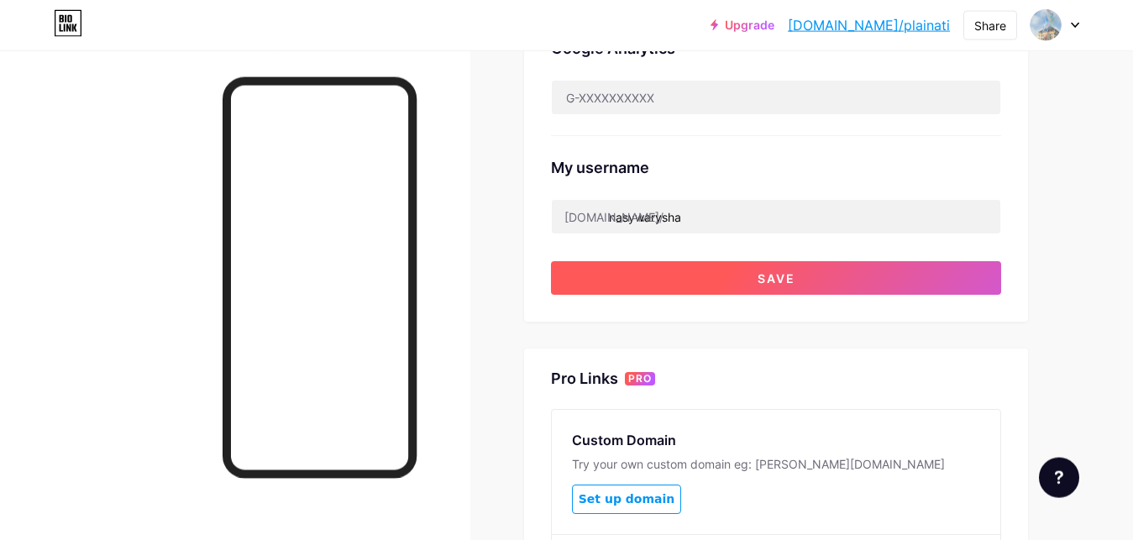
click at [705, 272] on button "Save" at bounding box center [776, 278] width 450 height 34
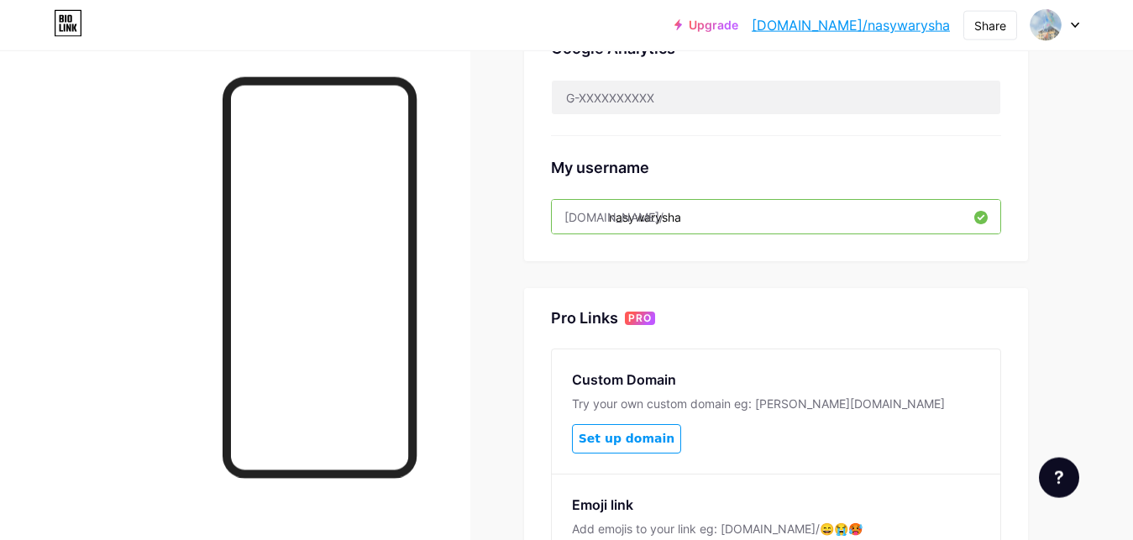
scroll to position [136, 0]
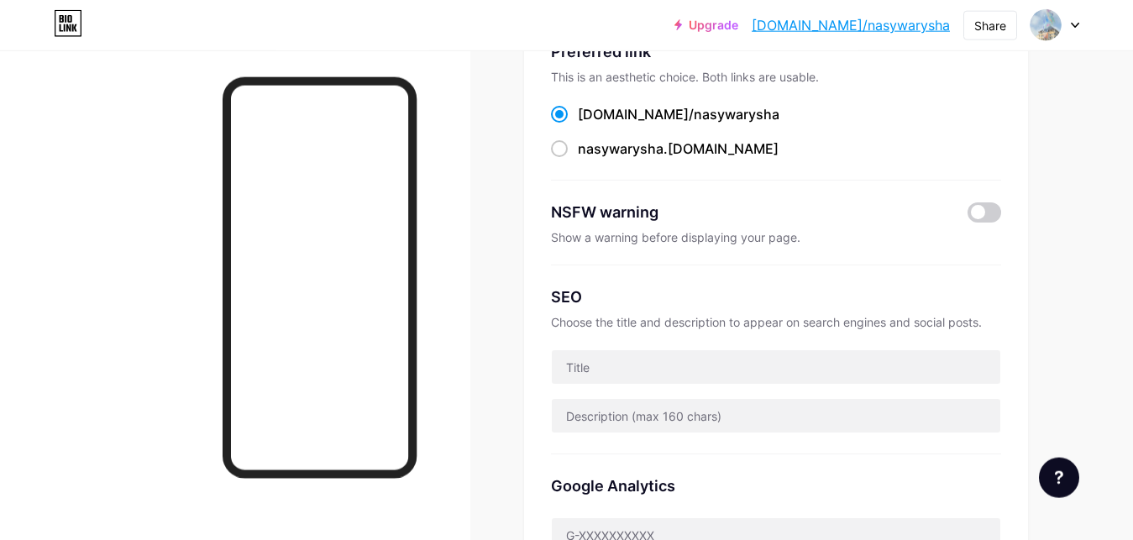
click at [913, 19] on link "[DOMAIN_NAME]/nasywarysha" at bounding box center [850, 25] width 198 height 20
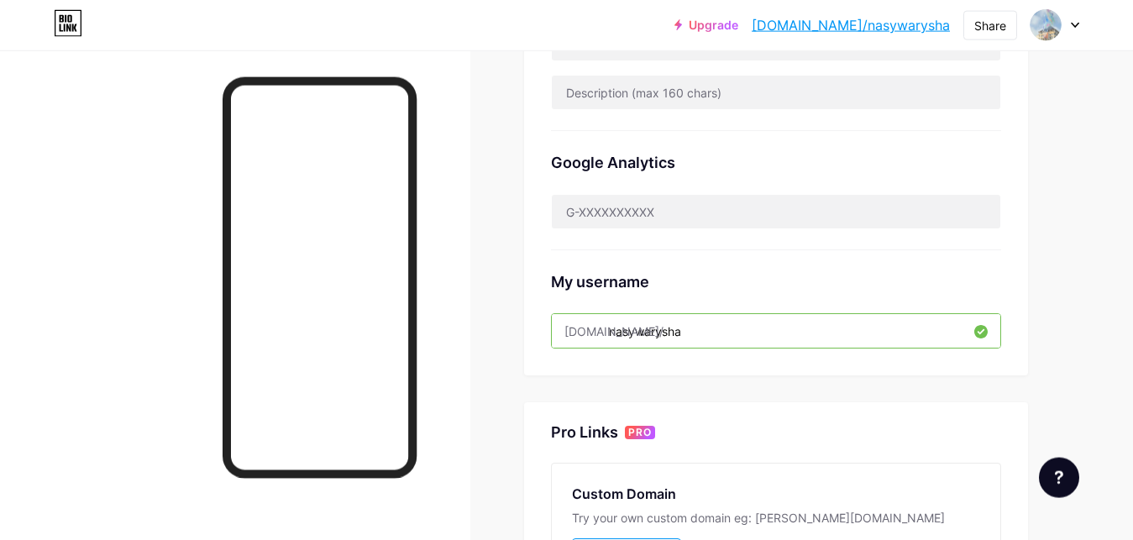
click at [692, 322] on input "nasywarysha" at bounding box center [776, 331] width 448 height 34
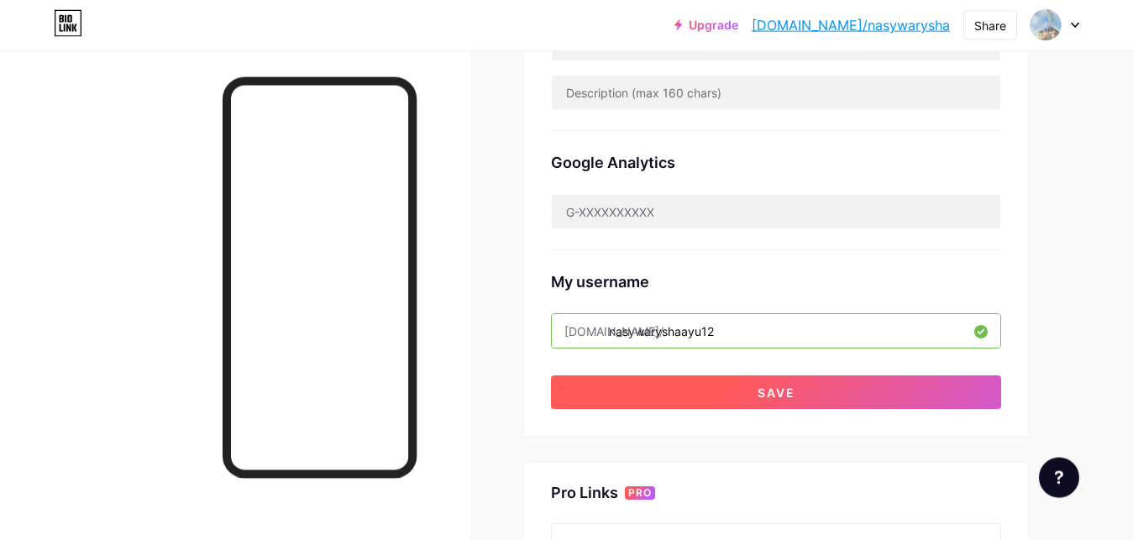
type input "nasywaryshaayu12"
click at [795, 403] on button "Save" at bounding box center [776, 392] width 450 height 34
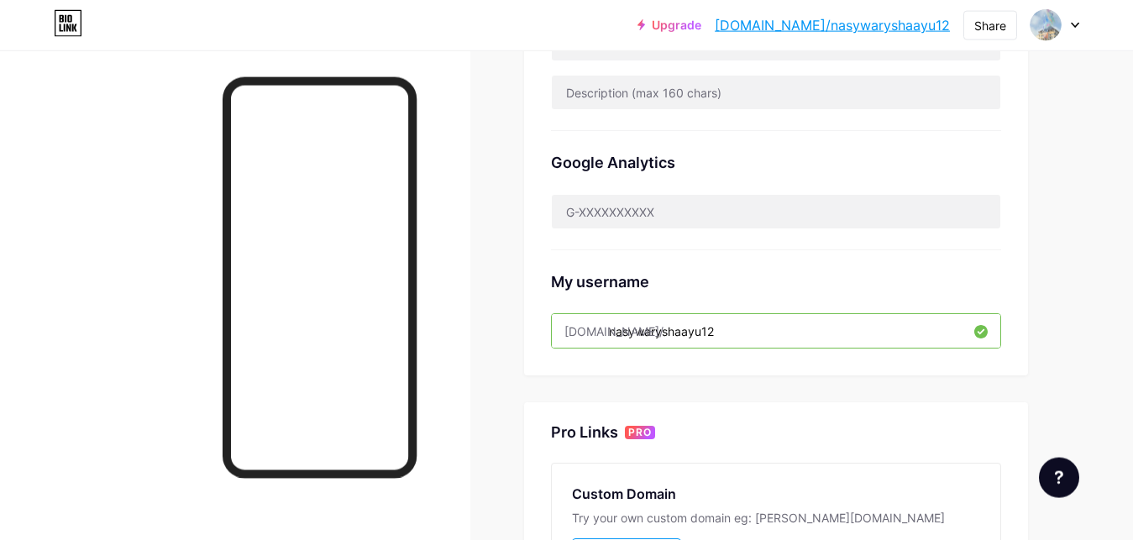
drag, startPoint x: 730, startPoint y: 332, endPoint x: 474, endPoint y: 370, distance: 259.0
click at [552, 348] on input "nasywaryshaayu12" at bounding box center [776, 331] width 448 height 34
click at [814, 22] on link "[DOMAIN_NAME]/nasywaryshaayu12" at bounding box center [831, 25] width 235 height 20
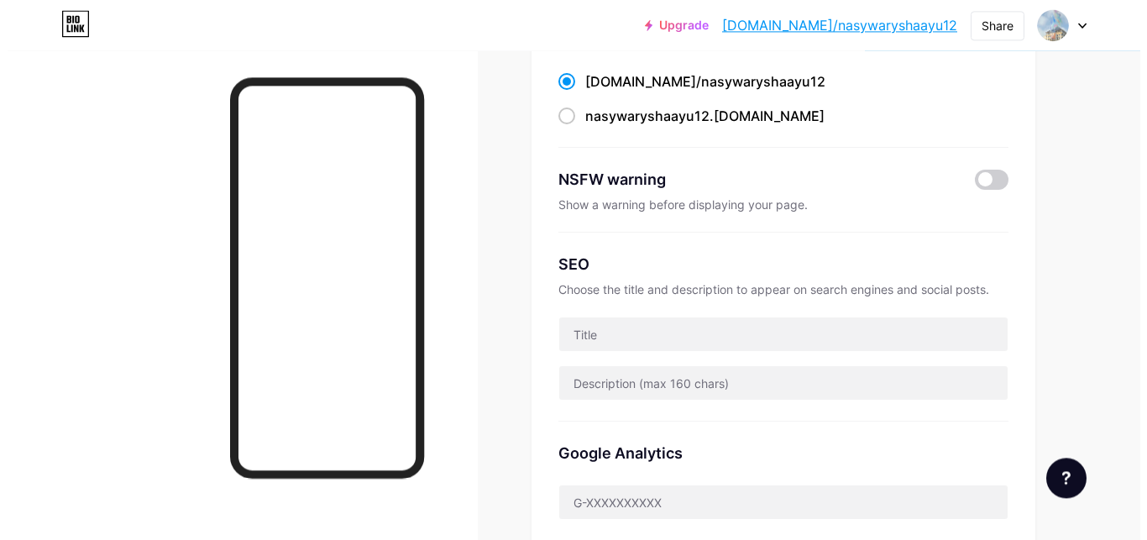
scroll to position [0, 0]
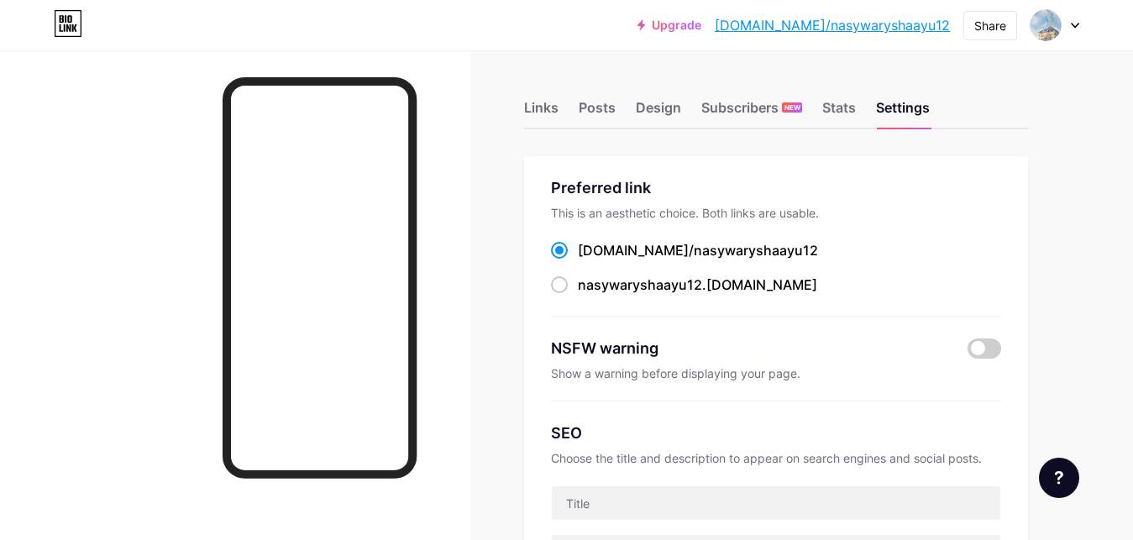
click at [563, 114] on div "Links Posts Design Subscribers NEW Stats Settings" at bounding box center [776, 100] width 504 height 59
click at [542, 112] on div "Links" at bounding box center [541, 112] width 34 height 30
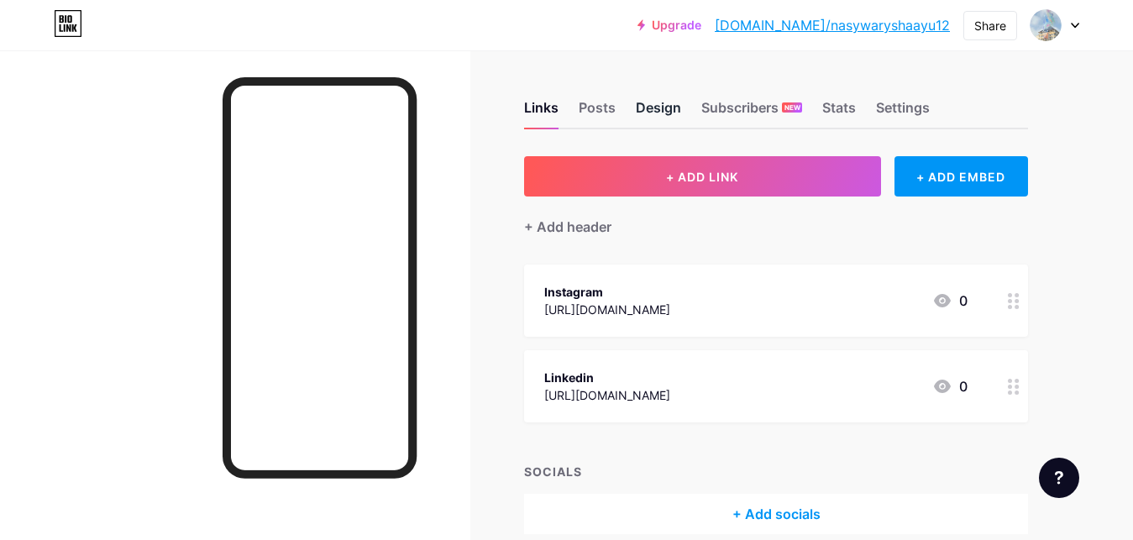
click at [651, 113] on div "Design" at bounding box center [658, 112] width 45 height 30
click at [598, 115] on div "Posts" at bounding box center [596, 112] width 37 height 30
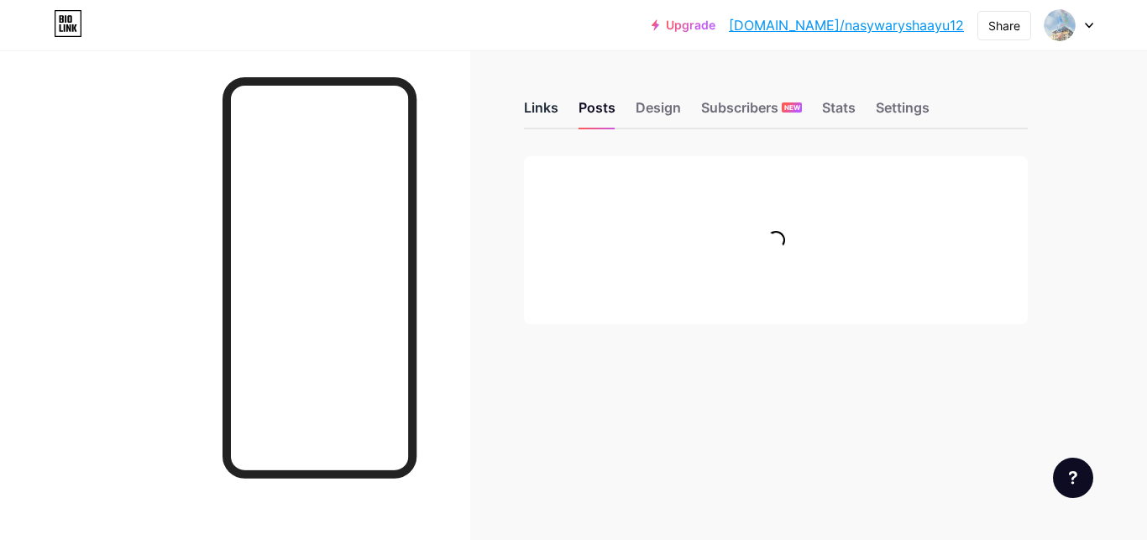
click at [536, 118] on div "Links" at bounding box center [541, 112] width 34 height 30
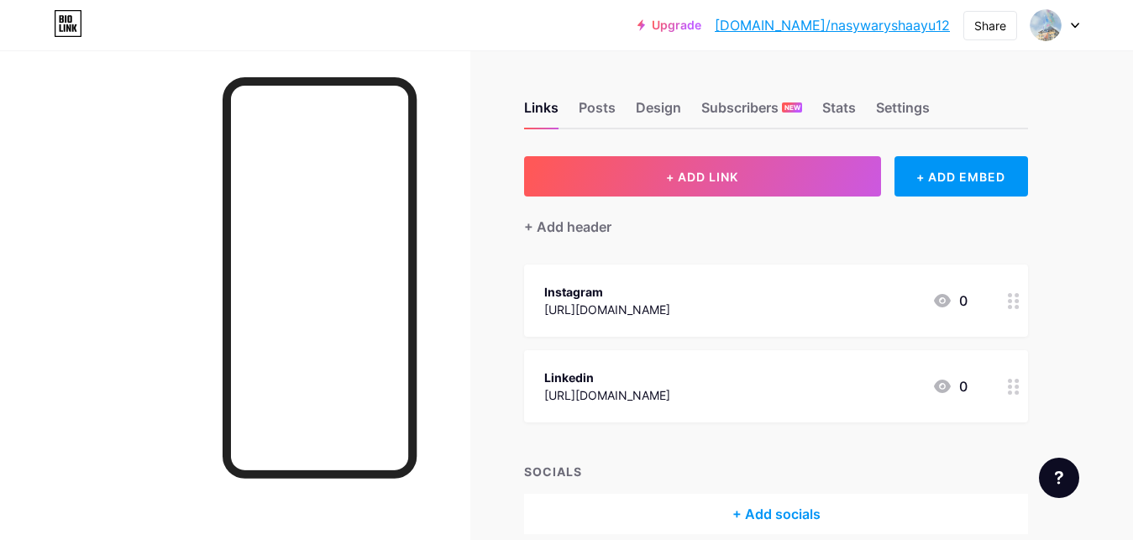
click at [576, 115] on div "Links Posts Design Subscribers NEW Stats Settings" at bounding box center [776, 100] width 504 height 59
click at [589, 110] on div "Posts" at bounding box center [596, 112] width 37 height 30
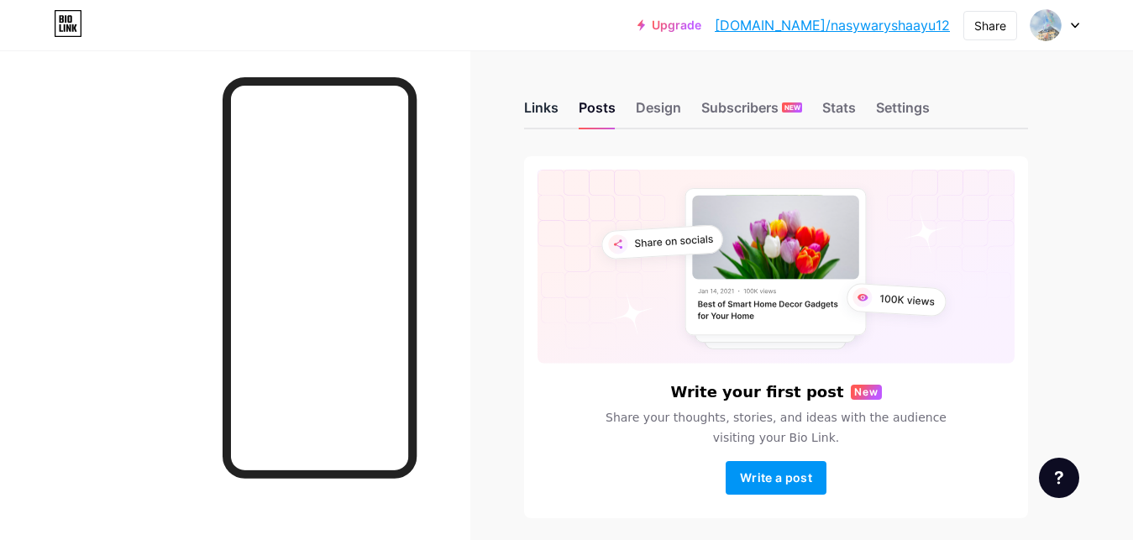
click at [554, 114] on div "Links" at bounding box center [541, 112] width 34 height 30
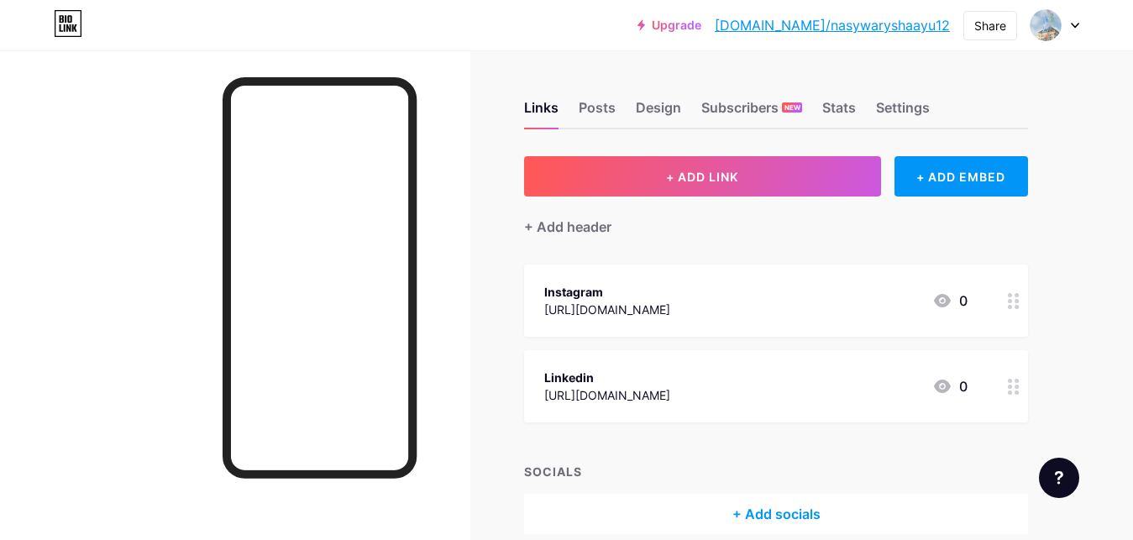
click at [1023, 301] on div at bounding box center [1013, 300] width 29 height 72
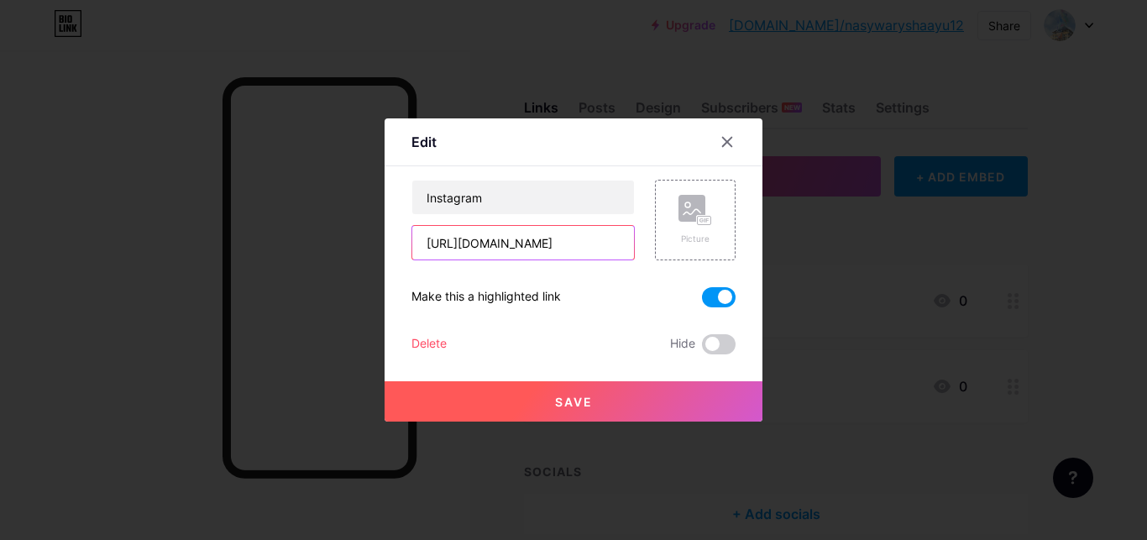
click at [602, 230] on input "[URL][DOMAIN_NAME]" at bounding box center [523, 243] width 222 height 34
click at [721, 299] on span at bounding box center [719, 297] width 34 height 20
click at [702, 301] on input "checkbox" at bounding box center [702, 301] width 0 height 0
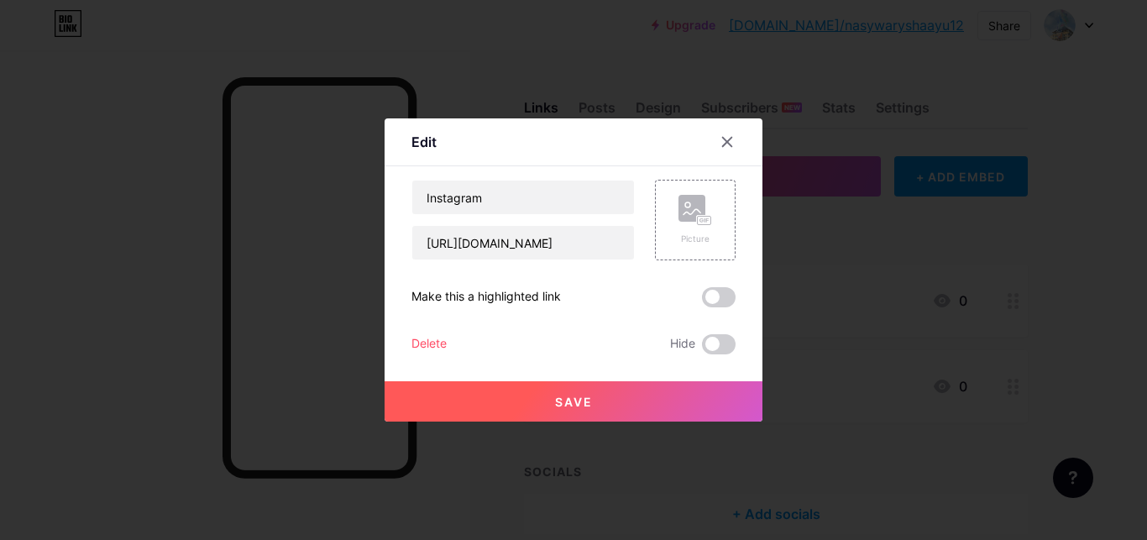
click at [650, 390] on button "Save" at bounding box center [574, 401] width 378 height 40
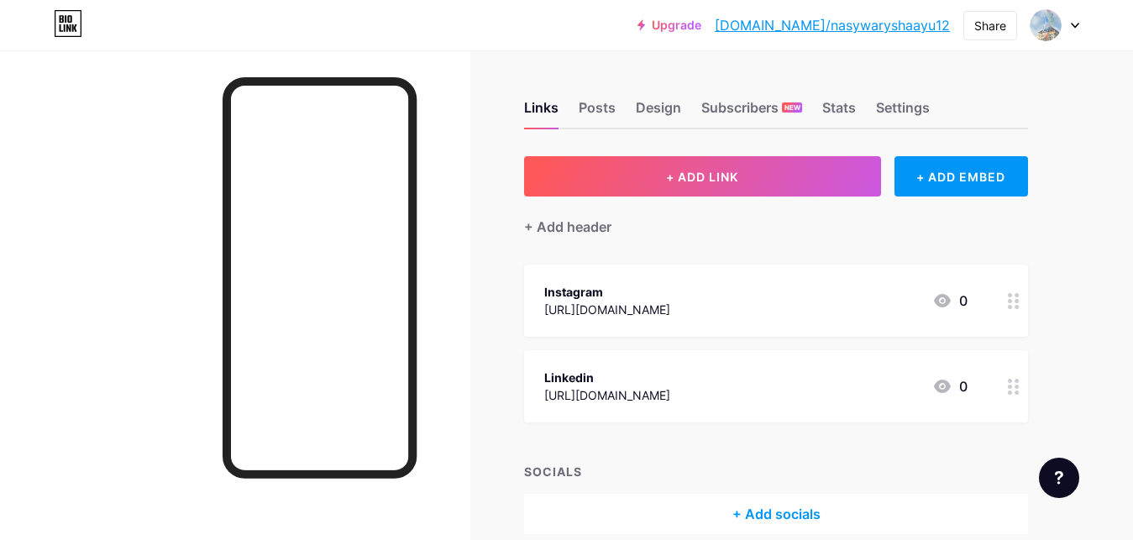
click at [862, 37] on div "Upgrade [DOMAIN_NAME]/nasywa... [DOMAIN_NAME]/nasywaryshaayu12" at bounding box center [793, 25] width 312 height 30
click at [867, 34] on link "[DOMAIN_NAME]/nasywaryshaayu12" at bounding box center [831, 25] width 235 height 20
click at [670, 311] on div "[URL][DOMAIN_NAME]" at bounding box center [607, 310] width 126 height 18
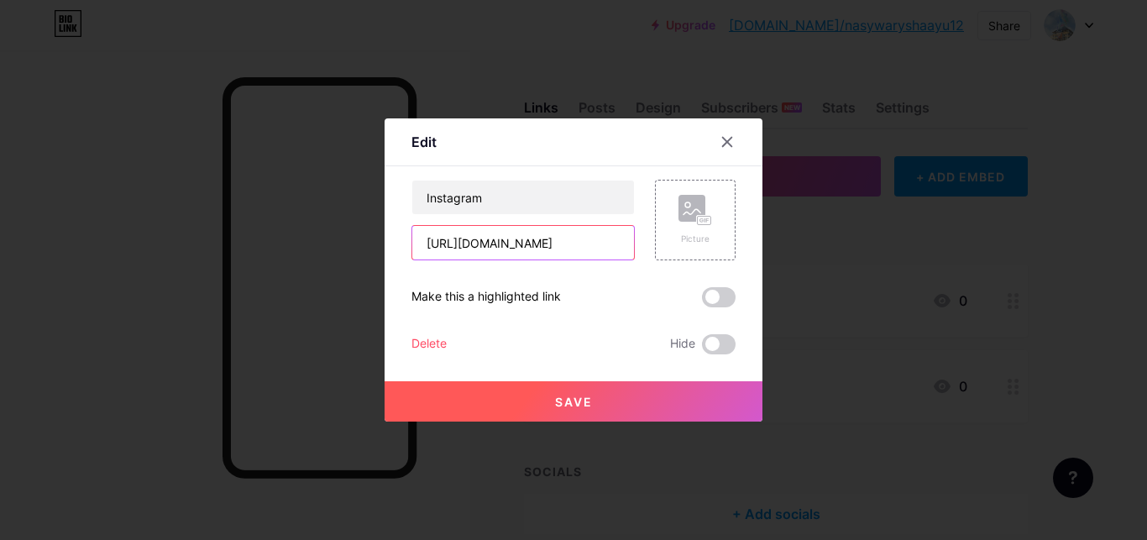
click at [594, 241] on input "[URL][DOMAIN_NAME]" at bounding box center [523, 243] width 222 height 34
click at [424, 344] on div "Delete" at bounding box center [428, 344] width 35 height 20
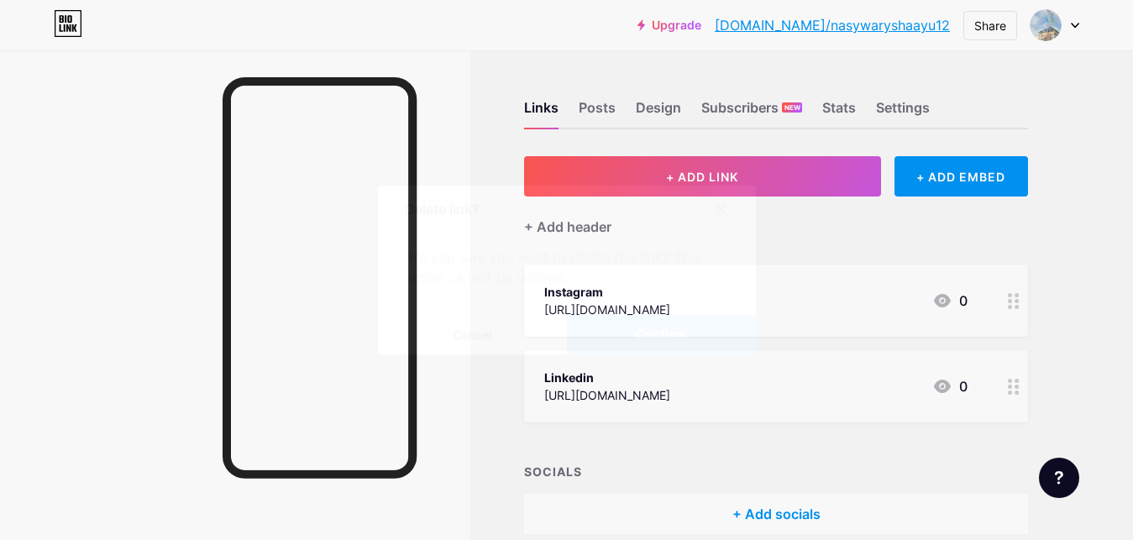
click at [642, 328] on span "Confirm" at bounding box center [661, 335] width 52 height 18
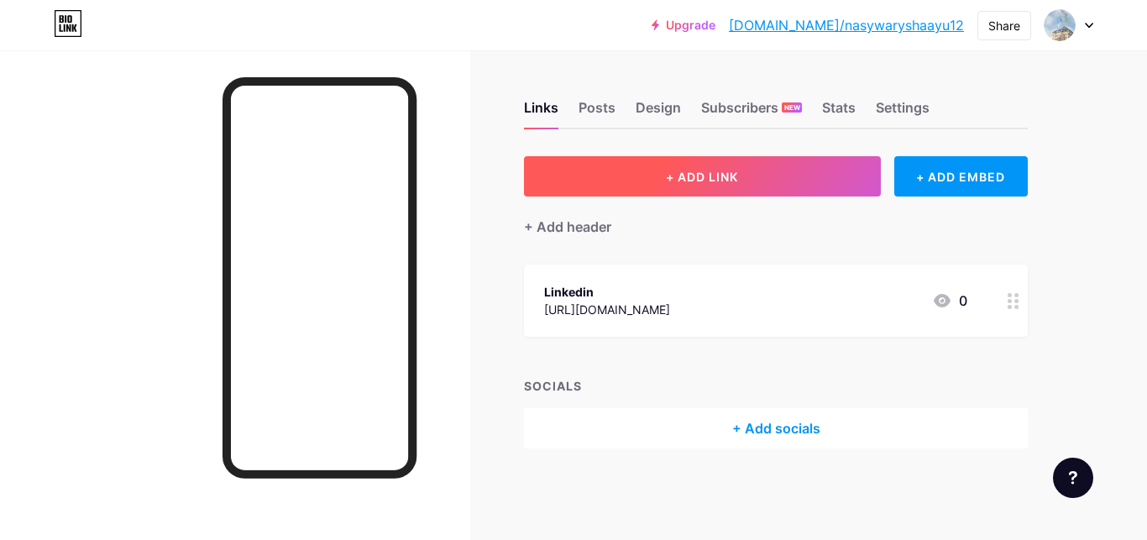
click at [775, 160] on button "+ ADD LINK" at bounding box center [702, 176] width 357 height 40
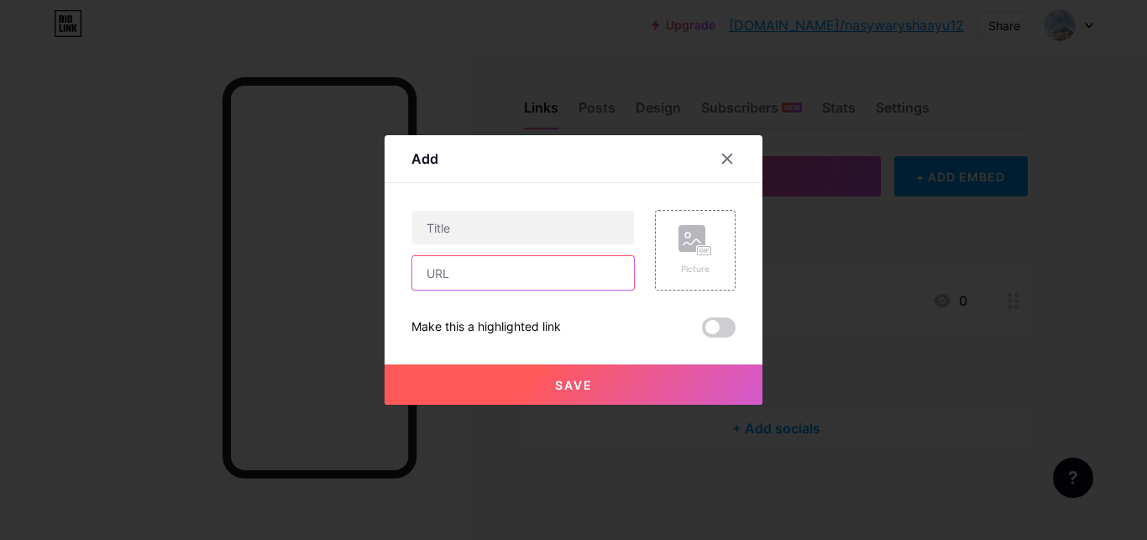
click at [556, 284] on input "text" at bounding box center [523, 273] width 222 height 34
paste input "[URL][DOMAIN_NAME]"
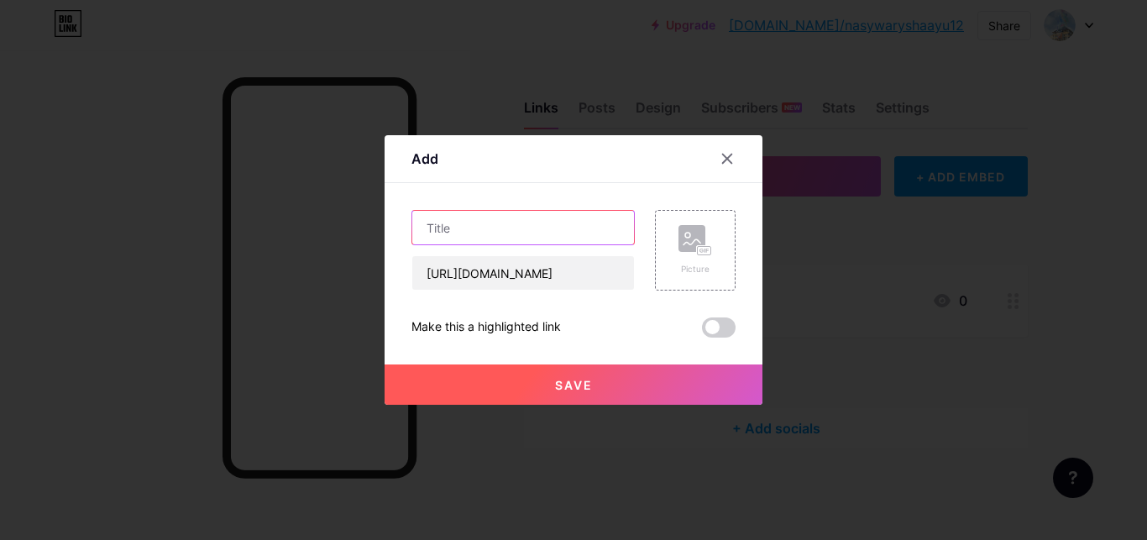
click at [564, 239] on input "text" at bounding box center [523, 228] width 222 height 34
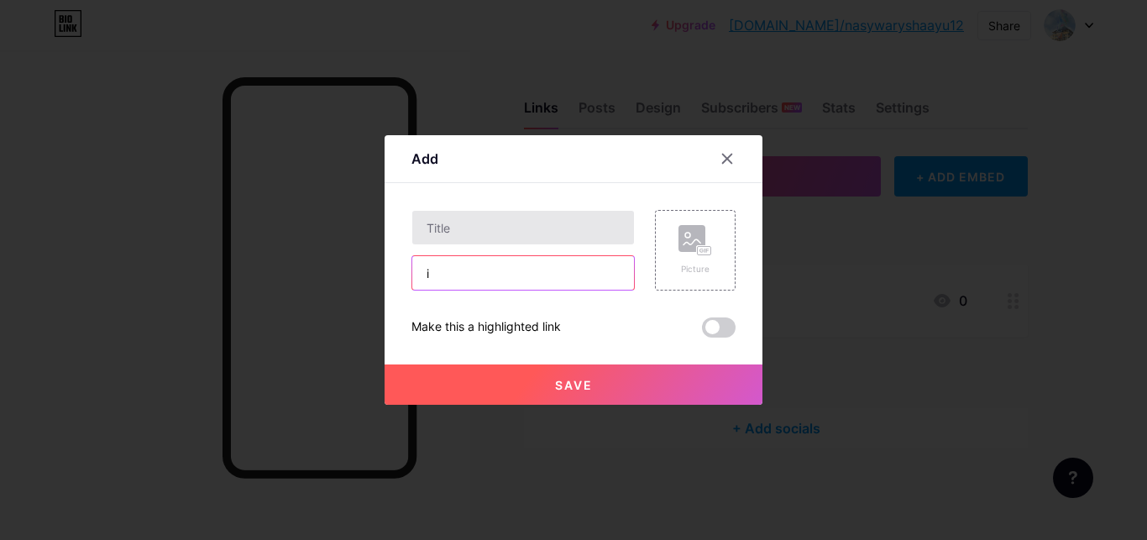
scroll to position [0, 0]
type input "i"
click at [521, 267] on input "i" at bounding box center [523, 273] width 222 height 34
paste input "[URL][DOMAIN_NAME]"
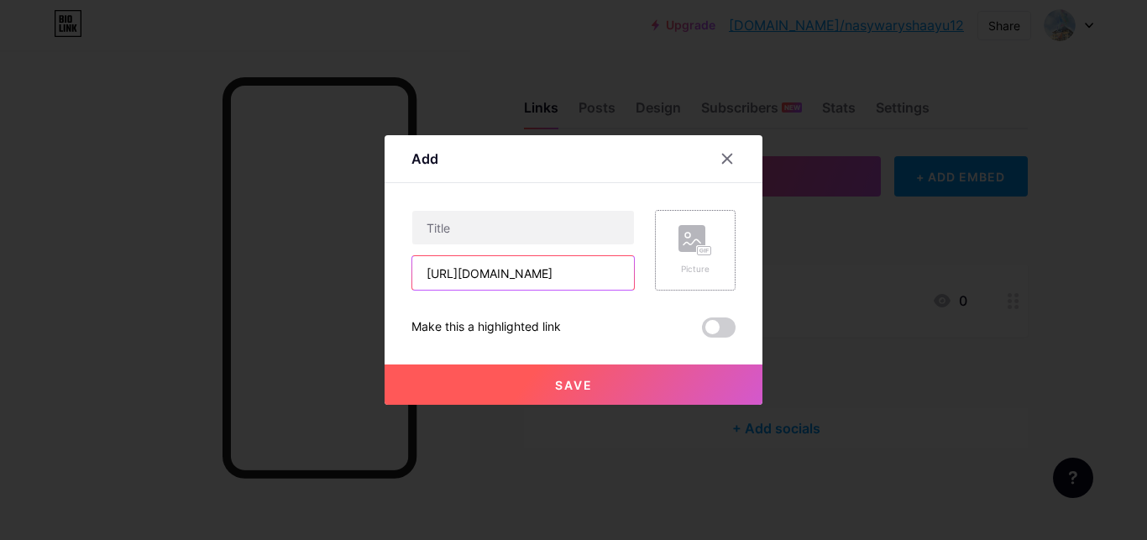
paste input "hdW51a3c0"
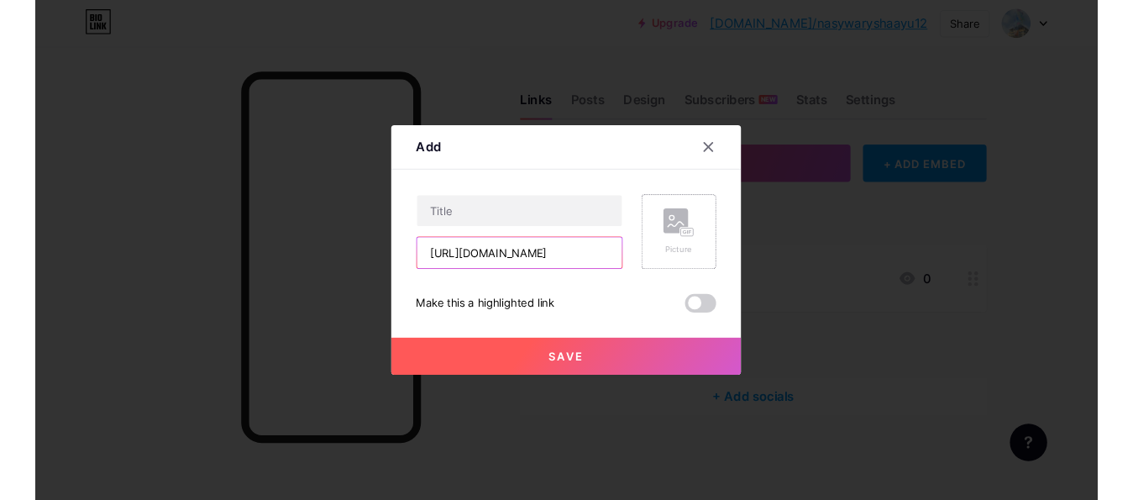
scroll to position [0, 615]
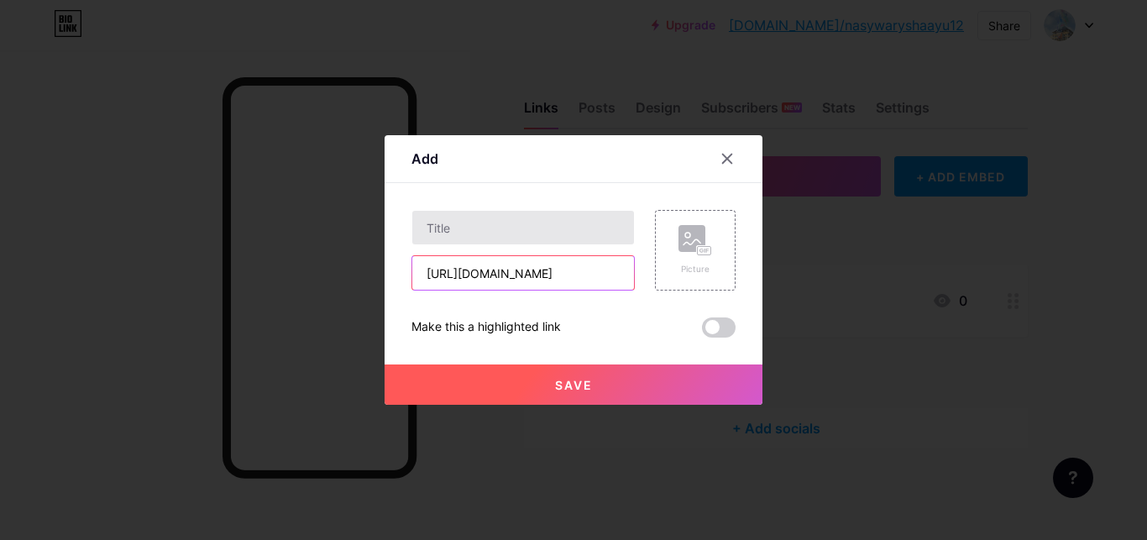
type input "[URL][DOMAIN_NAME]"
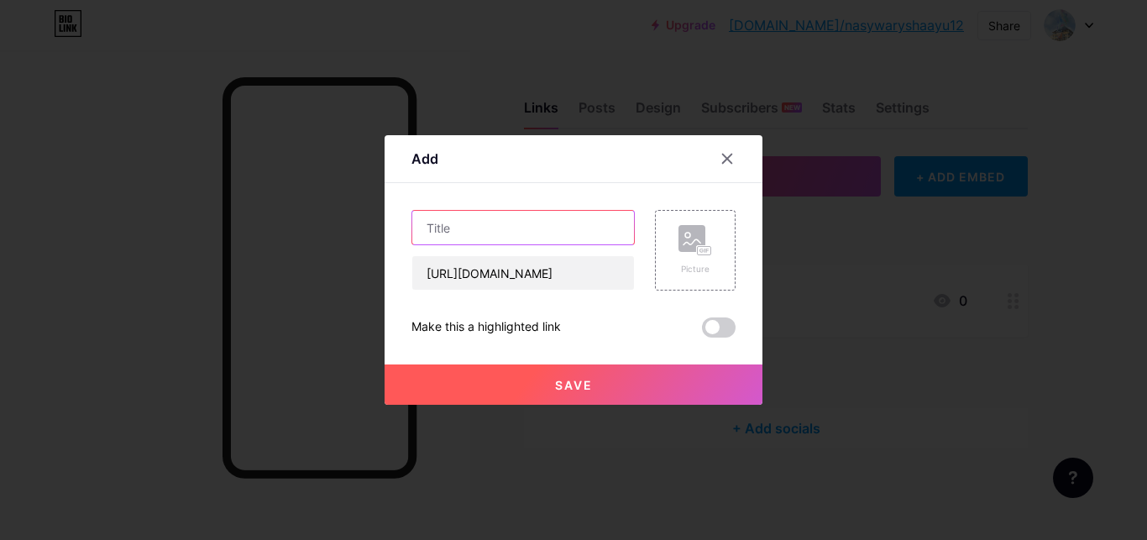
click at [580, 219] on input "text" at bounding box center [523, 228] width 222 height 34
type input "Instagram"
click at [615, 373] on button "Save" at bounding box center [574, 384] width 378 height 40
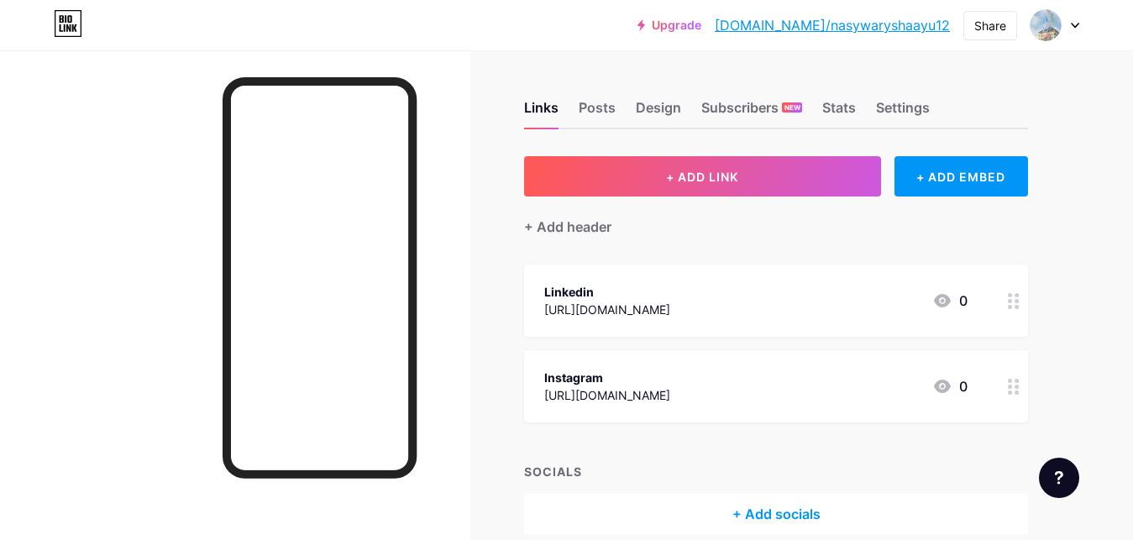
click at [670, 394] on div "[URL][DOMAIN_NAME]" at bounding box center [607, 395] width 126 height 18
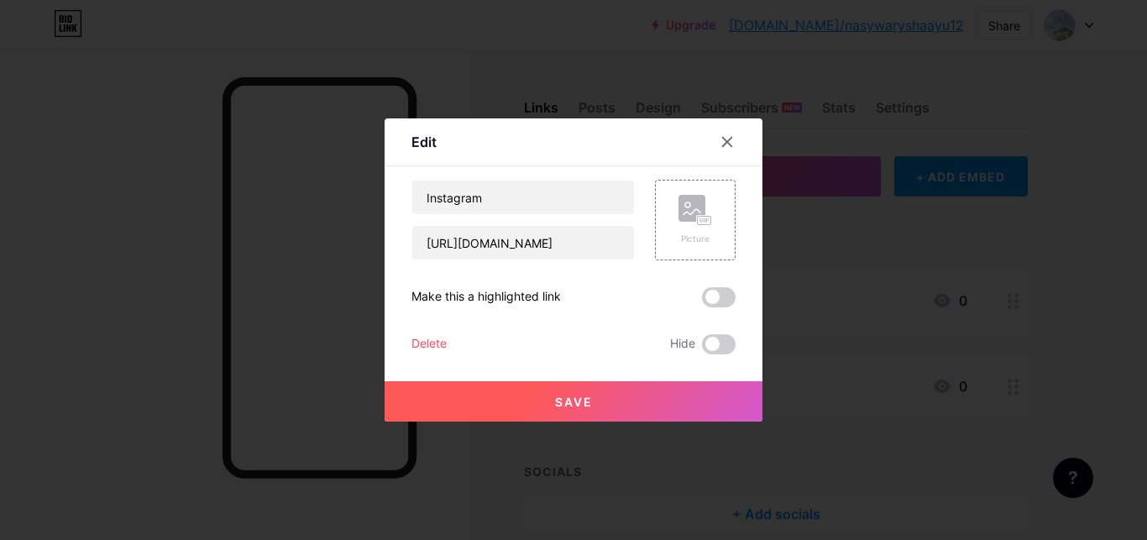
click at [579, 401] on span "Save" at bounding box center [574, 402] width 38 height 14
click at [732, 137] on div at bounding box center [727, 142] width 30 height 30
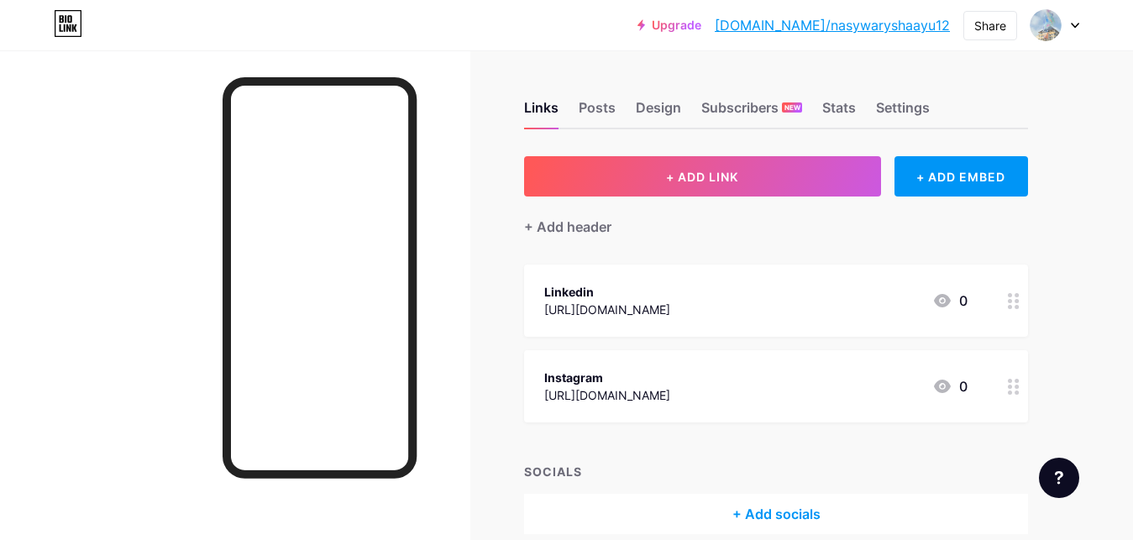
click at [856, 19] on link "[DOMAIN_NAME]/nasywaryshaayu12" at bounding box center [831, 25] width 235 height 20
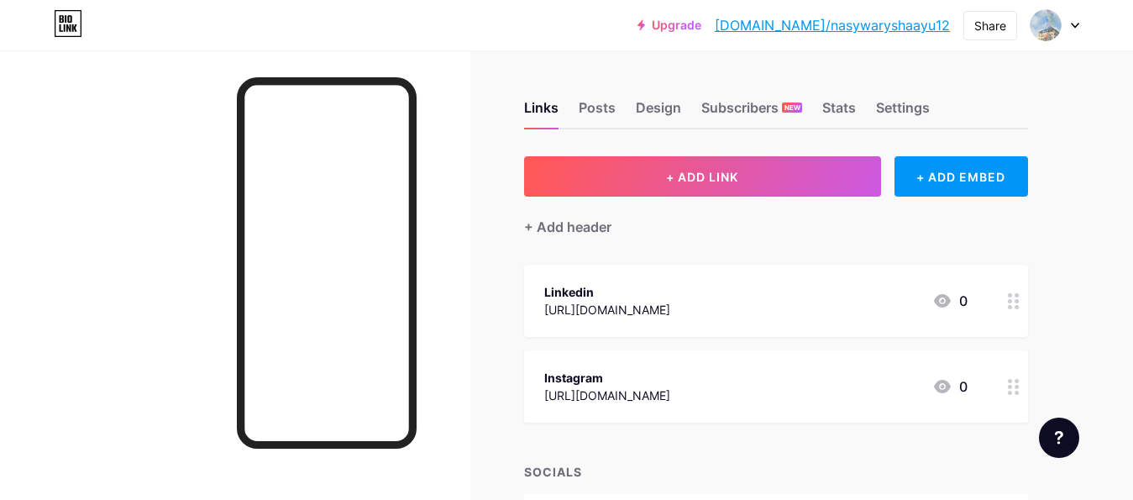
click at [1003, 385] on div at bounding box center [1013, 386] width 29 height 72
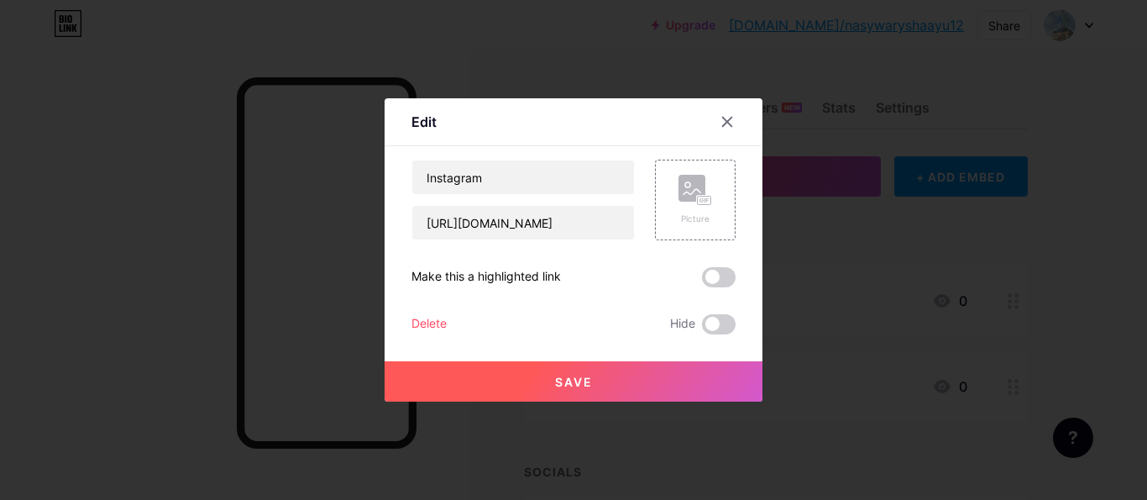
click at [426, 328] on div "Delete" at bounding box center [428, 324] width 35 height 20
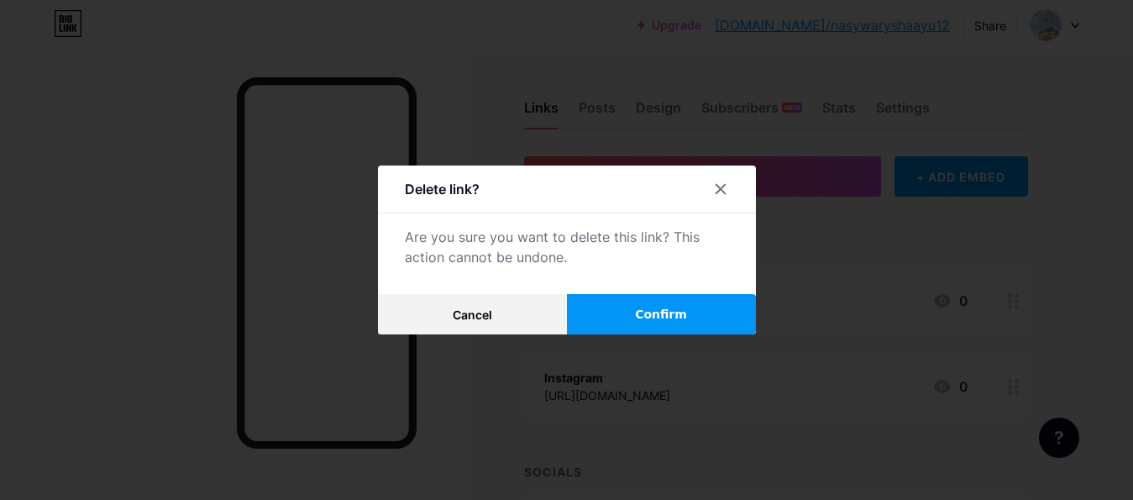
click at [610, 300] on button "Confirm" at bounding box center [661, 314] width 189 height 40
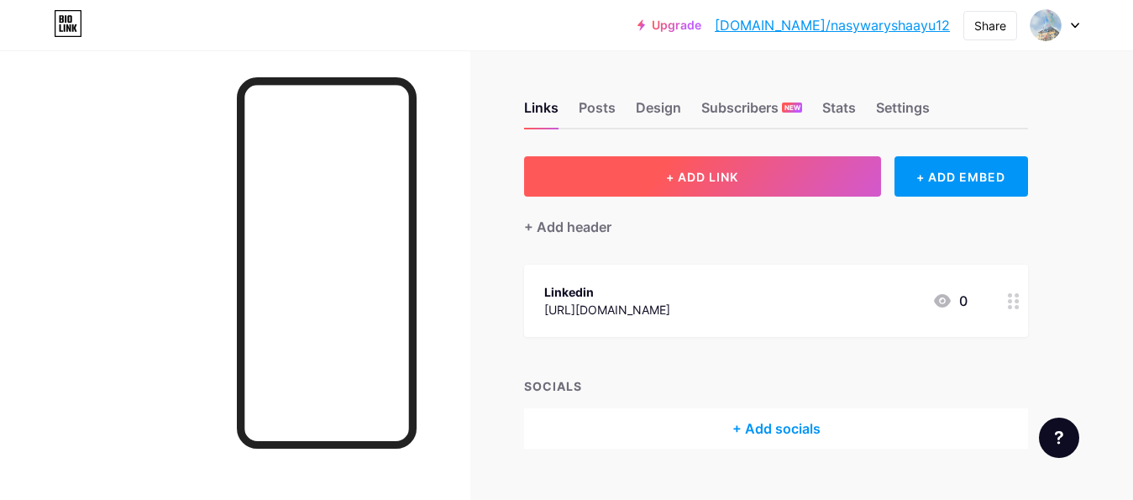
drag, startPoint x: 793, startPoint y: 196, endPoint x: 819, endPoint y: 181, distance: 31.2
click at [819, 181] on div "+ ADD LINK + ADD EMBED + Add header Linkedin [URL][DOMAIN_NAME] 0 SOCIALS + Add…" at bounding box center [776, 302] width 504 height 292
click at [819, 181] on button "+ ADD LINK" at bounding box center [702, 176] width 357 height 40
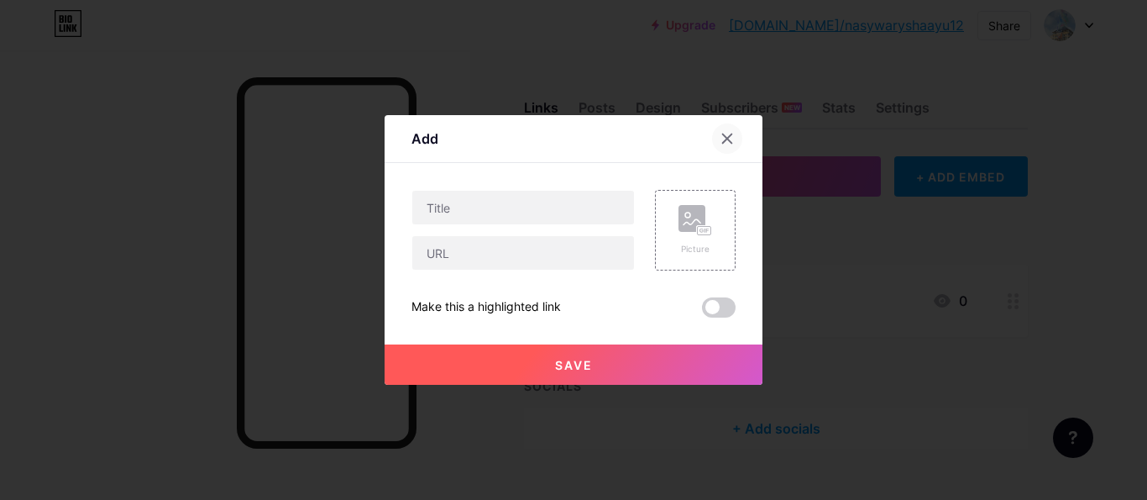
click at [720, 149] on div at bounding box center [727, 138] width 30 height 30
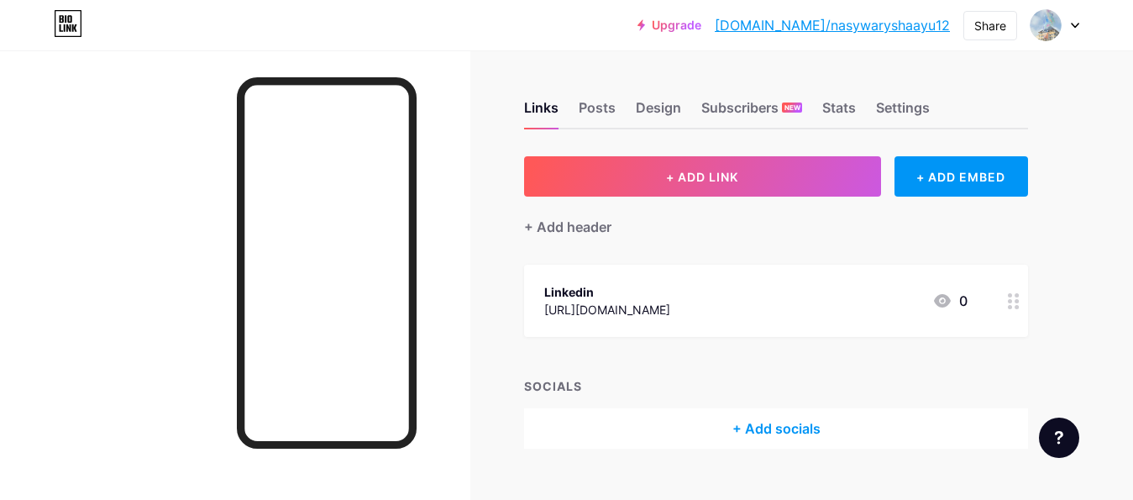
click at [735, 422] on div "+ Add socials" at bounding box center [776, 428] width 504 height 40
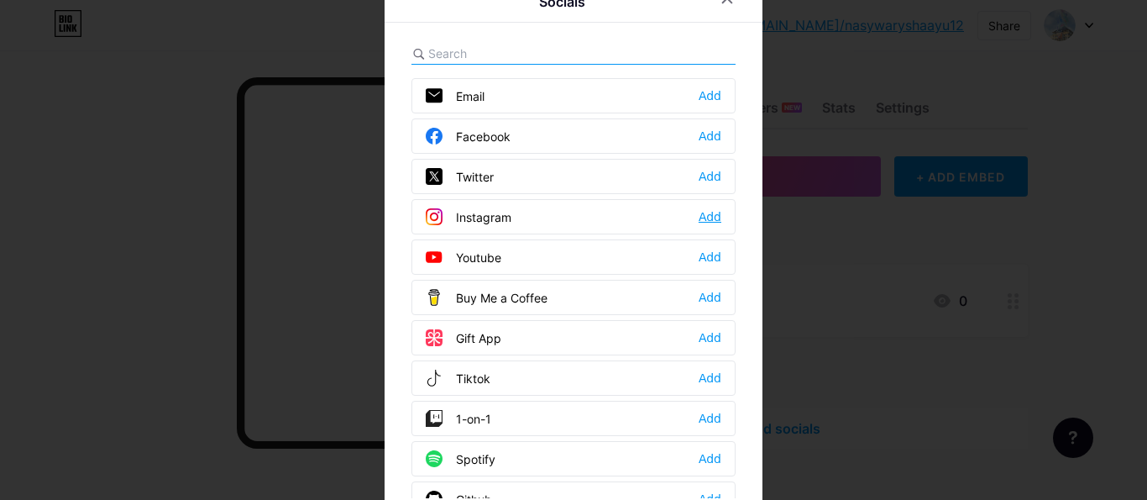
click at [699, 223] on div "Add" at bounding box center [710, 216] width 23 height 17
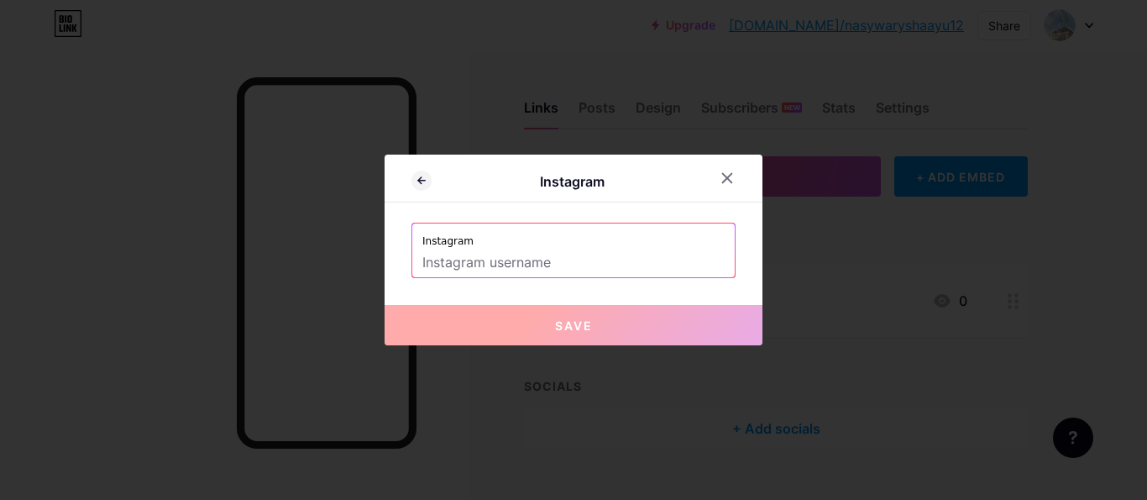
click at [583, 270] on input "text" at bounding box center [573, 263] width 302 height 29
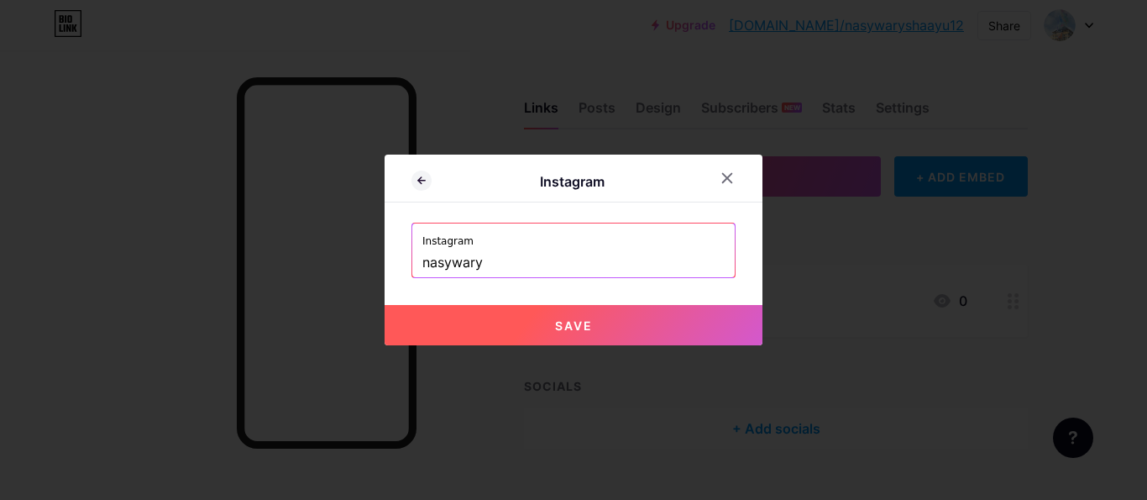
click at [587, 323] on button "Save" at bounding box center [574, 325] width 378 height 40
type input "[URL][DOMAIN_NAME]"
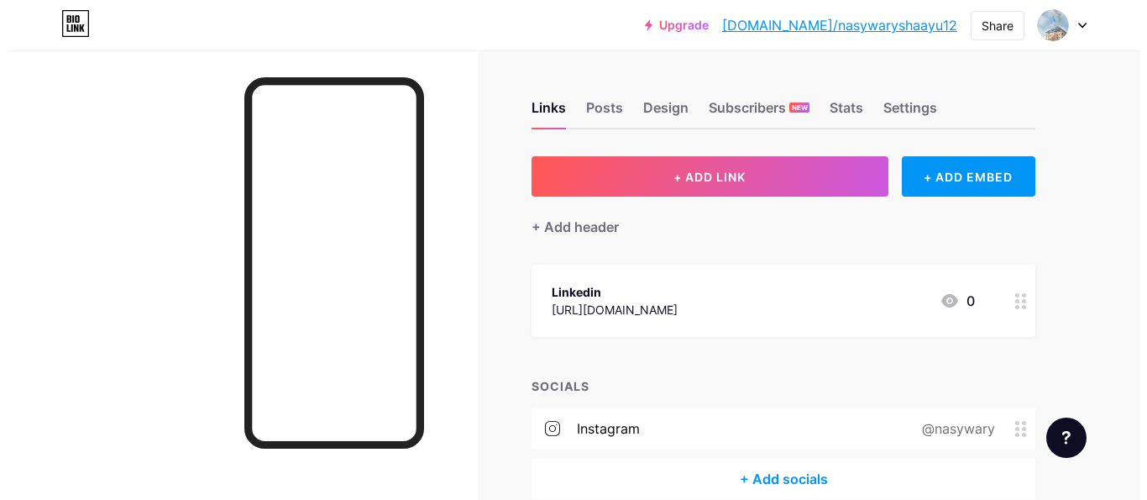
scroll to position [82, 0]
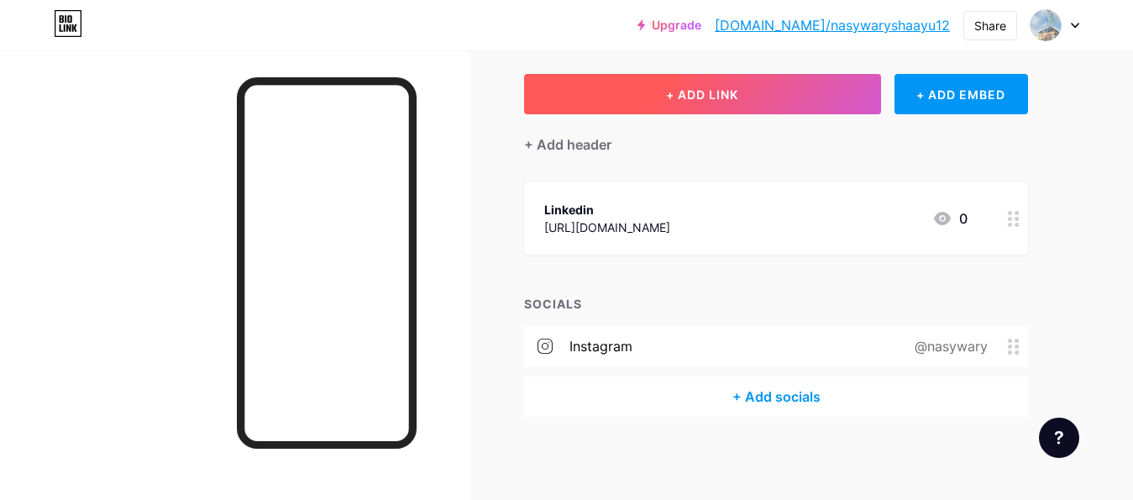
click at [702, 97] on span "+ ADD LINK" at bounding box center [702, 94] width 72 height 14
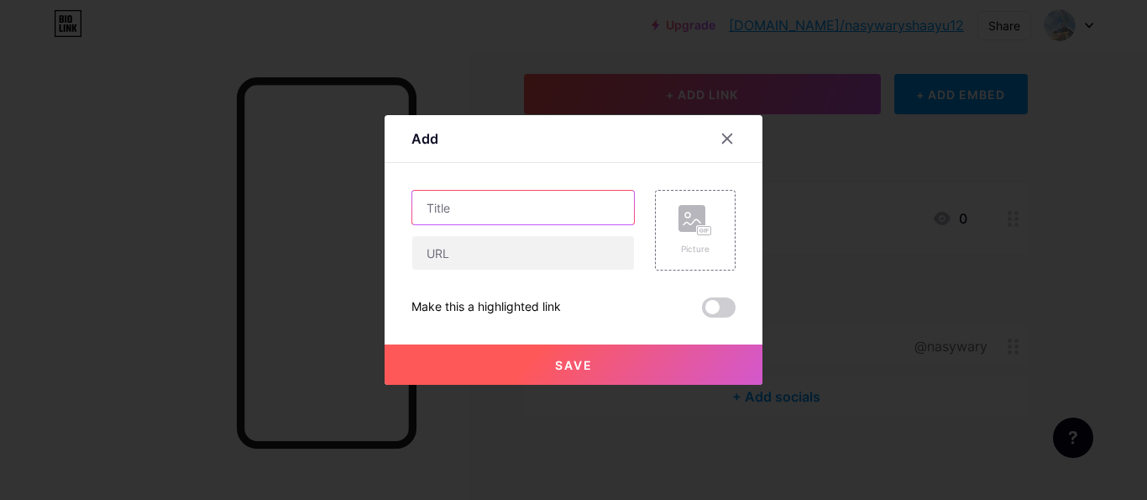
click at [587, 212] on input "text" at bounding box center [523, 208] width 222 height 34
type input "M"
type input "N"
type input "Instagram"
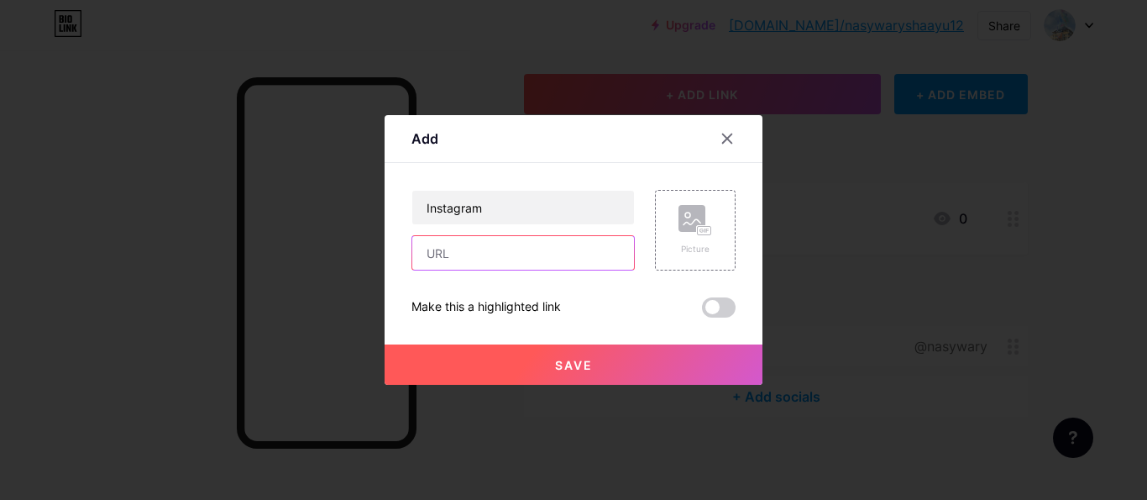
click at [558, 253] on input "text" at bounding box center [523, 253] width 222 height 34
paste input "[URL][DOMAIN_NAME]"
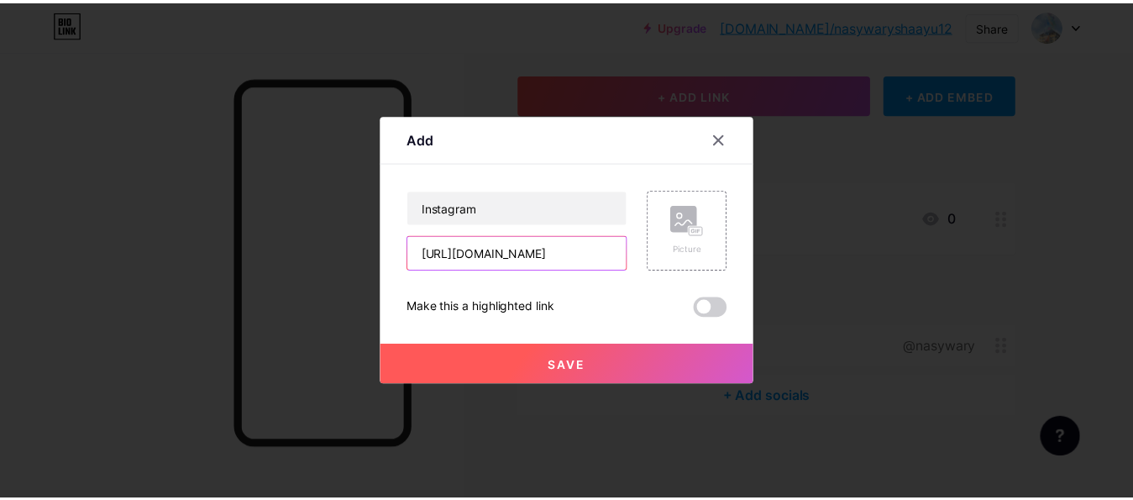
scroll to position [0, 587]
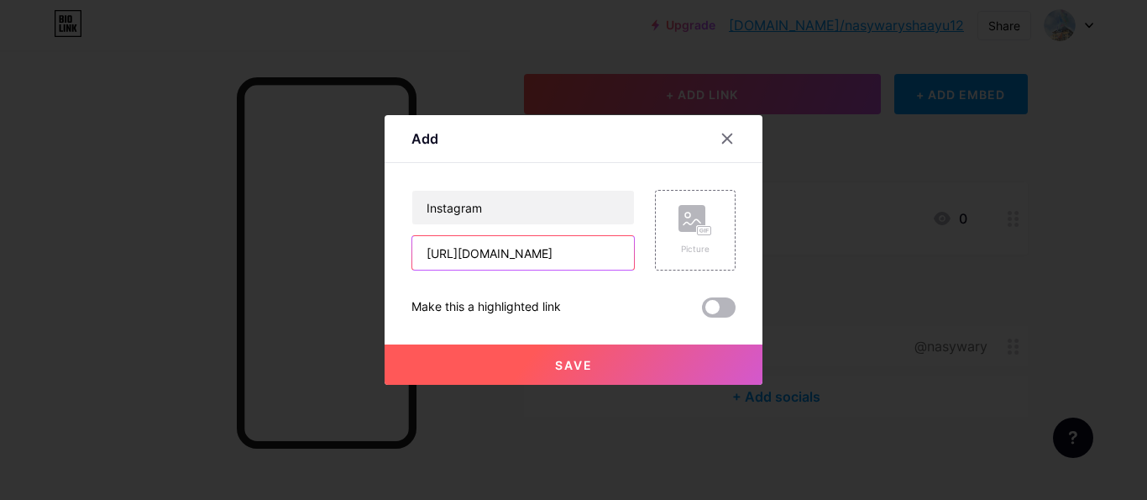
type input "[URL][DOMAIN_NAME]"
click at [714, 300] on span at bounding box center [719, 307] width 34 height 20
click at [702, 311] on input "checkbox" at bounding box center [702, 311] width 0 height 0
click at [682, 345] on button "Save" at bounding box center [574, 364] width 378 height 40
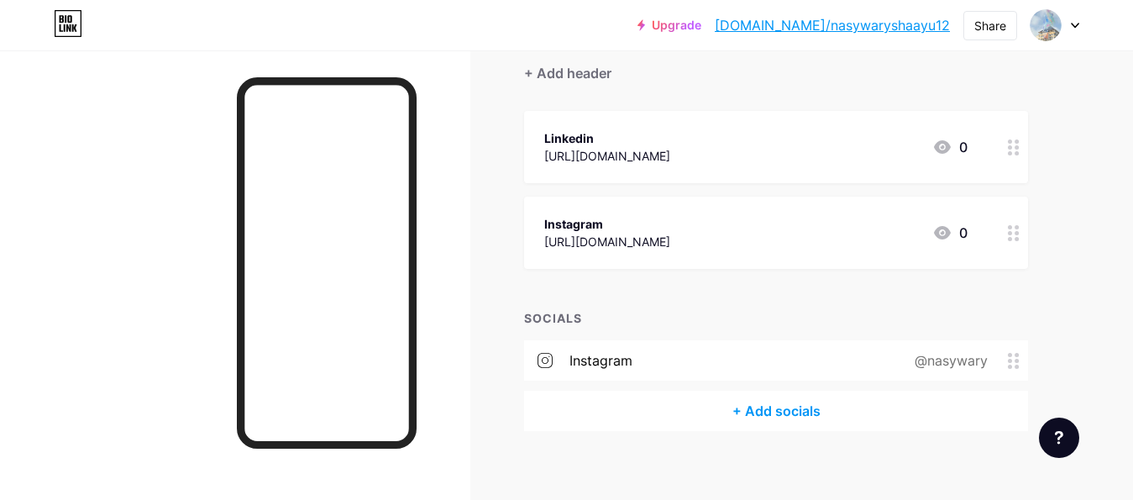
scroll to position [168, 0]
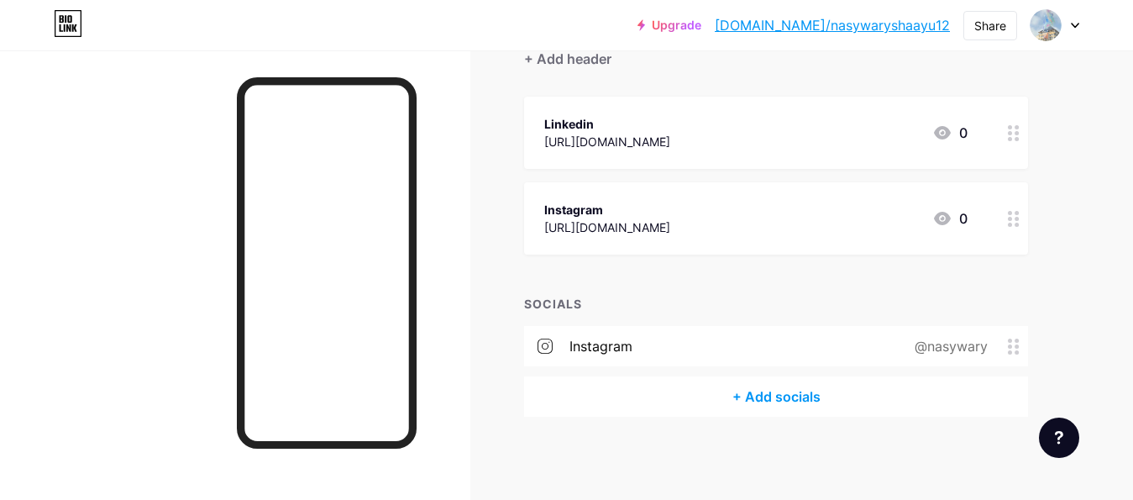
click at [848, 18] on link "[DOMAIN_NAME]/nasywaryshaayu12" at bounding box center [831, 25] width 235 height 20
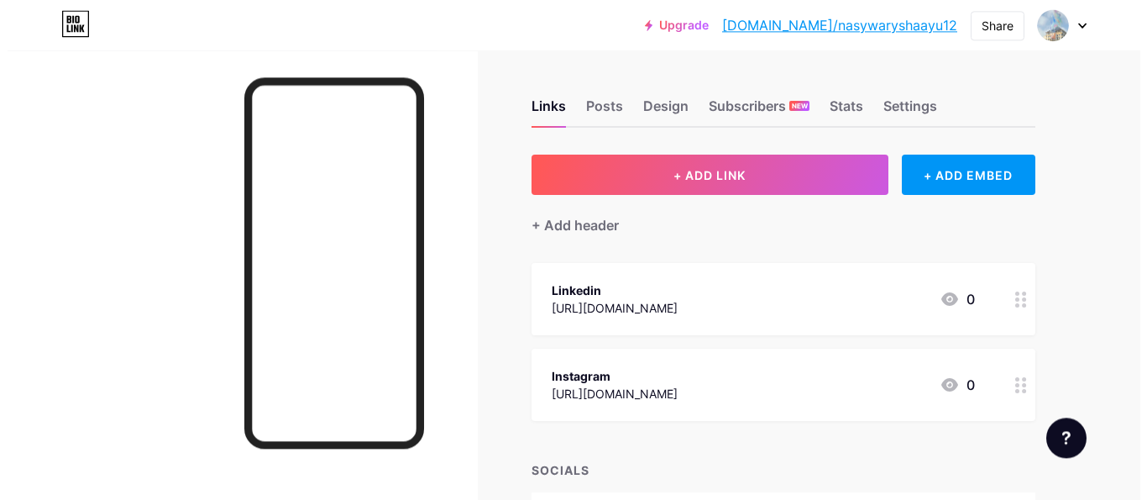
scroll to position [0, 0]
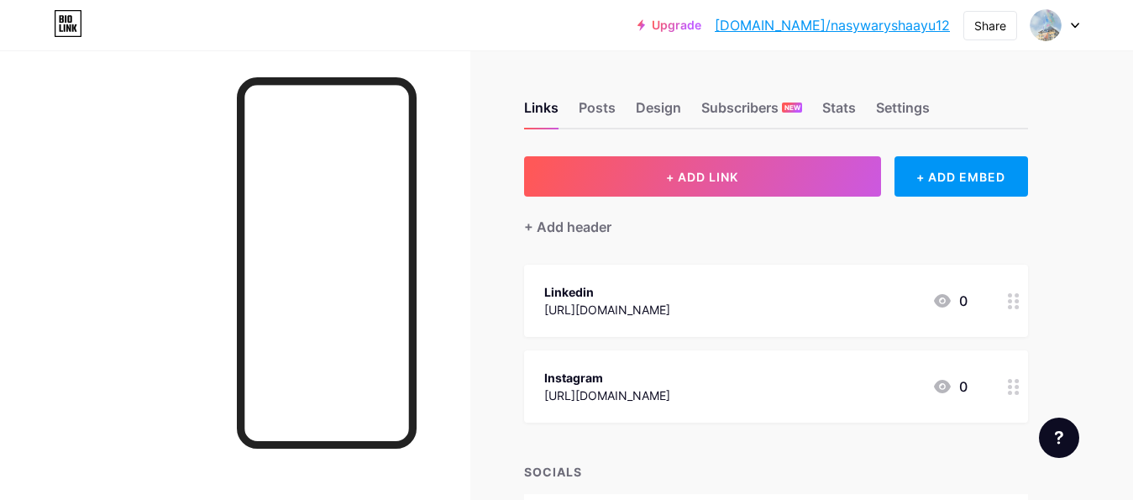
click at [1001, 302] on div at bounding box center [1013, 300] width 29 height 72
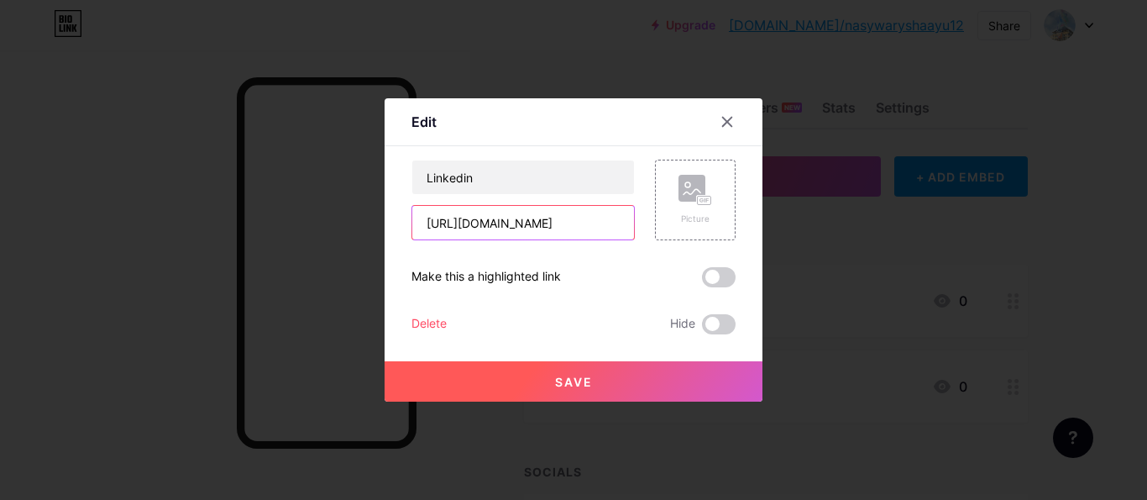
click at [587, 226] on input "[URL][DOMAIN_NAME]" at bounding box center [523, 223] width 222 height 34
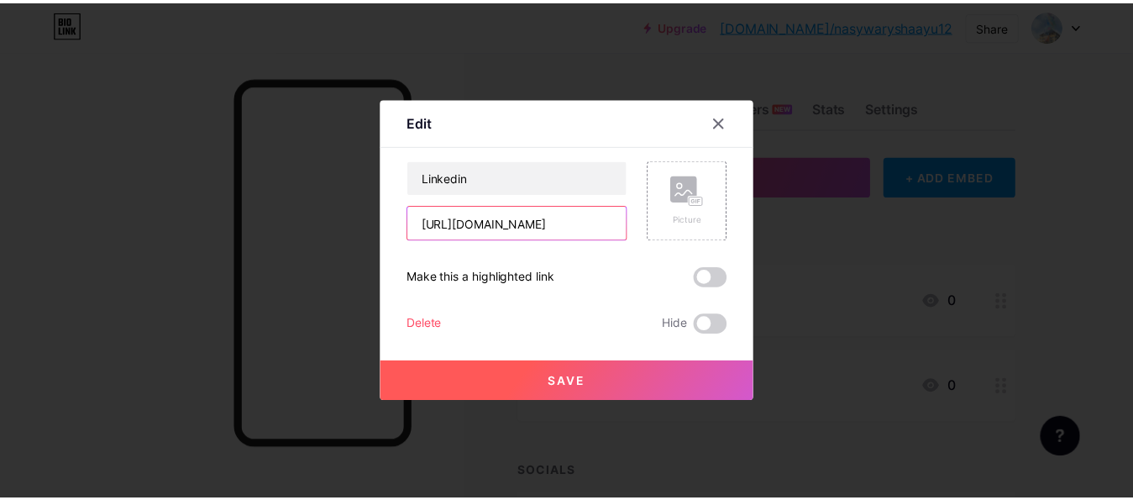
scroll to position [0, 283]
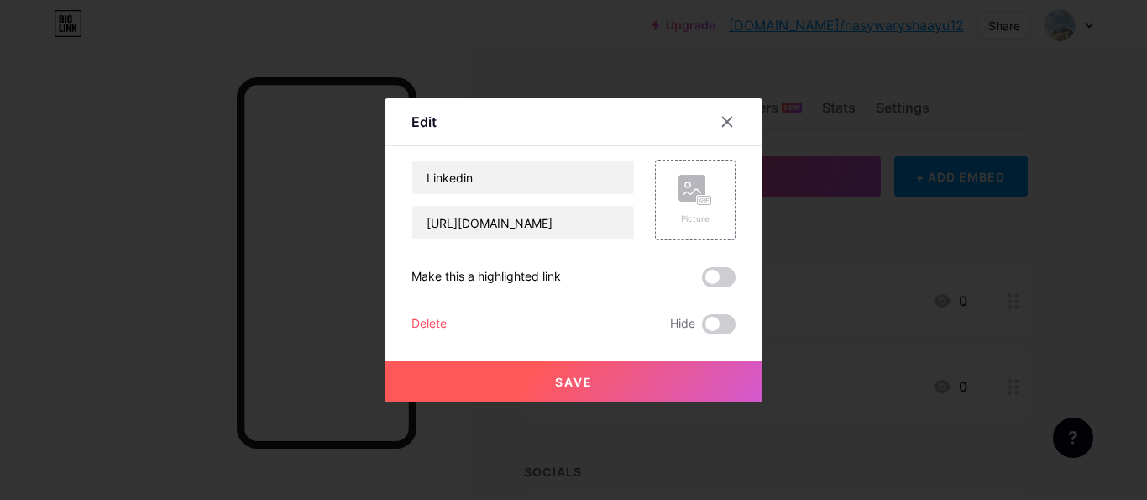
click at [419, 318] on div "Delete" at bounding box center [428, 324] width 35 height 20
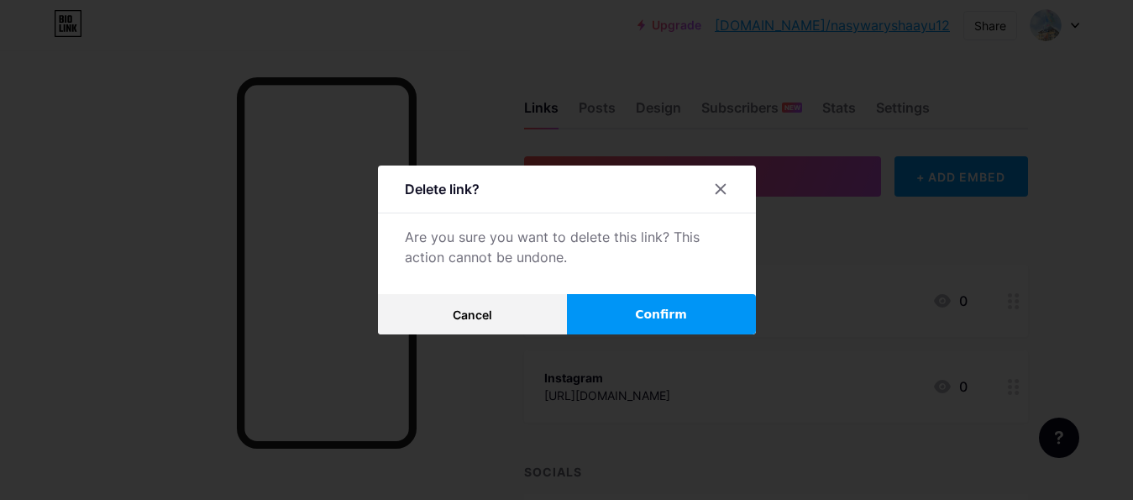
drag, startPoint x: 667, startPoint y: 336, endPoint x: 683, endPoint y: 311, distance: 29.1
click at [683, 311] on div "Delete link? Are you sure you want to delete this link? This action cannot be u…" at bounding box center [566, 250] width 1133 height 500
click at [683, 311] on button "Confirm" at bounding box center [661, 314] width 189 height 40
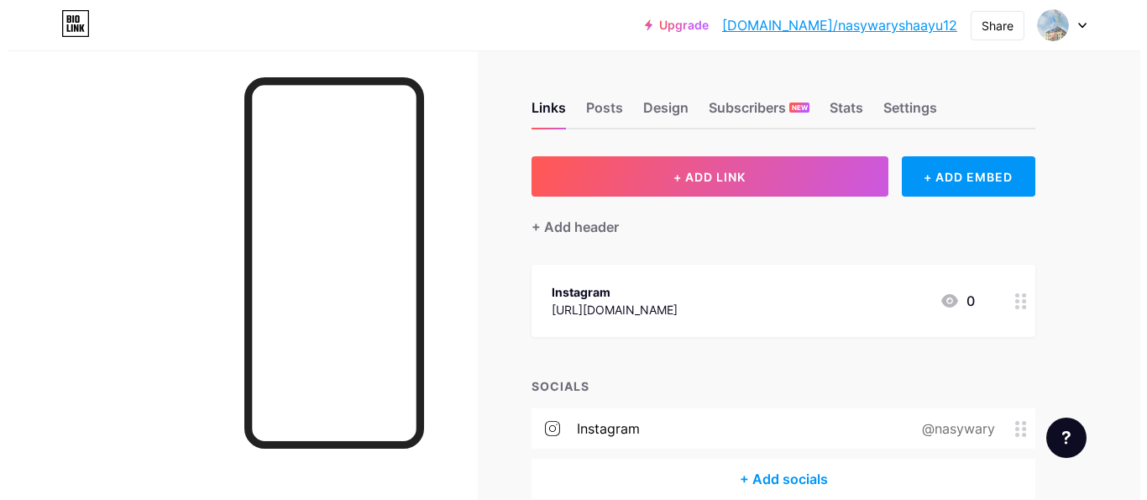
scroll to position [82, 0]
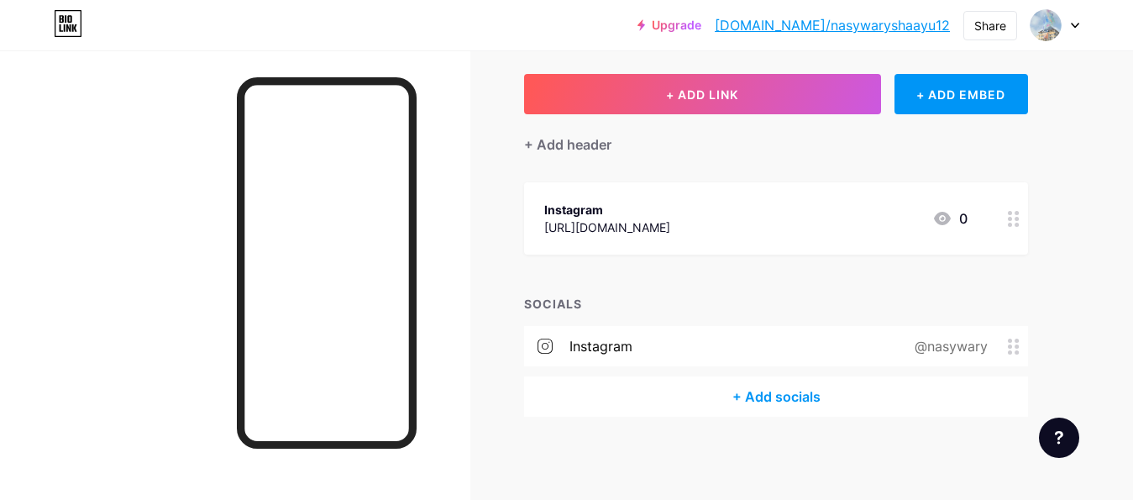
click at [781, 384] on div "+ Add socials" at bounding box center [776, 396] width 504 height 40
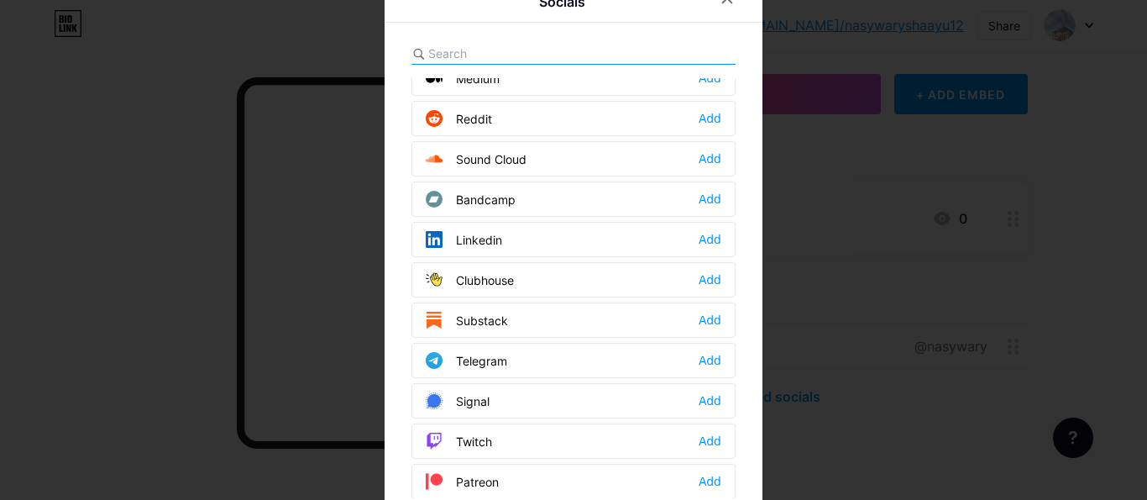
scroll to position [584, 0]
click at [699, 243] on div "Add" at bounding box center [710, 237] width 23 height 17
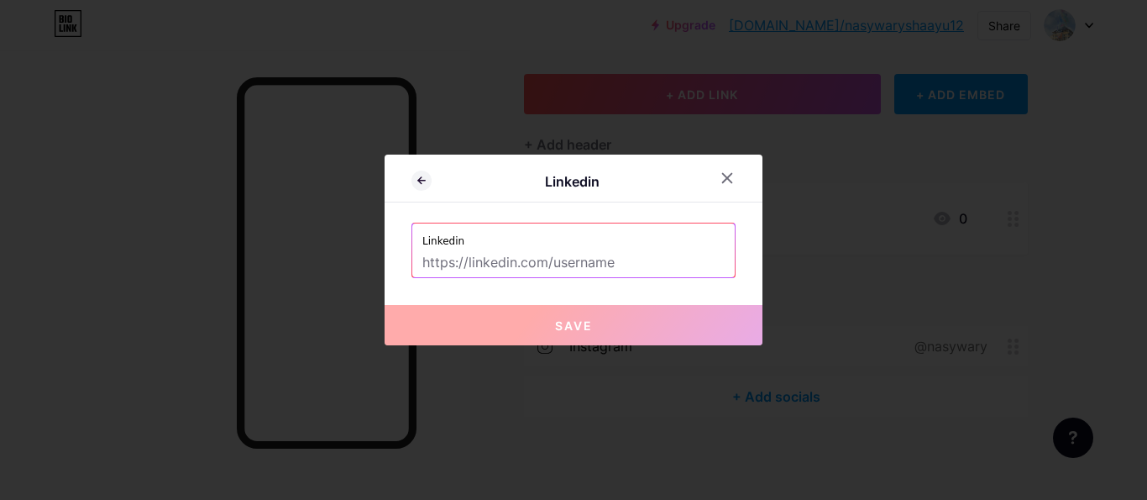
click at [644, 255] on input "text" at bounding box center [573, 263] width 302 height 29
paste input "[URL][DOMAIN_NAME]"
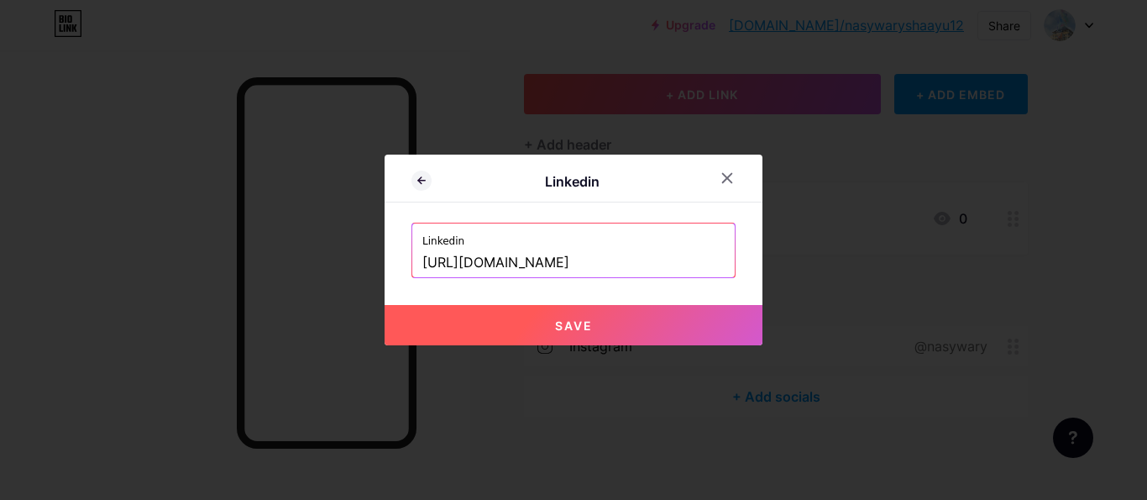
scroll to position [0, 1571]
type input "[URL][DOMAIN_NAME]"
click at [594, 338] on button "Save" at bounding box center [574, 325] width 378 height 40
click at [605, 330] on button "Save" at bounding box center [574, 325] width 378 height 40
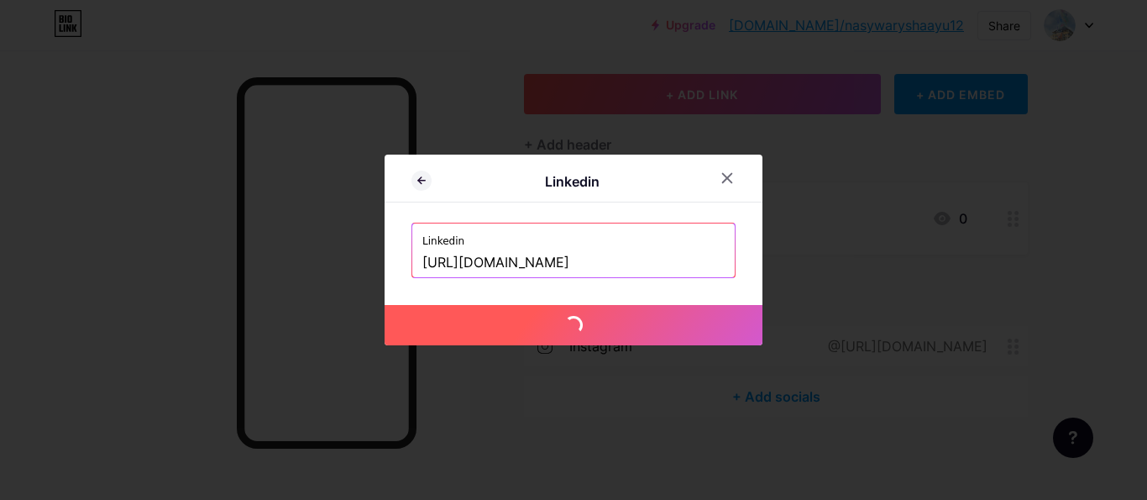
click at [605, 330] on button "Save" at bounding box center [574, 325] width 378 height 40
click at [721, 182] on icon at bounding box center [726, 177] width 13 height 13
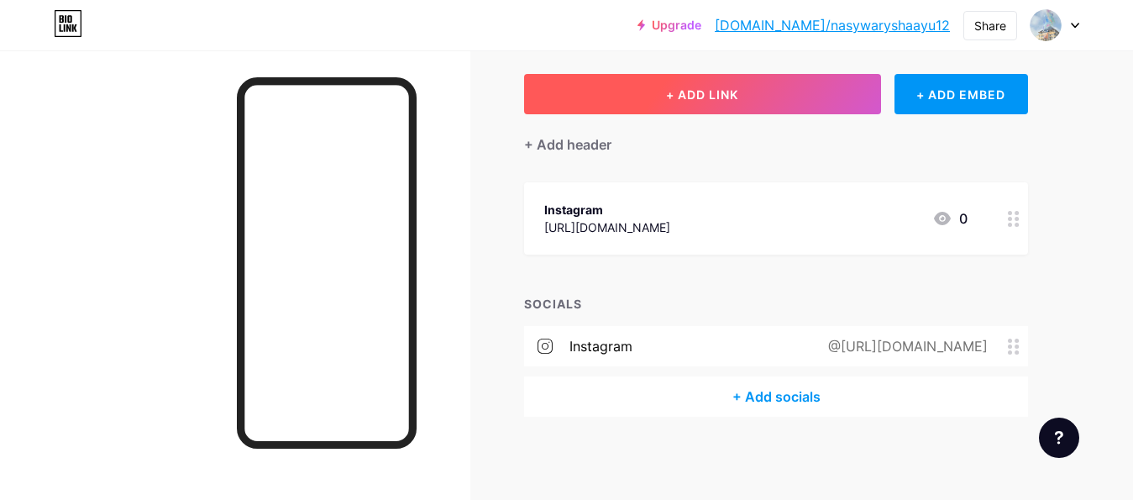
drag, startPoint x: 762, startPoint y: 118, endPoint x: 775, endPoint y: 104, distance: 19.0
click at [775, 104] on div "+ ADD LINK + ADD EMBED + Add header Instagram [URL][DOMAIN_NAME] 0 SOCIALS inst…" at bounding box center [776, 245] width 504 height 343
click at [775, 104] on button "+ ADD LINK" at bounding box center [702, 94] width 357 height 40
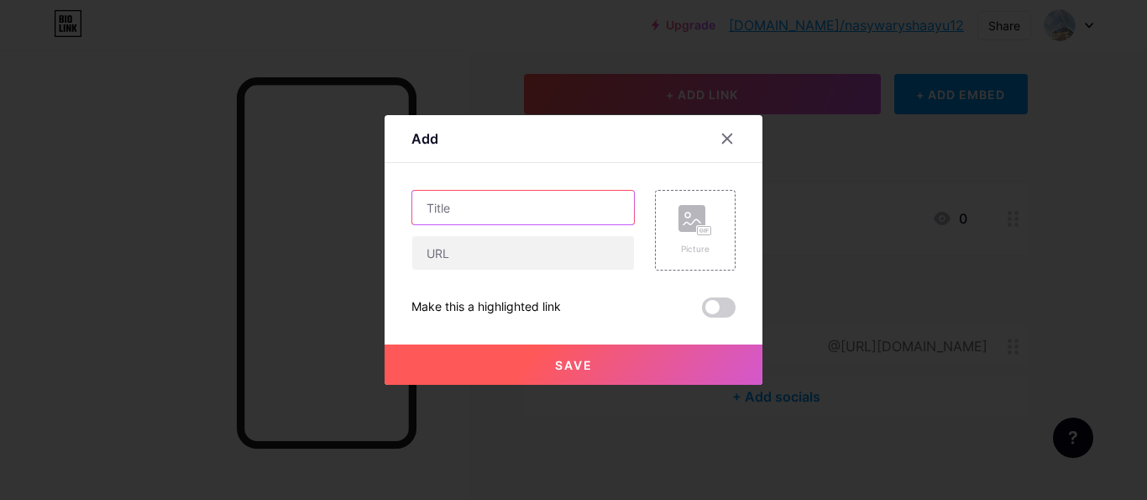
click at [566, 204] on input "text" at bounding box center [523, 208] width 222 height 34
type input "Linkedin"
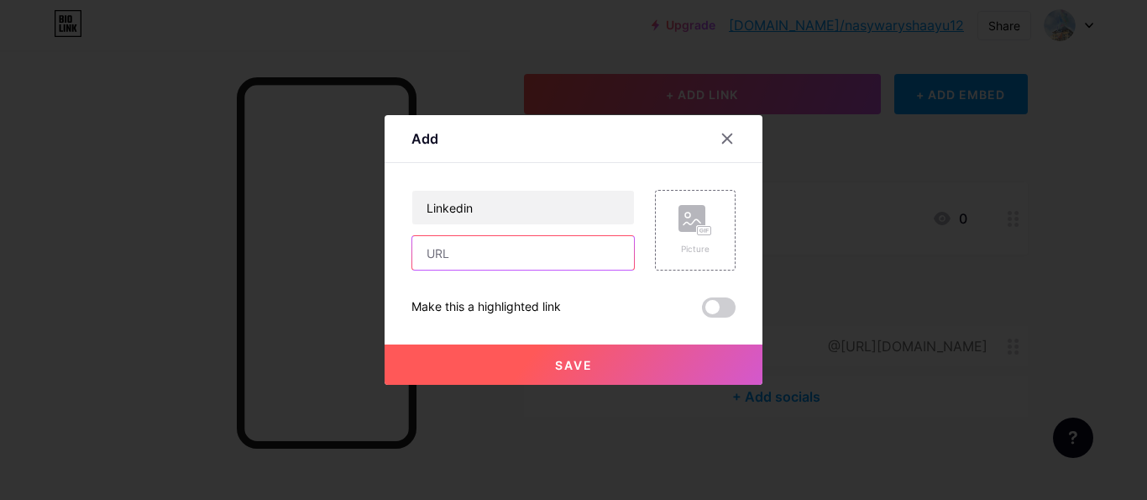
click at [541, 253] on input "text" at bounding box center [523, 253] width 222 height 34
paste input "[URL][DOMAIN_NAME]"
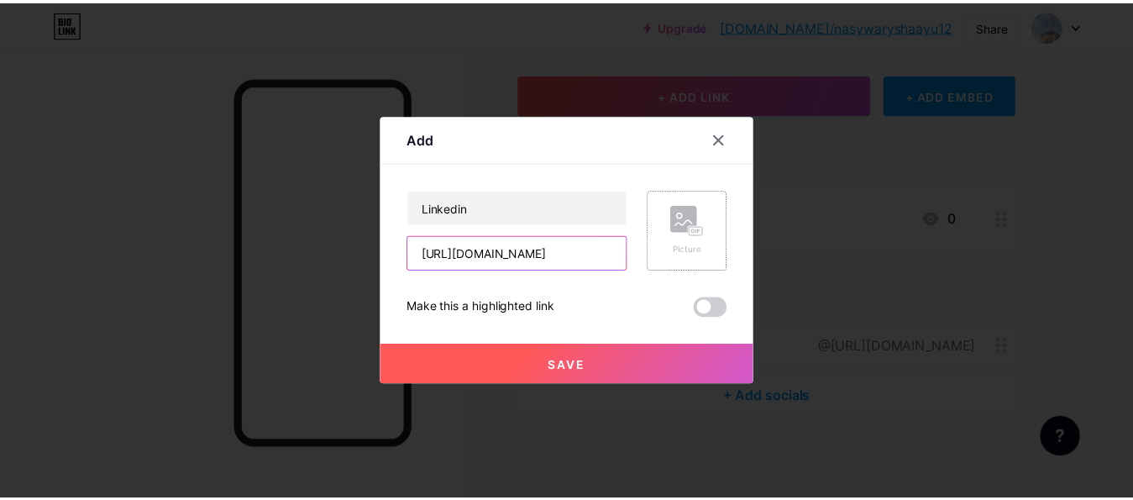
scroll to position [0, 1446]
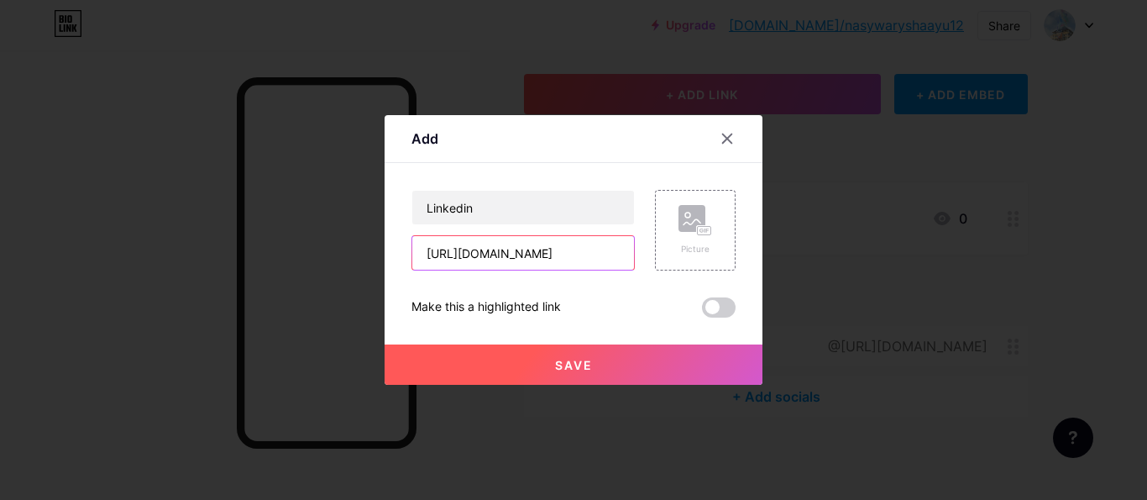
type input "[URL][DOMAIN_NAME]"
click at [649, 351] on button "Save" at bounding box center [574, 364] width 378 height 40
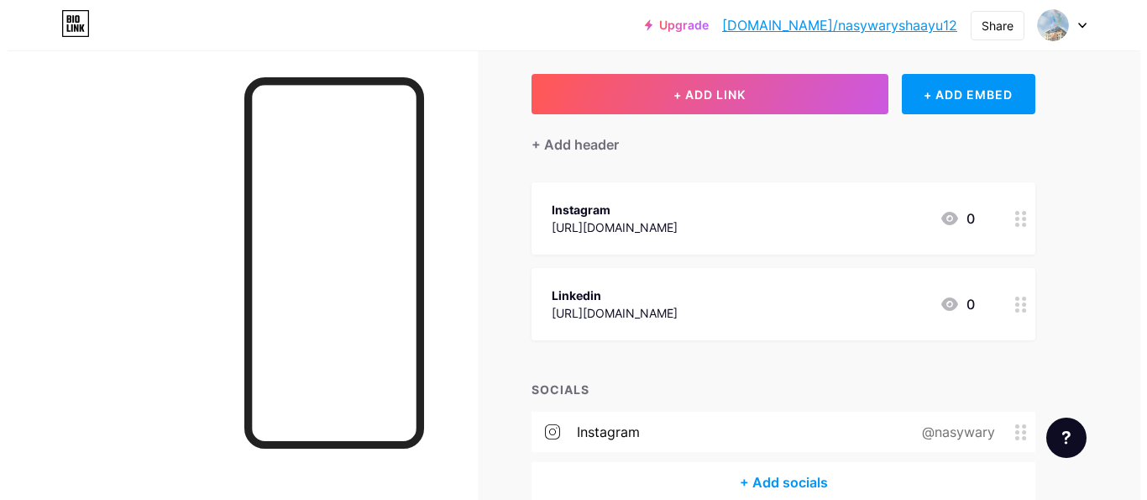
scroll to position [168, 0]
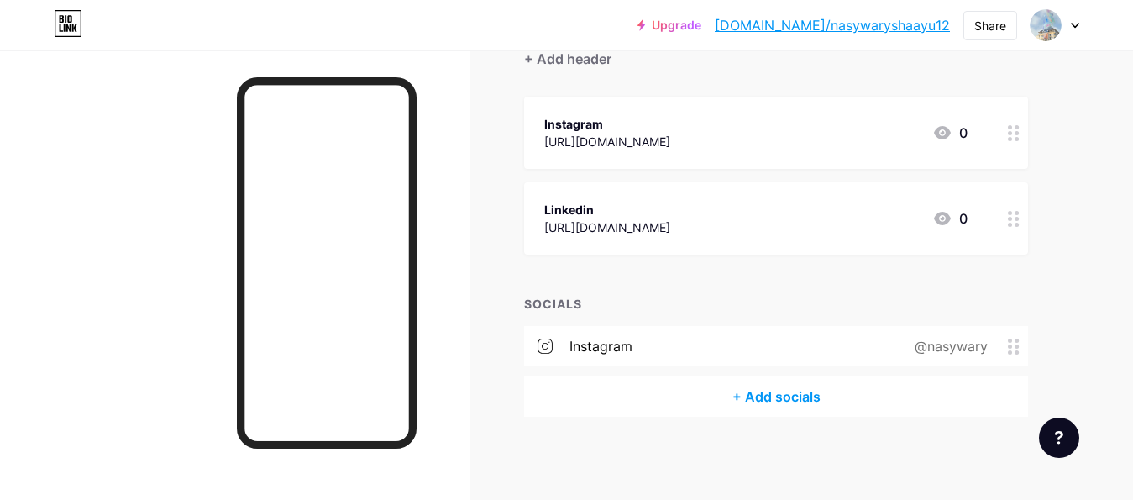
click at [781, 390] on div "+ Add socials" at bounding box center [776, 396] width 504 height 40
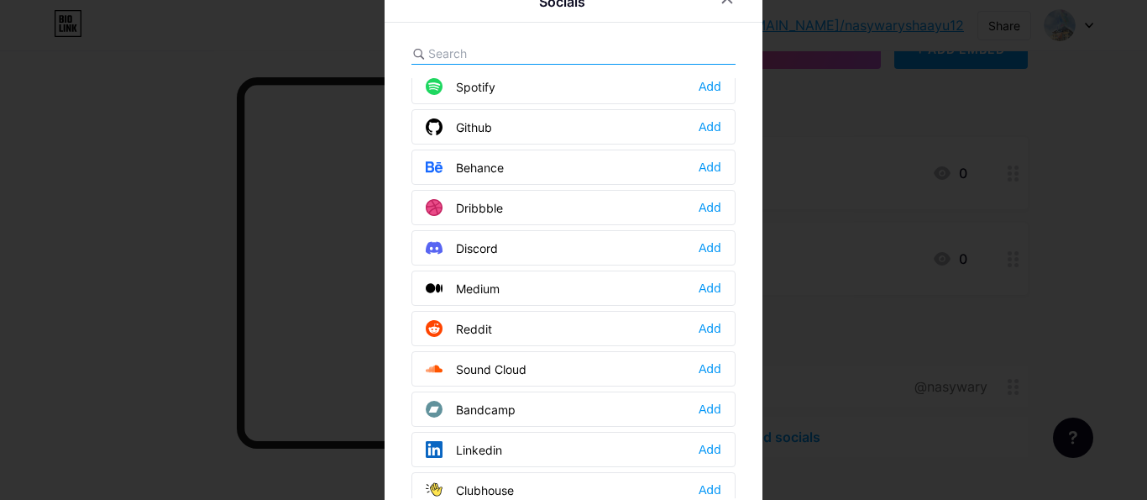
scroll to position [416, 0]
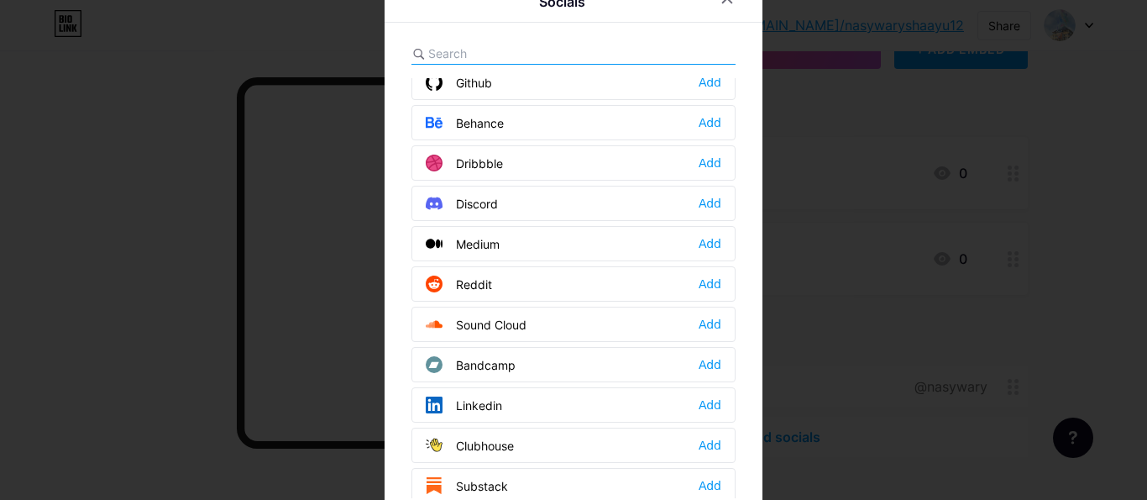
click at [687, 416] on div "Linkedin Add" at bounding box center [573, 404] width 324 height 35
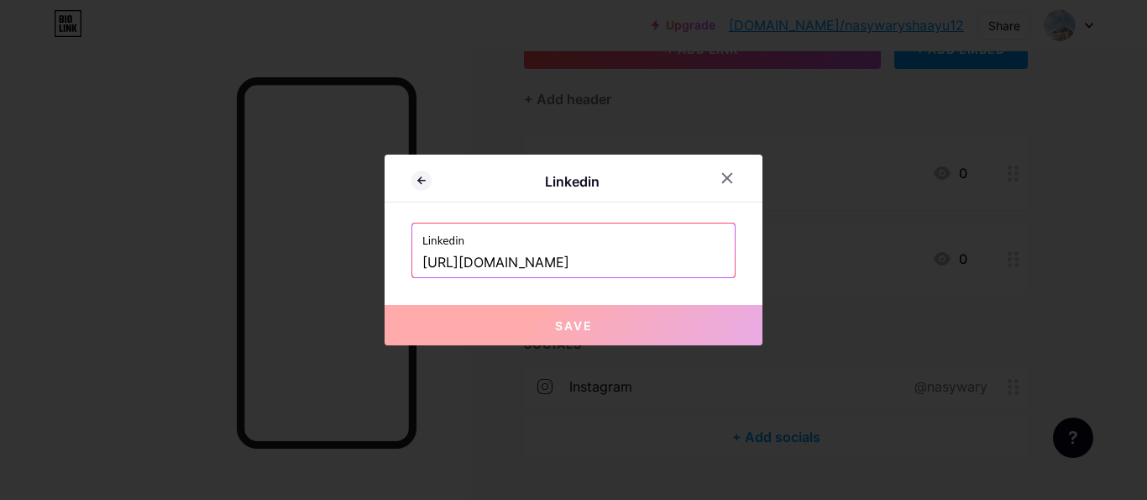
click at [691, 262] on input "[URL][DOMAIN_NAME]" at bounding box center [573, 263] width 302 height 29
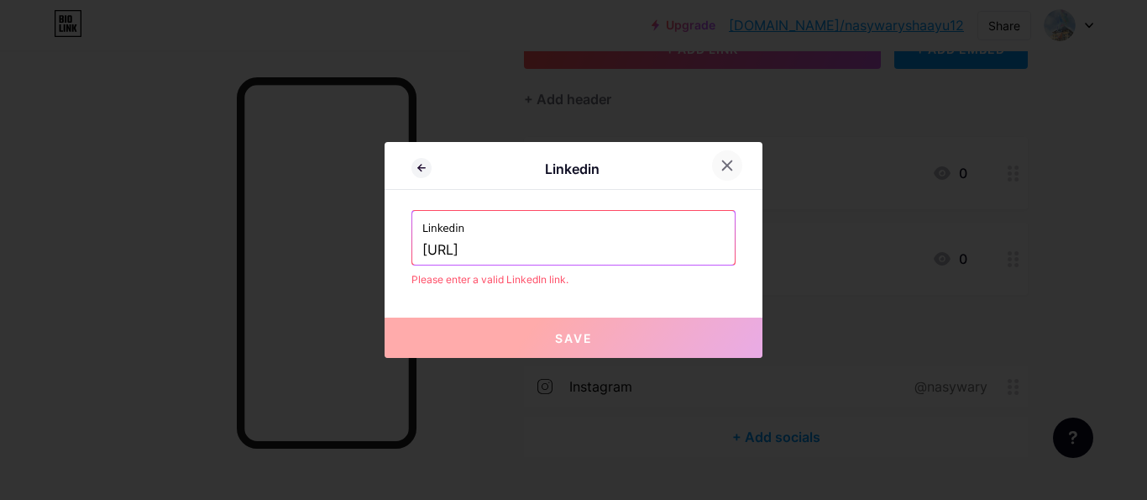
type input "[URL]"
click at [726, 165] on icon at bounding box center [726, 165] width 13 height 13
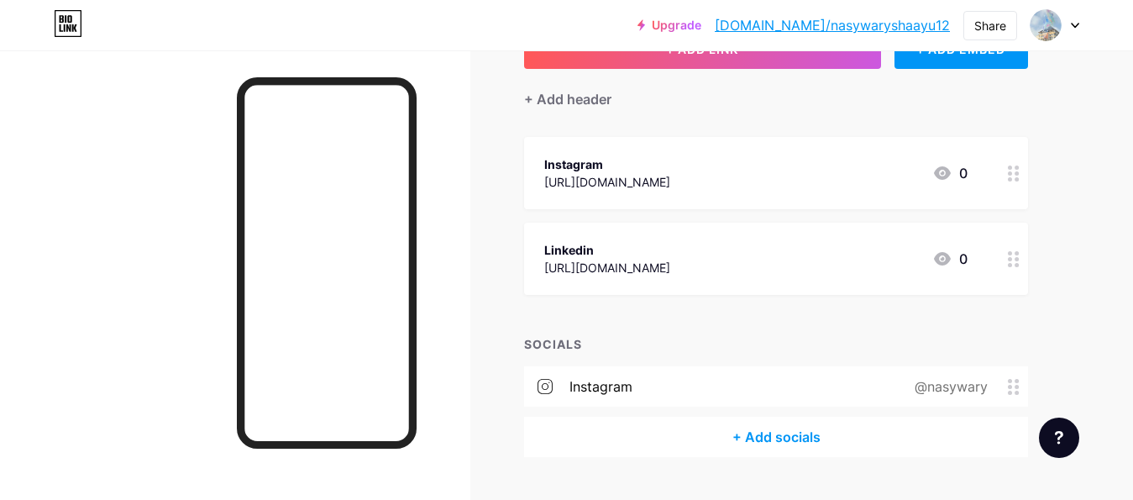
click at [755, 427] on div "+ Add socials" at bounding box center [776, 436] width 504 height 40
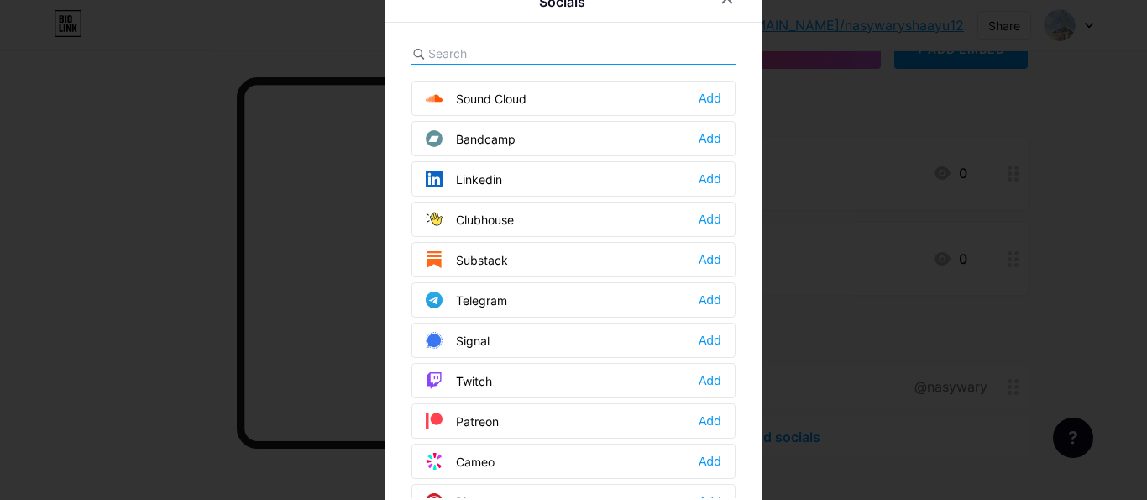
scroll to position [495, 0]
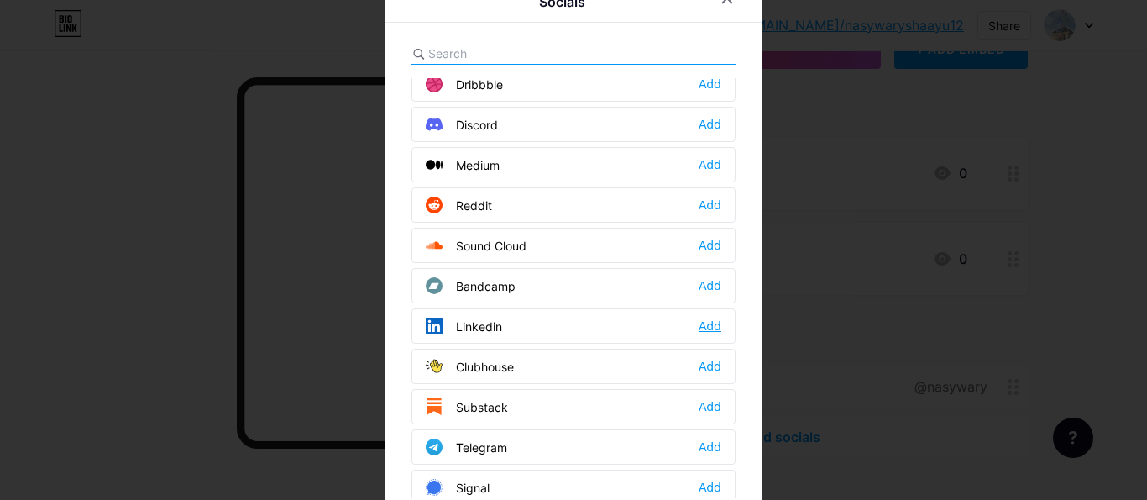
click at [699, 328] on div "Add" at bounding box center [710, 325] width 23 height 17
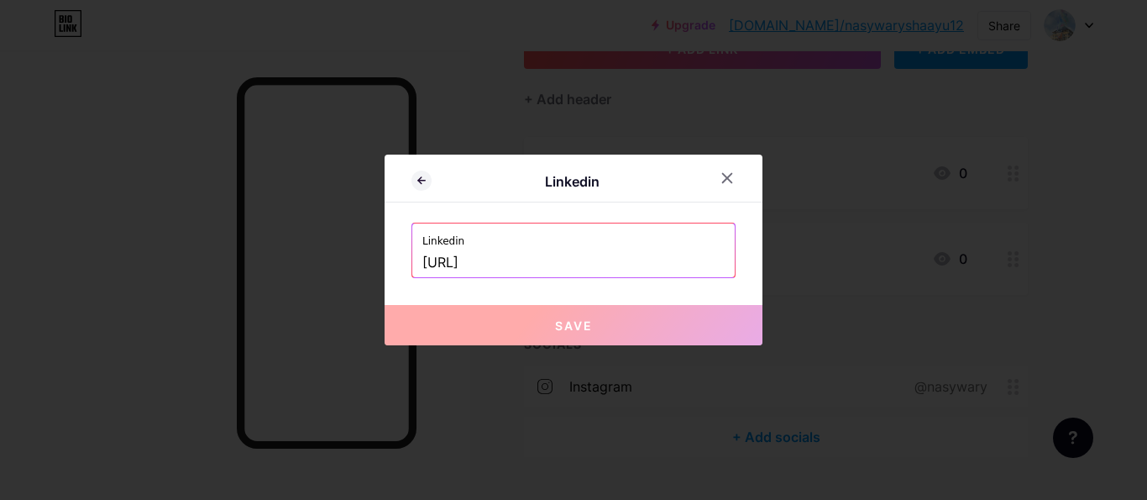
click at [620, 252] on input "[URL]" at bounding box center [573, 263] width 302 height 29
click at [720, 171] on div at bounding box center [727, 178] width 30 height 30
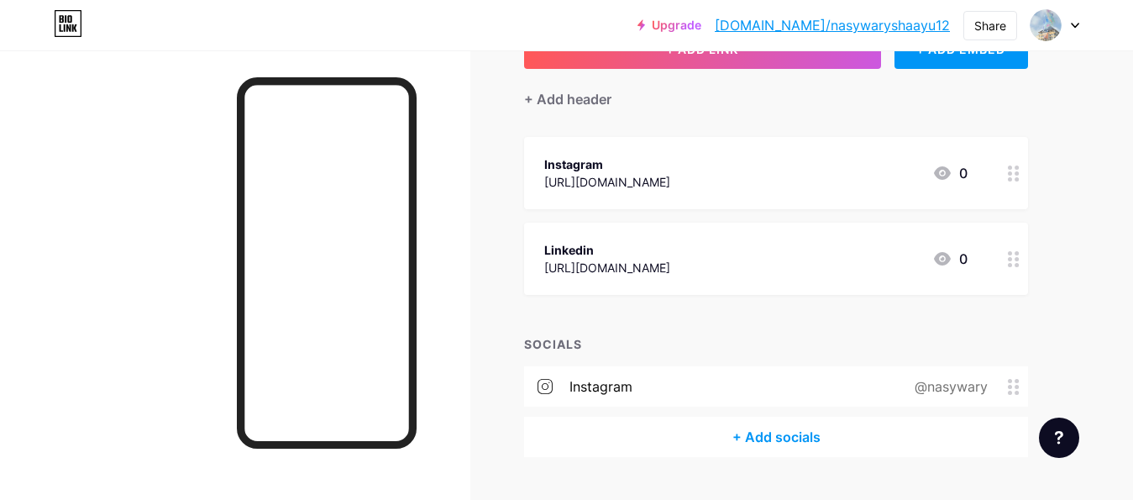
click at [764, 436] on div "+ Add socials" at bounding box center [776, 436] width 504 height 40
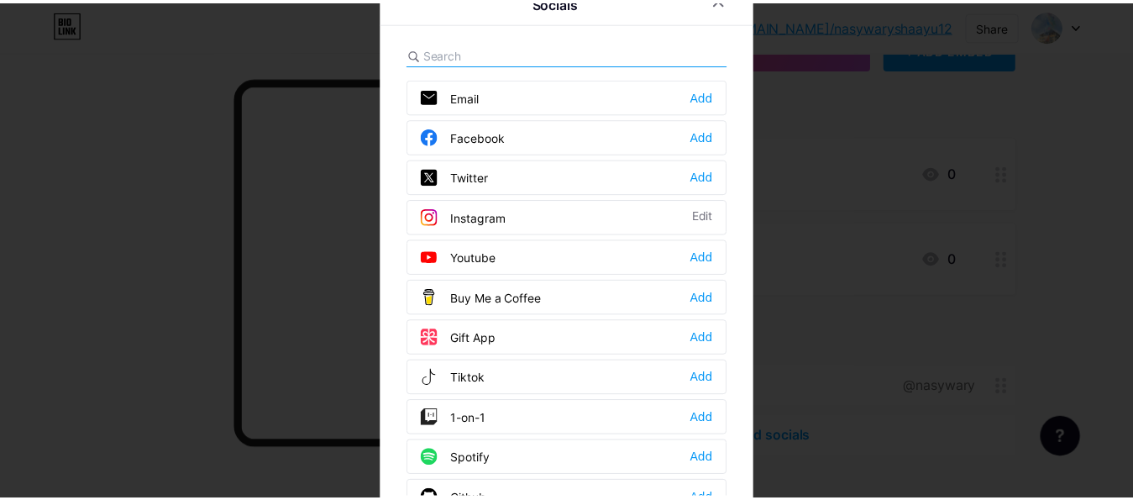
scroll to position [349, 0]
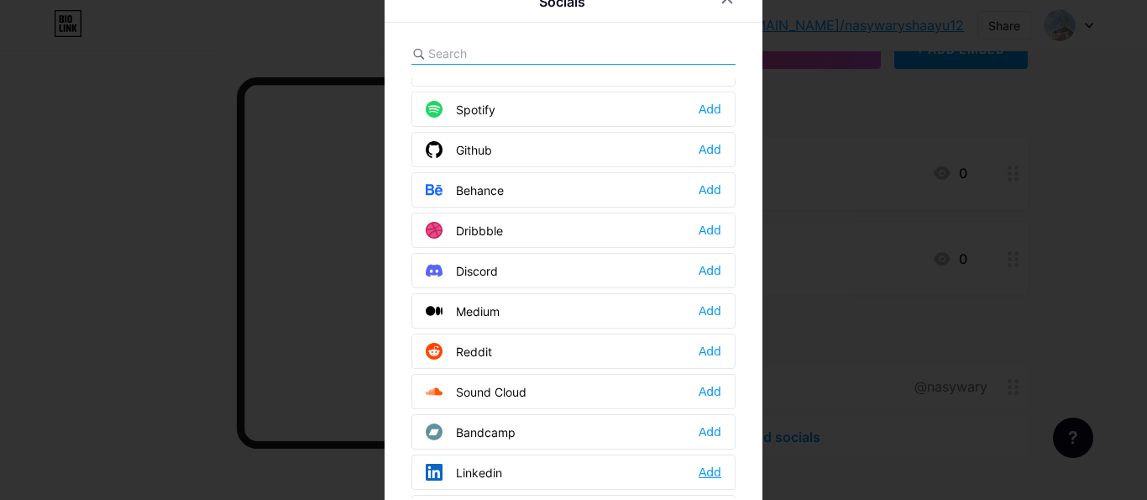
click at [699, 474] on div "Add" at bounding box center [710, 471] width 23 height 17
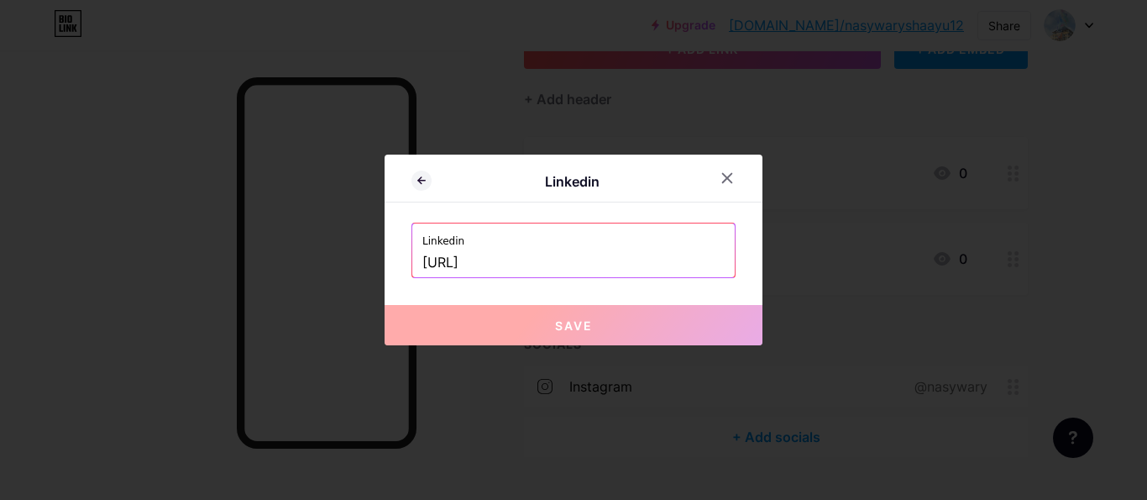
click at [624, 256] on input "[URL]" at bounding box center [573, 263] width 302 height 29
drag, startPoint x: 495, startPoint y: 256, endPoint x: 332, endPoint y: 270, distance: 163.4
click at [422, 270] on input "[URL]" at bounding box center [573, 263] width 302 height 29
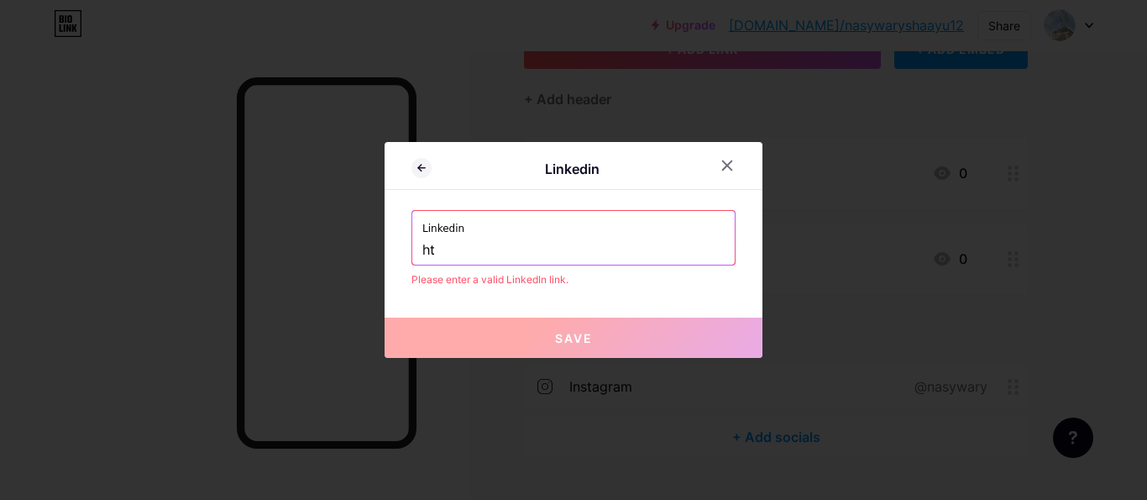
type input "h"
paste input "[DOMAIN_NAME]"
type input "[URL][DOMAIN_NAME]"
paste input "[URL][DOMAIN_NAME]"
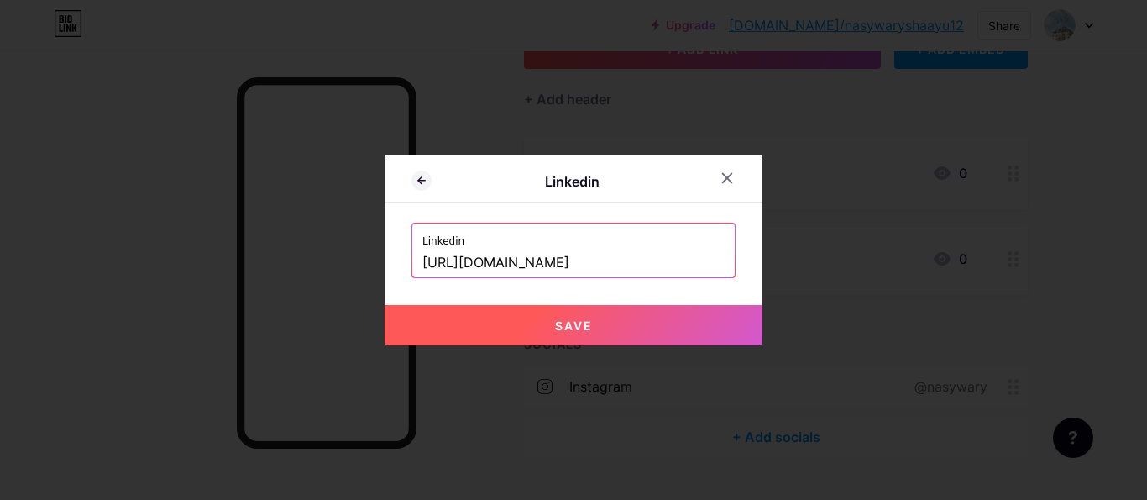
paste input "nasywa-rysha-a"
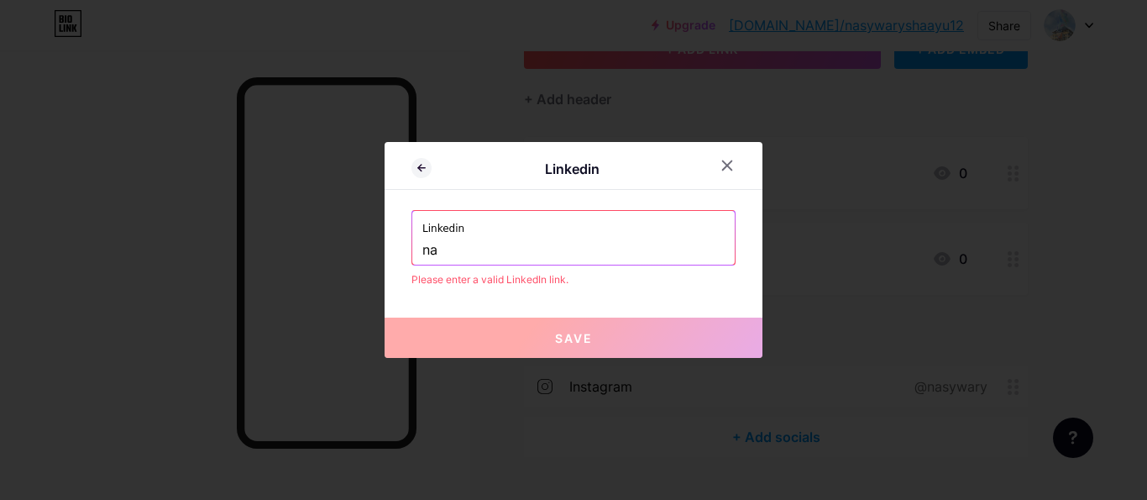
type input "n"
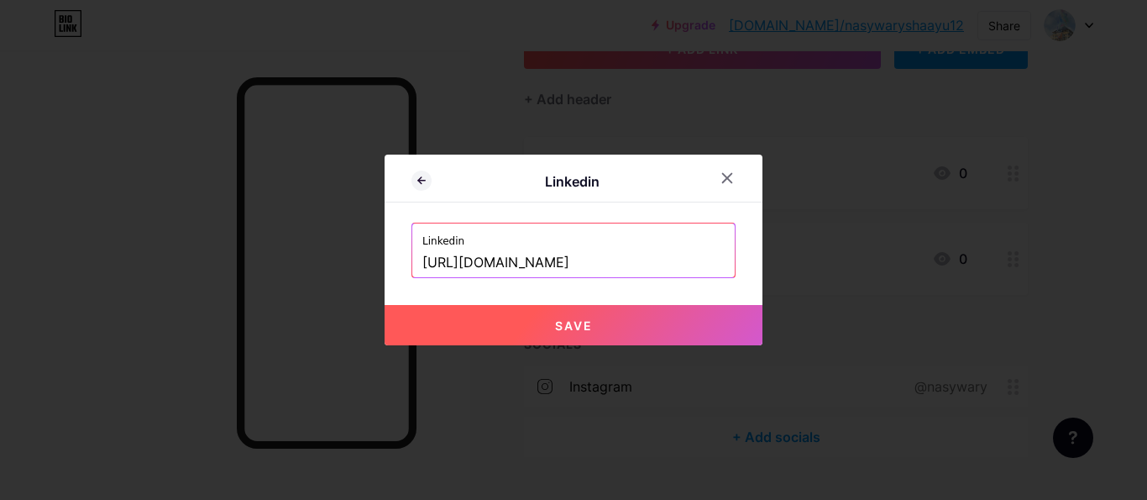
drag, startPoint x: 665, startPoint y: 264, endPoint x: 550, endPoint y: 266, distance: 115.1
click at [550, 266] on input "[URL][DOMAIN_NAME]" at bounding box center [573, 263] width 302 height 29
paste input "nasywa-rysha-a"
type input "[URL][DOMAIN_NAME]"
click at [594, 326] on button "Save" at bounding box center [574, 325] width 378 height 40
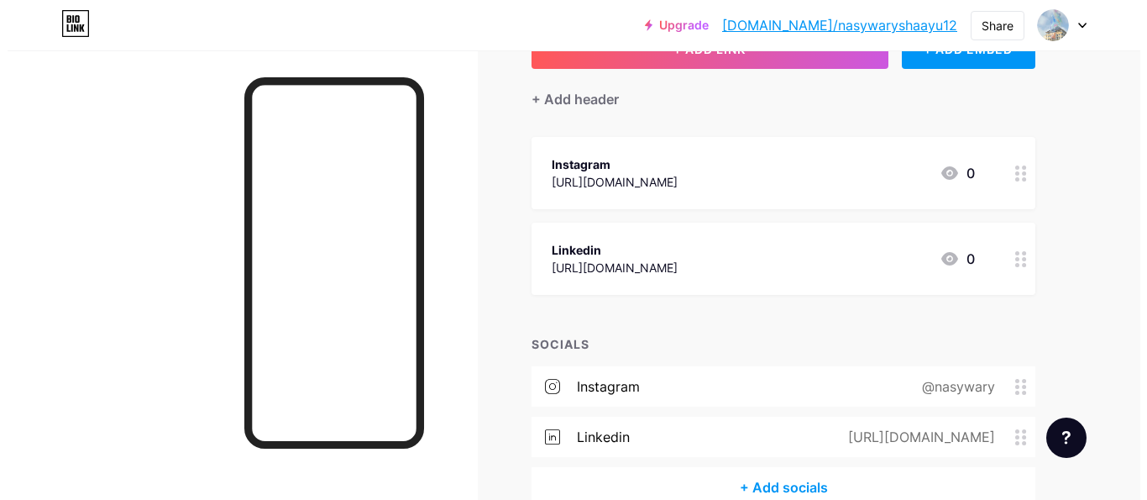
scroll to position [0, 0]
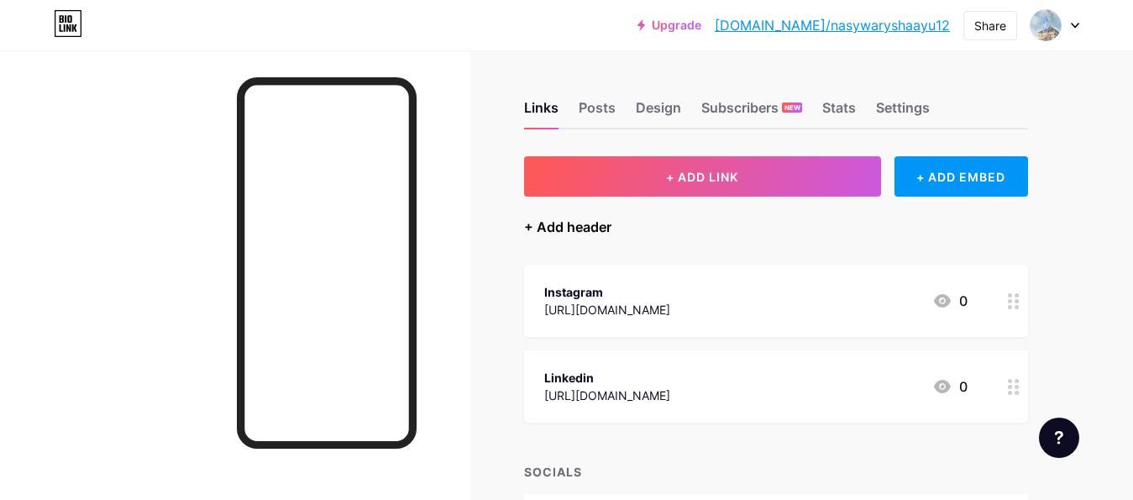
click at [595, 233] on div "+ Add header" at bounding box center [567, 227] width 87 height 20
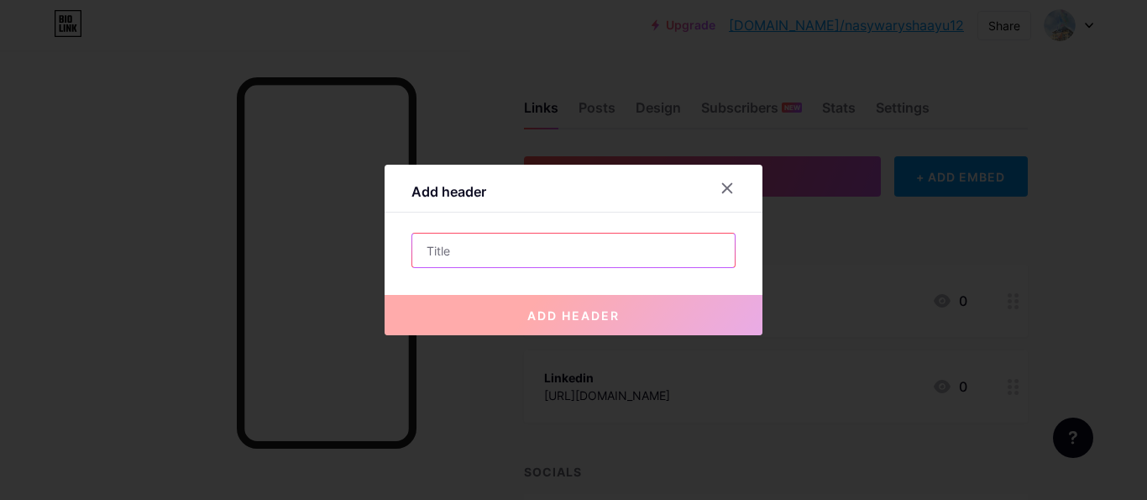
click at [515, 254] on input "text" at bounding box center [573, 250] width 322 height 34
type input "M"
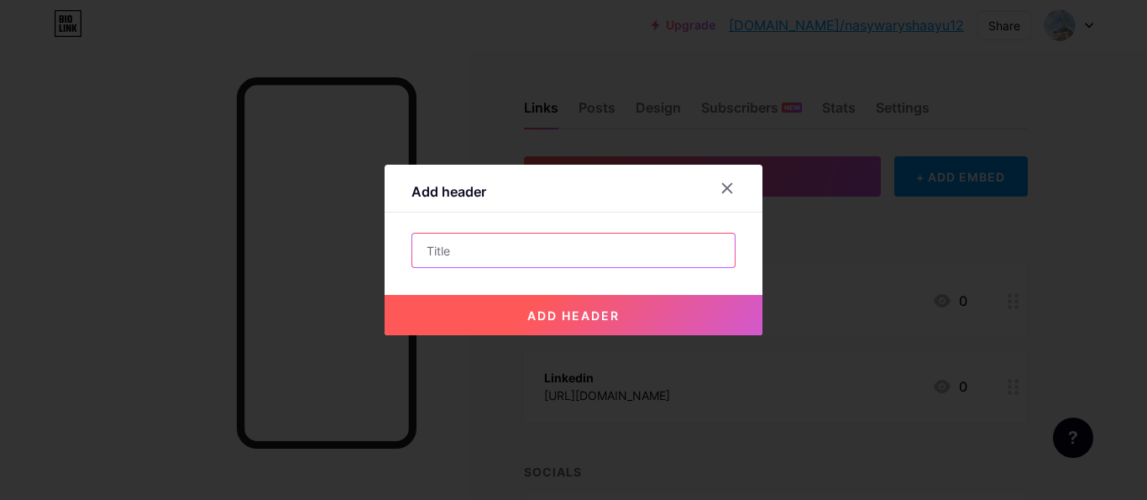
type input "T"
type input "Instagram"
click at [539, 300] on button "add header" at bounding box center [574, 315] width 378 height 40
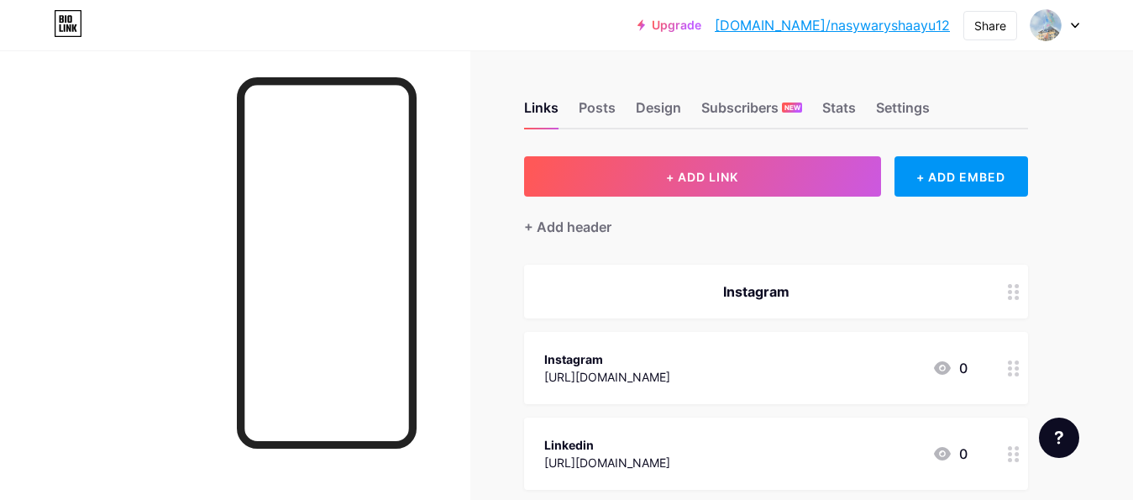
click at [796, 281] on div "Instagram" at bounding box center [755, 291] width 423 height 20
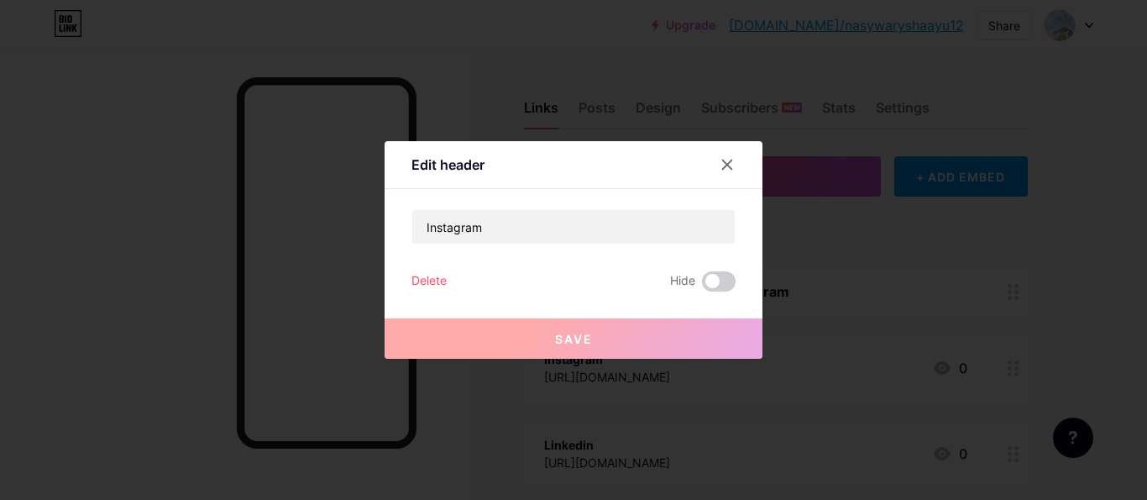
click at [431, 274] on div "Delete" at bounding box center [428, 281] width 35 height 20
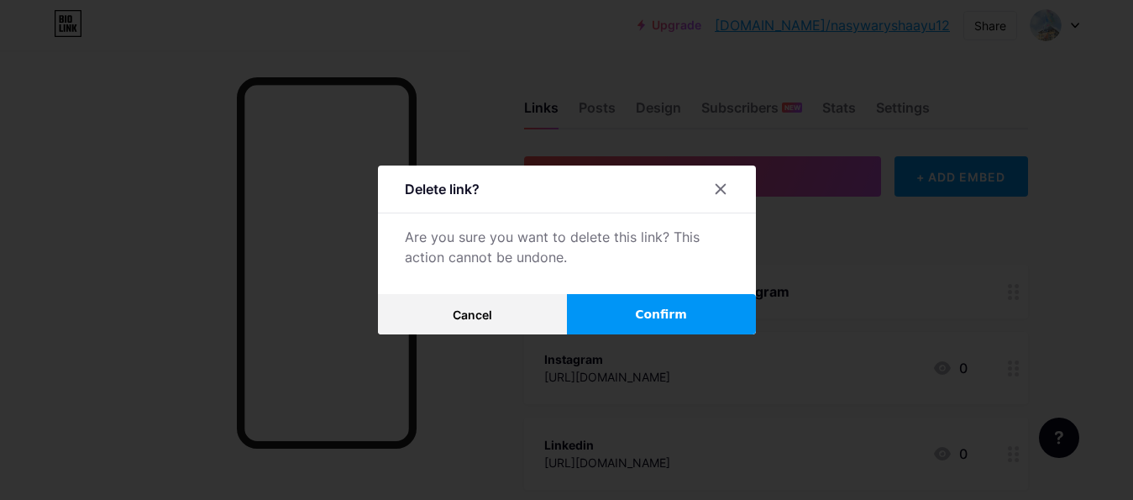
click at [630, 324] on button "Confirm" at bounding box center [661, 314] width 189 height 40
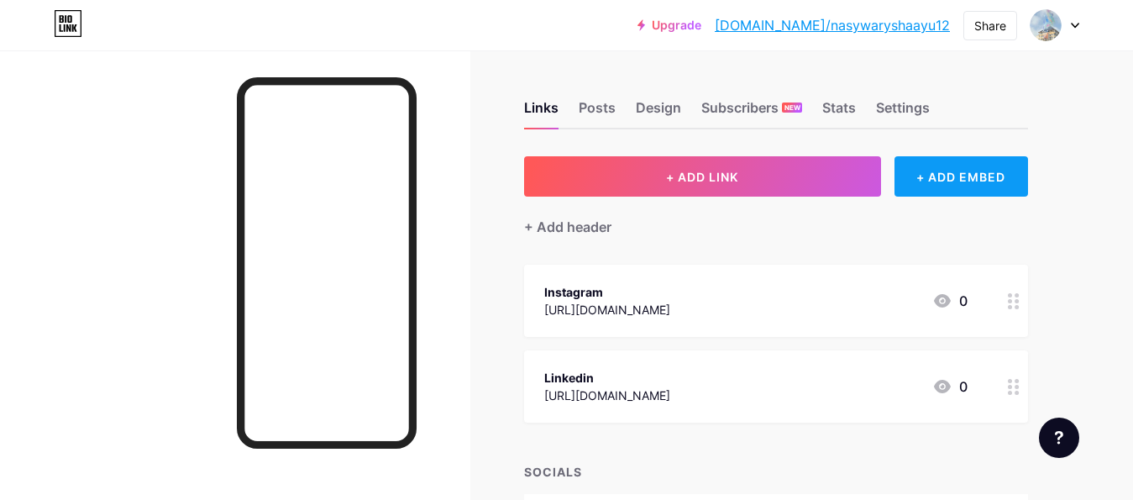
click at [926, 170] on div "+ ADD EMBED" at bounding box center [960, 176] width 133 height 40
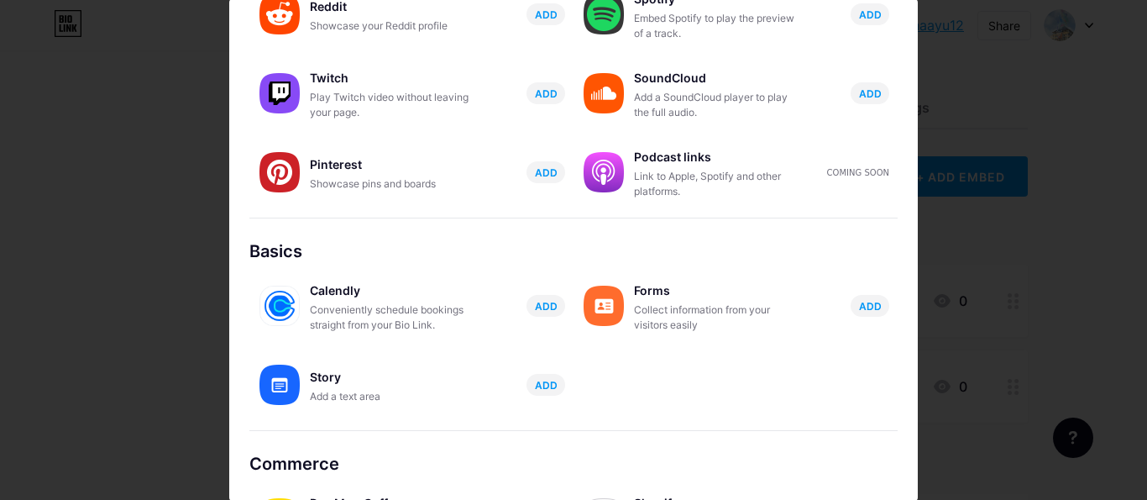
scroll to position [354, 0]
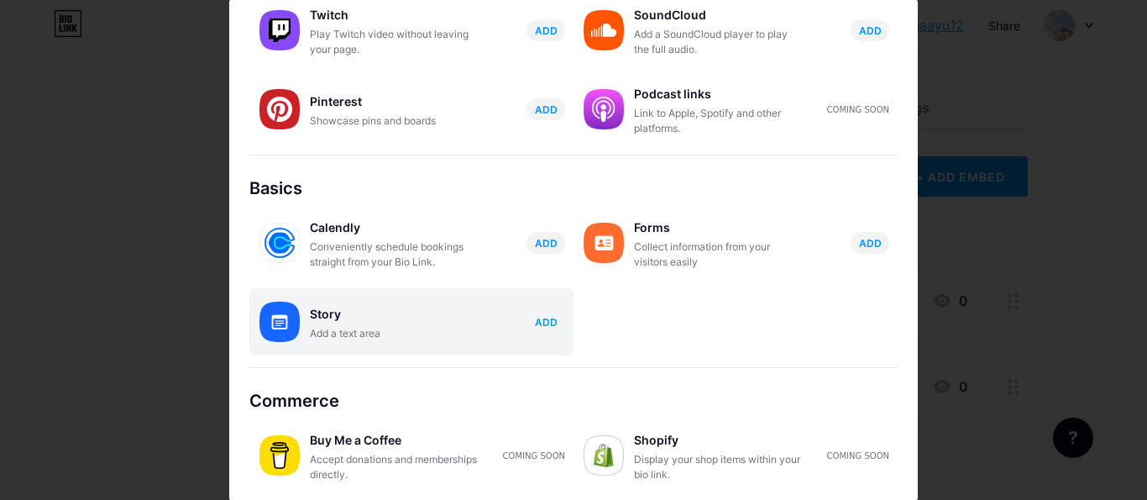
click at [535, 322] on span "ADD" at bounding box center [546, 322] width 23 height 14
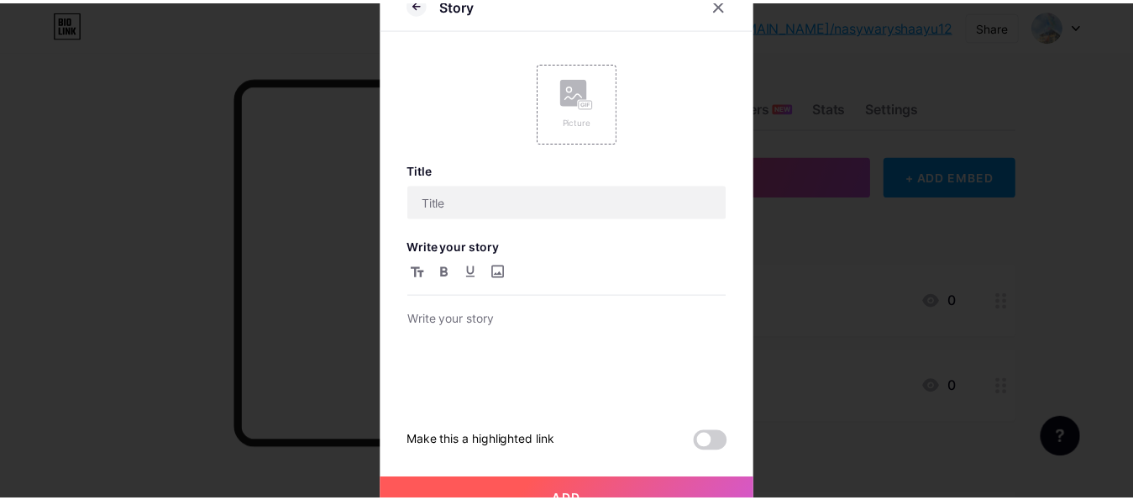
scroll to position [0, 0]
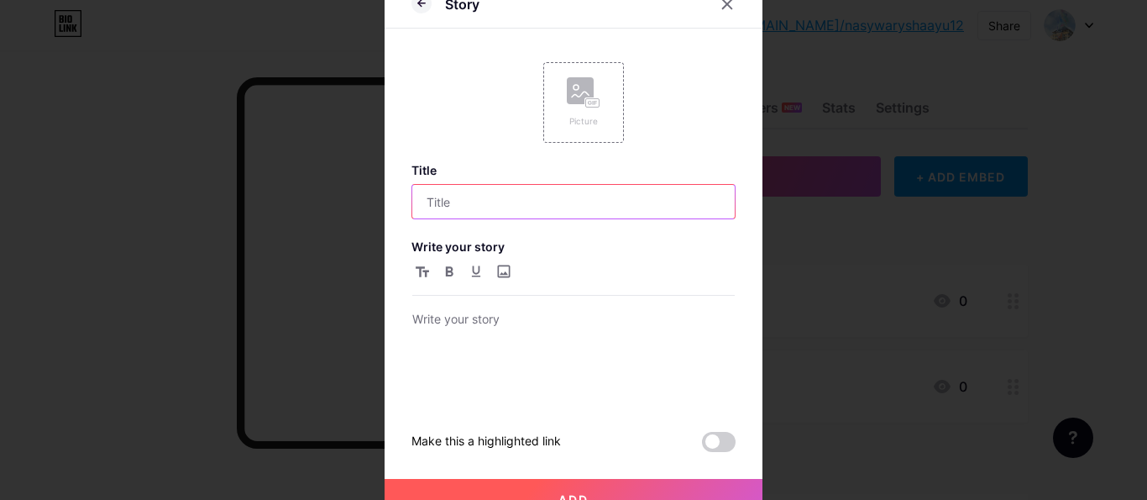
click at [542, 189] on input "text" at bounding box center [573, 202] width 322 height 34
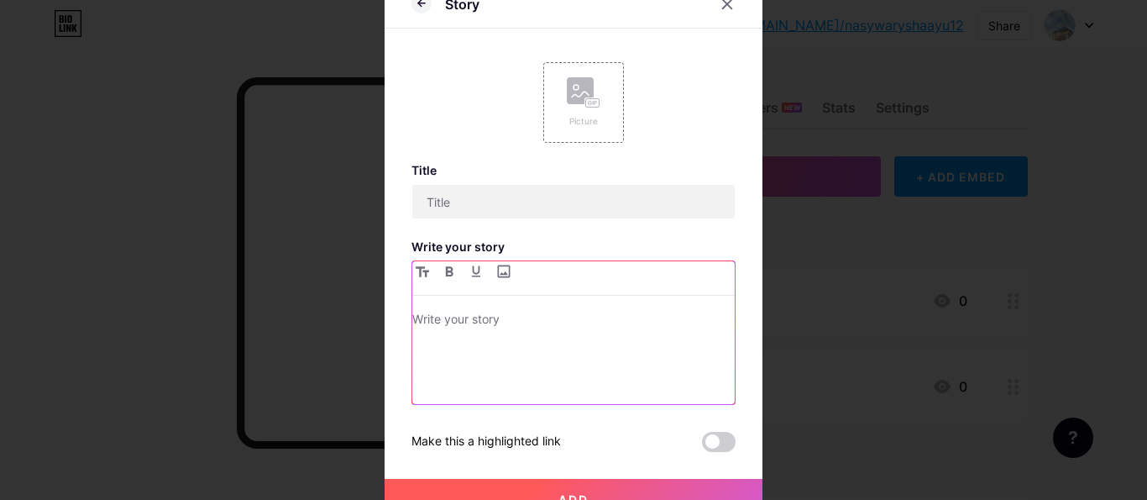
click at [552, 318] on p at bounding box center [573, 321] width 322 height 24
drag, startPoint x: 640, startPoint y: 331, endPoint x: 305, endPoint y: 366, distance: 336.8
click at [412, 366] on div "[URL][DOMAIN_NAME]" at bounding box center [573, 356] width 322 height 95
click at [720, 7] on icon at bounding box center [726, 3] width 13 height 13
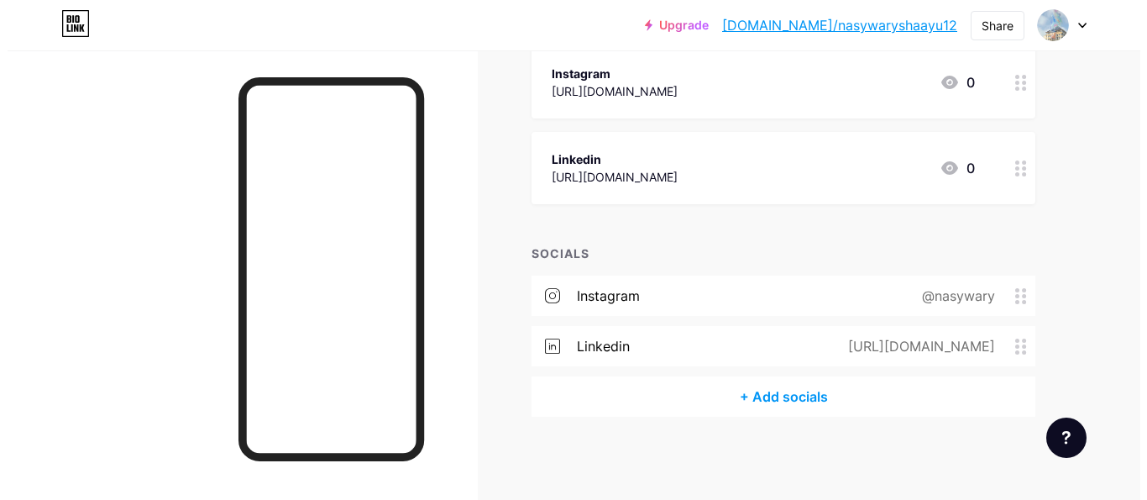
scroll to position [202, 0]
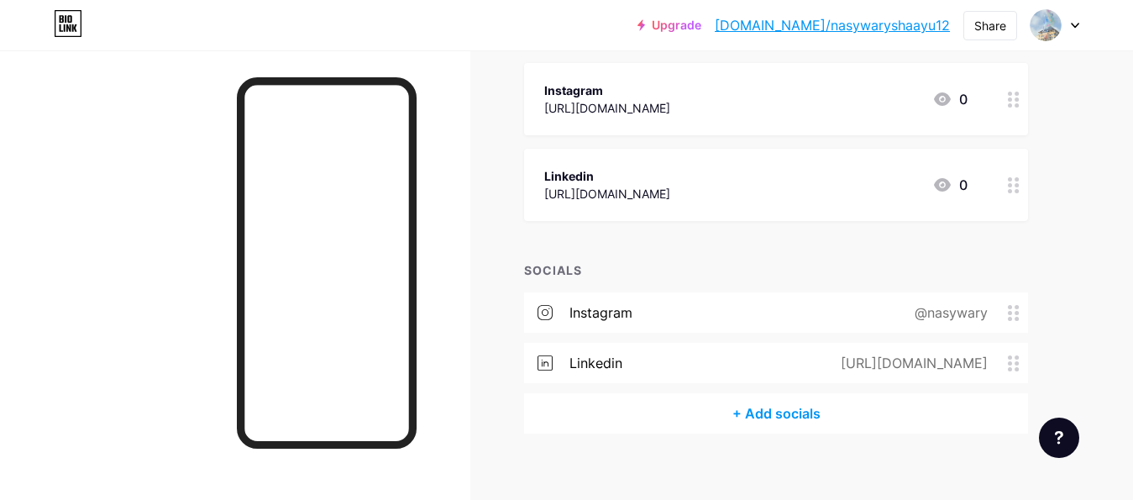
click at [938, 368] on div "[URL][DOMAIN_NAME]" at bounding box center [911, 363] width 194 height 20
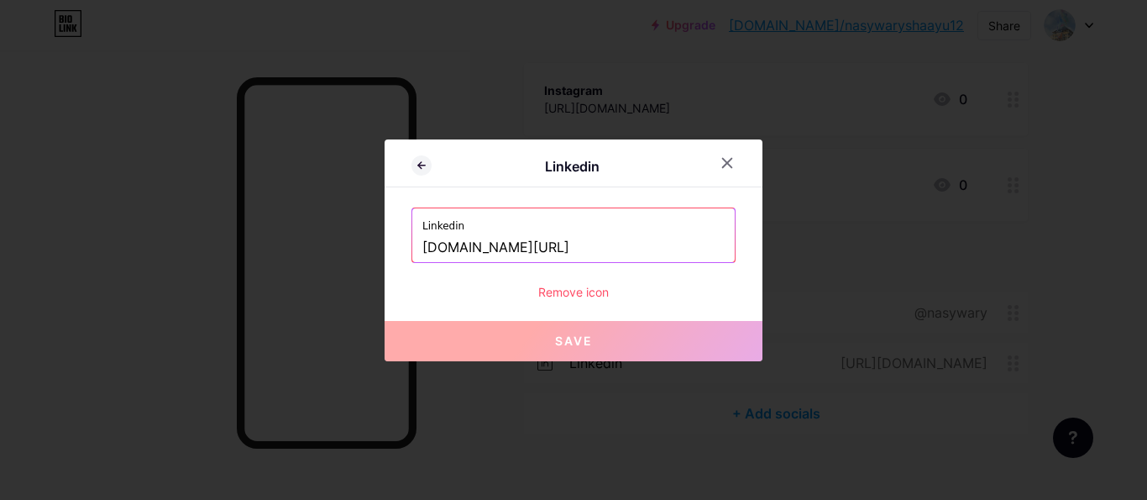
drag, startPoint x: 674, startPoint y: 253, endPoint x: 354, endPoint y: 311, distance: 325.2
click at [422, 262] on input "[DOMAIN_NAME][URL]" at bounding box center [573, 247] width 302 height 29
click at [631, 243] on input "[DOMAIN_NAME][URL]" at bounding box center [573, 247] width 302 height 29
click at [422, 247] on input "[DOMAIN_NAME][URL]" at bounding box center [573, 247] width 302 height 29
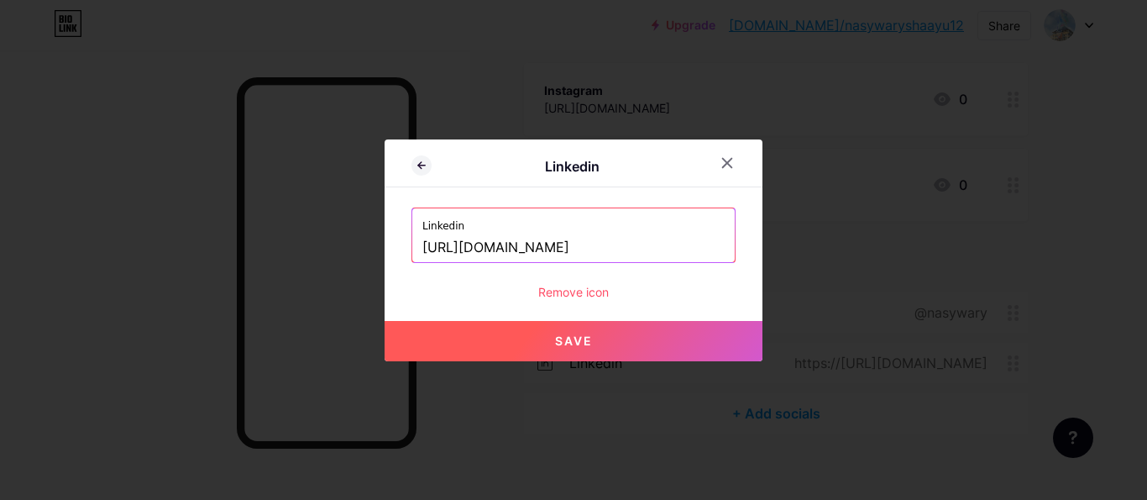
click at [671, 255] on input "[URL][DOMAIN_NAME]" at bounding box center [573, 247] width 302 height 29
drag, startPoint x: 618, startPoint y: 266, endPoint x: 657, endPoint y: 251, distance: 42.3
click at [657, 251] on div "Linkedin [URL][DOMAIN_NAME] Remove icon" at bounding box center [573, 253] width 324 height 93
drag, startPoint x: 657, startPoint y: 251, endPoint x: 563, endPoint y: 259, distance: 94.4
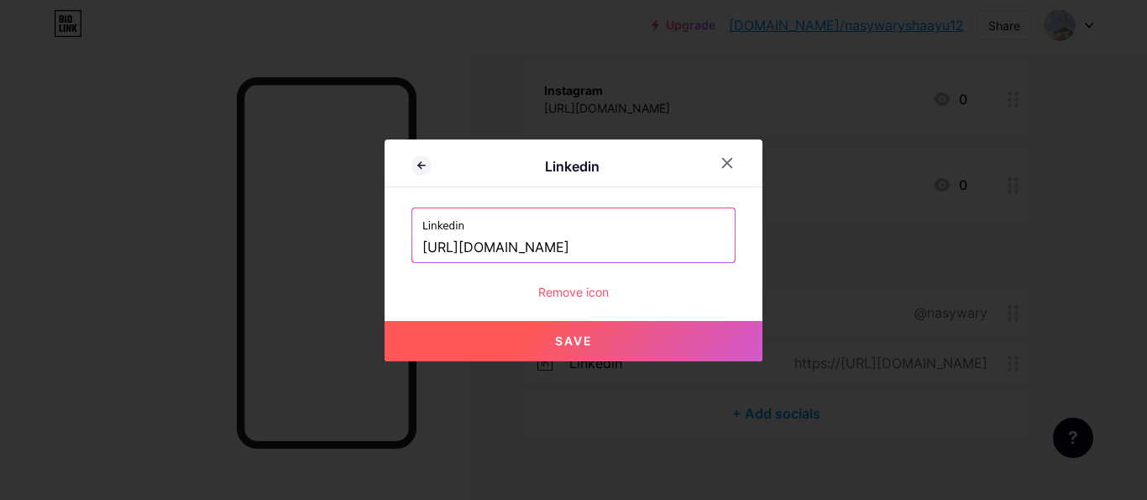
click at [563, 259] on input "[URL][DOMAIN_NAME]" at bounding box center [573, 247] width 302 height 29
drag, startPoint x: 453, startPoint y: 247, endPoint x: 336, endPoint y: 256, distance: 117.1
click at [422, 256] on input "[URL][DOMAIN_NAME]" at bounding box center [573, 247] width 302 height 29
click at [630, 255] on input "[DOMAIN_NAME][URL]" at bounding box center [573, 247] width 302 height 29
paste input "nasywa-[PERSON_NAME]-920320378"
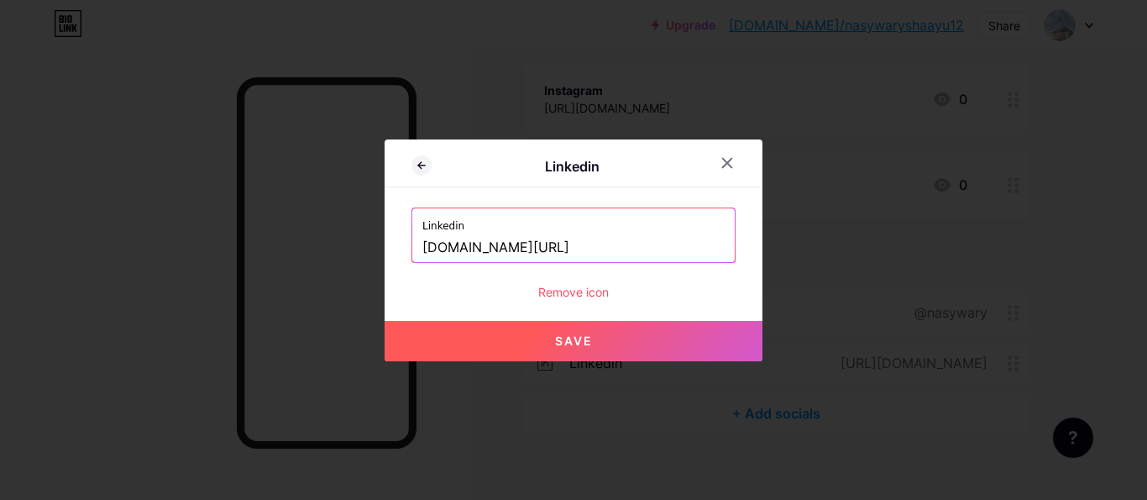
scroll to position [0, 103]
drag, startPoint x: 637, startPoint y: 247, endPoint x: 522, endPoint y: 249, distance: 115.0
click at [522, 249] on input "[DOMAIN_NAME][URL]" at bounding box center [573, 247] width 302 height 29
drag, startPoint x: 515, startPoint y: 249, endPoint x: 423, endPoint y: 252, distance: 91.6
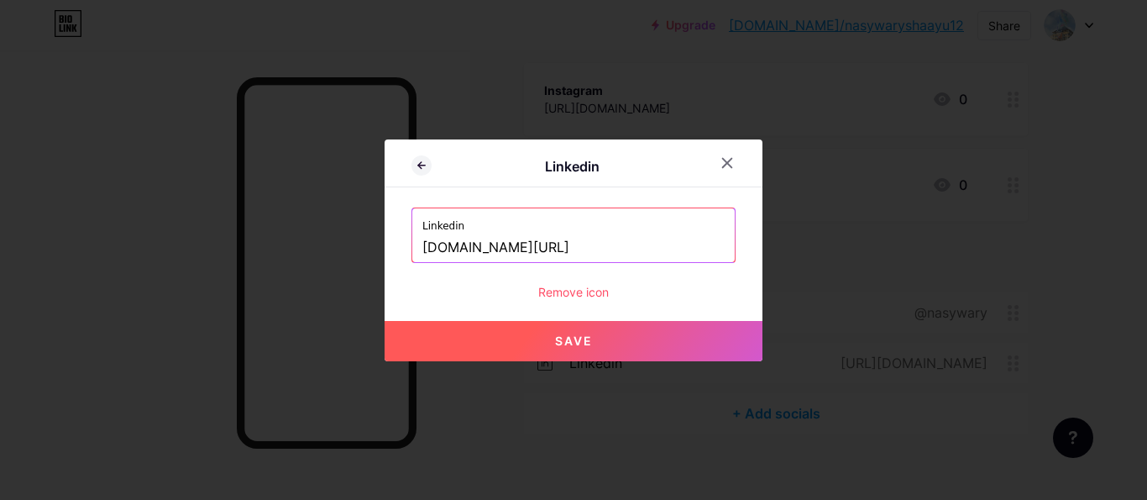
click at [423, 252] on input "[DOMAIN_NAME][URL]" at bounding box center [573, 247] width 302 height 29
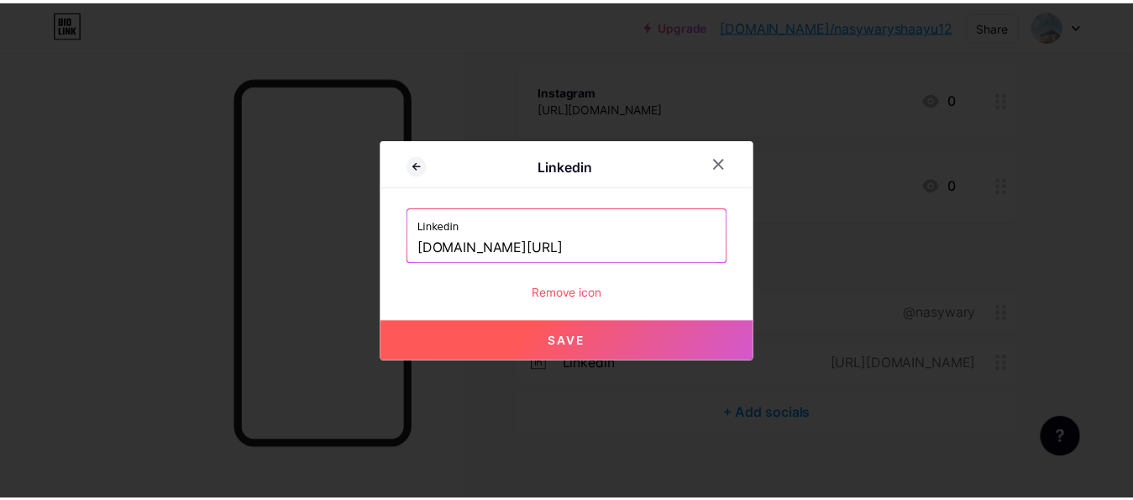
scroll to position [0, 0]
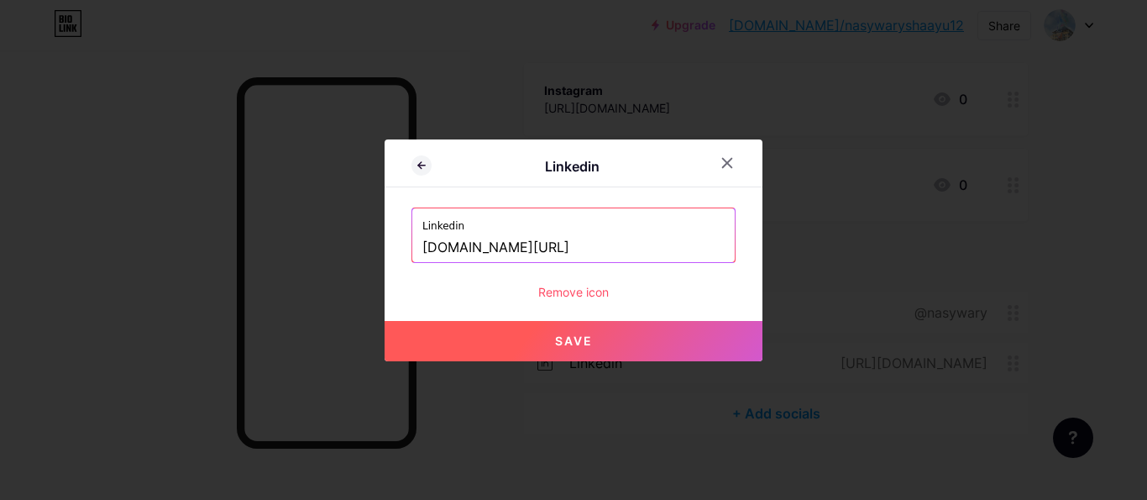
click at [485, 347] on button "Save" at bounding box center [574, 341] width 378 height 40
type input "[URL][DOMAIN_NAME]"
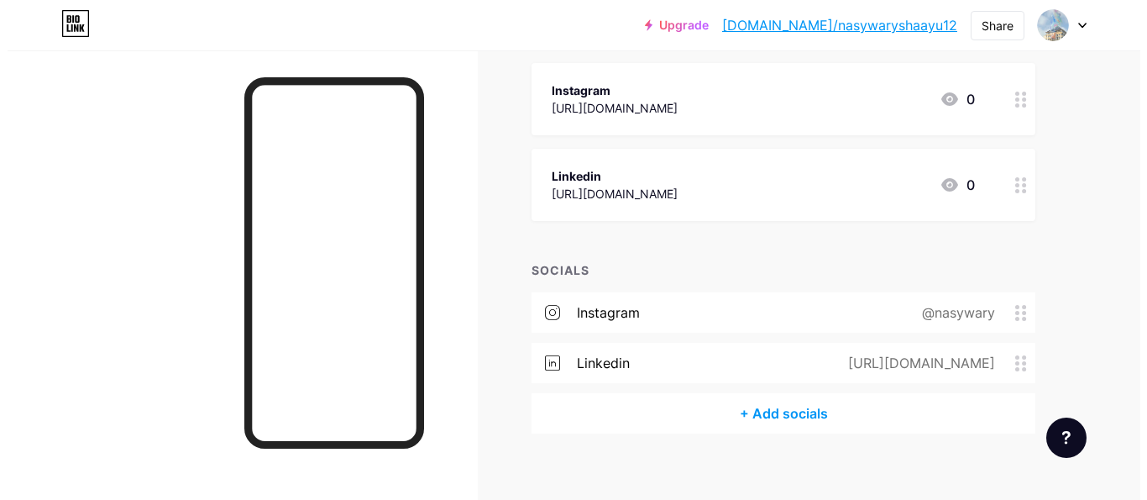
scroll to position [178, 0]
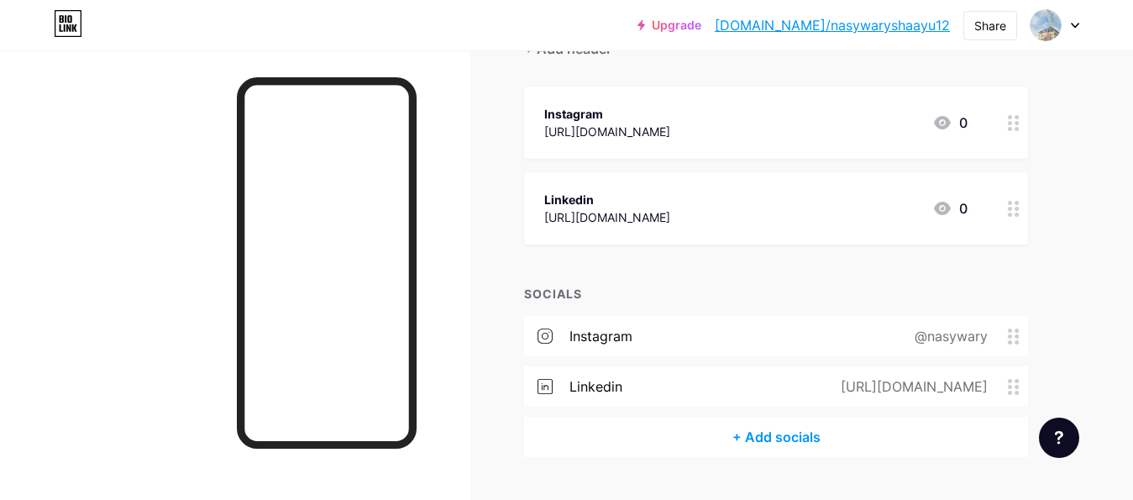
click at [1003, 385] on div "[URL][DOMAIN_NAME]" at bounding box center [911, 386] width 194 height 20
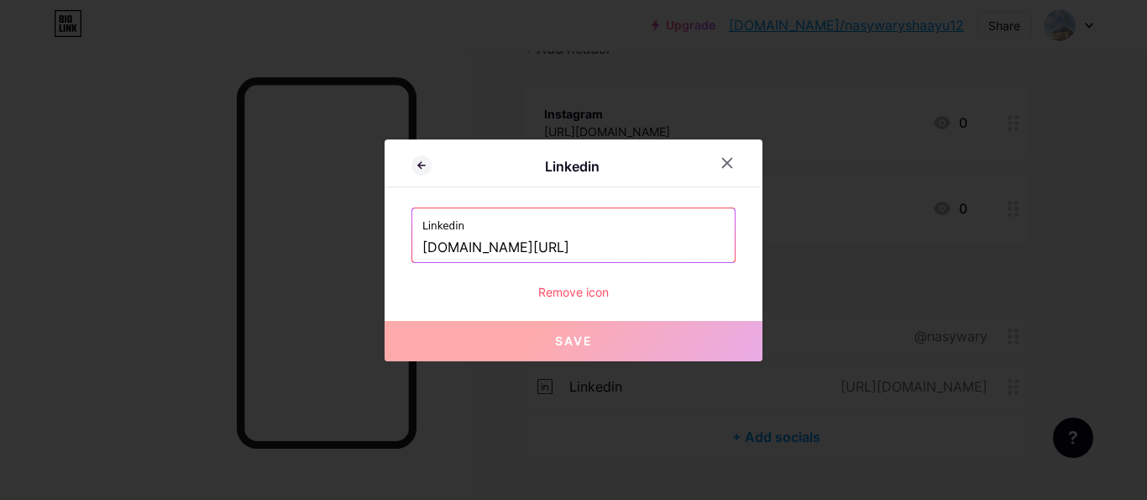
click at [713, 253] on input "[DOMAIN_NAME][URL]" at bounding box center [573, 247] width 302 height 29
paste input "nasywa-[PERSON_NAME]-920320378"
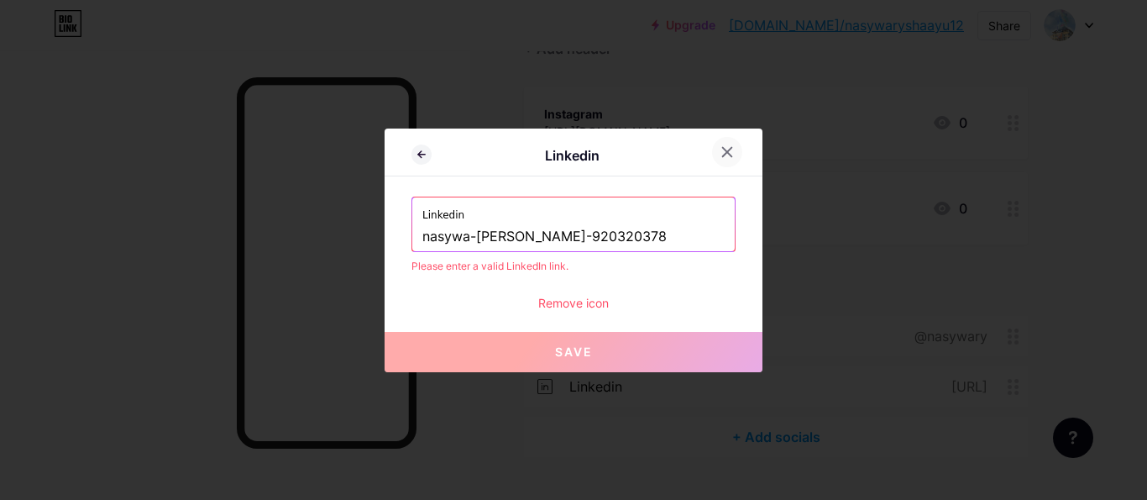
type input "nasywa-[PERSON_NAME]-920320378"
click at [723, 154] on icon at bounding box center [727, 151] width 9 height 9
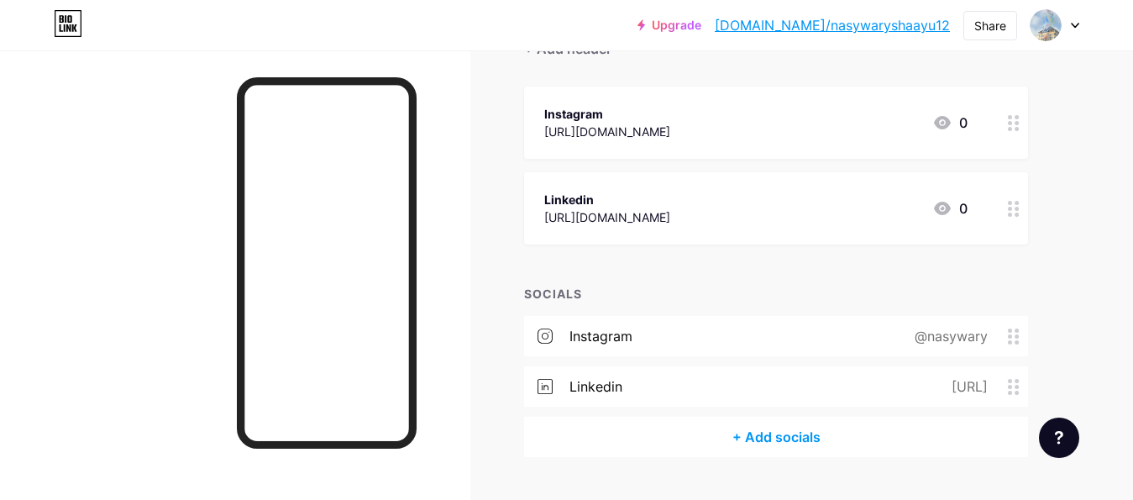
click at [1004, 380] on div "[URL]" at bounding box center [965, 386] width 83 height 20
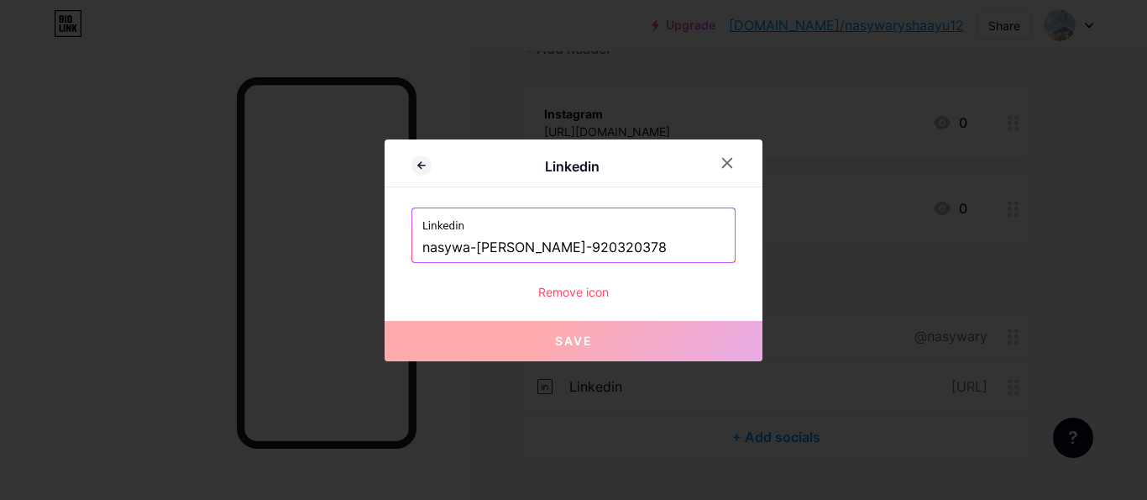
click at [688, 239] on input "nasywa-[PERSON_NAME]-920320378" at bounding box center [573, 247] width 302 height 29
click at [725, 168] on icon at bounding box center [726, 162] width 13 height 13
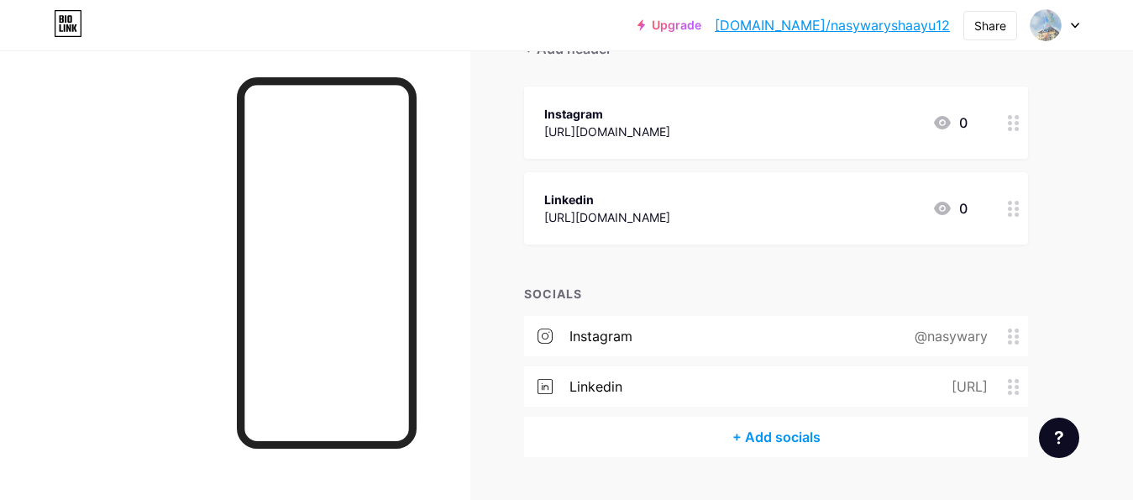
click at [1001, 215] on div at bounding box center [1013, 208] width 29 height 72
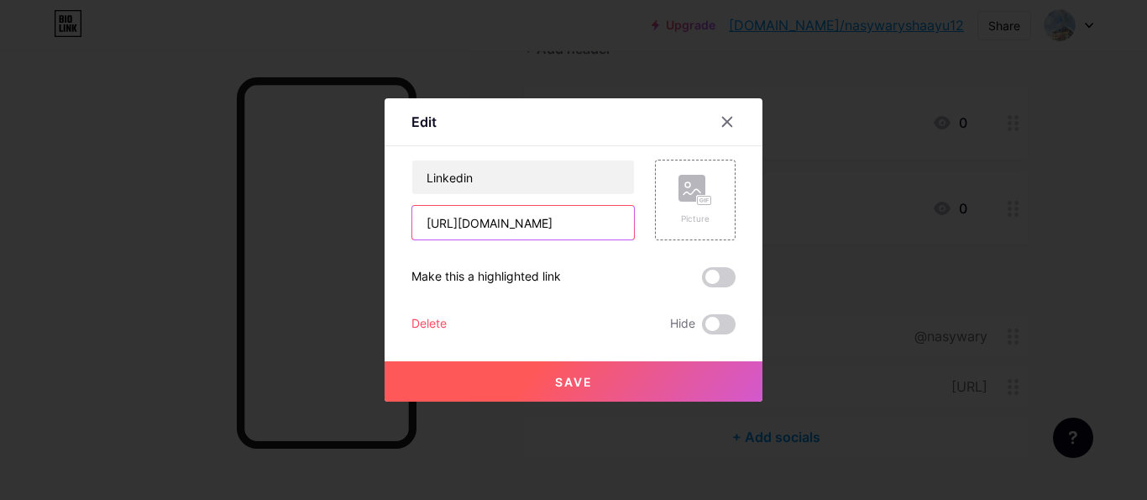
click at [572, 210] on input "[URL][DOMAIN_NAME]" at bounding box center [523, 223] width 222 height 34
click at [722, 133] on div at bounding box center [727, 122] width 30 height 30
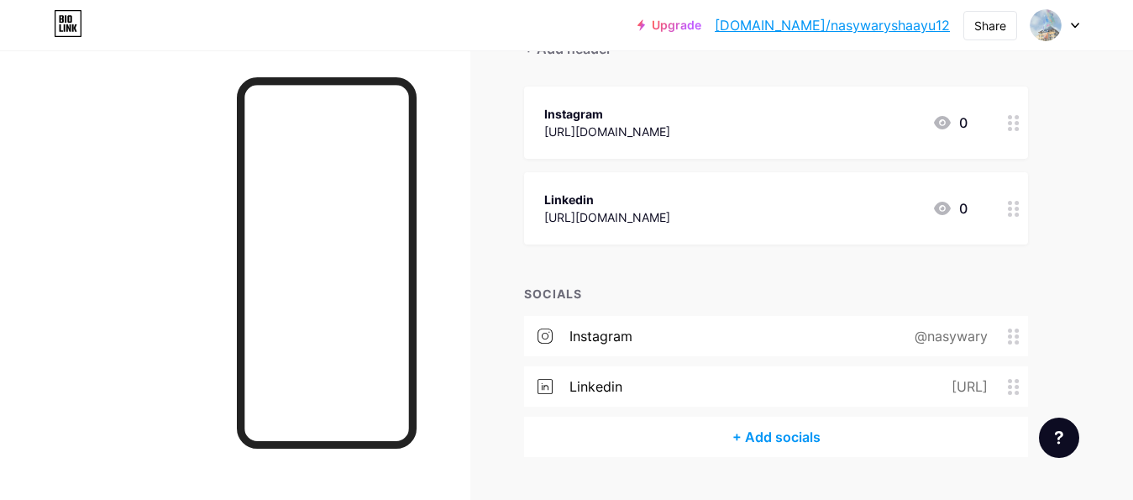
click at [1008, 381] on icon at bounding box center [1014, 387] width 12 height 16
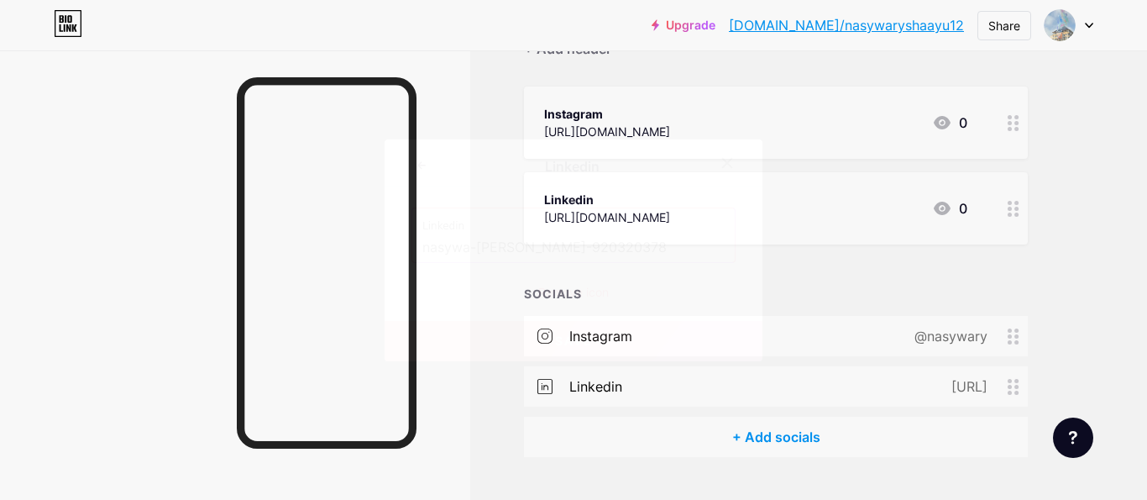
click at [681, 224] on label "Linkedin" at bounding box center [573, 220] width 302 height 25
click at [647, 242] on input "nasywa-[PERSON_NAME]-920320378" at bounding box center [573, 247] width 302 height 29
paste input "[DOMAIN_NAME][URL]"
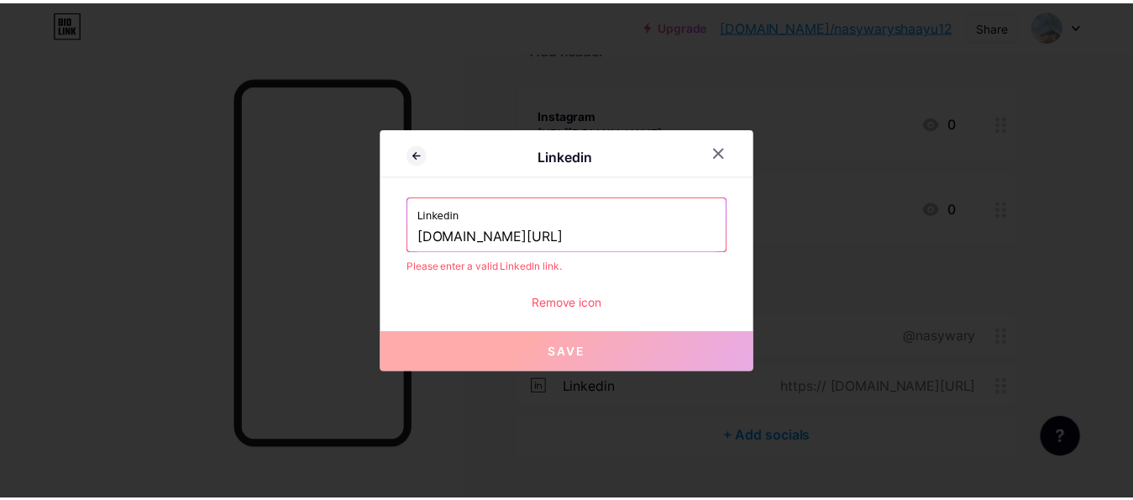
scroll to position [0, 0]
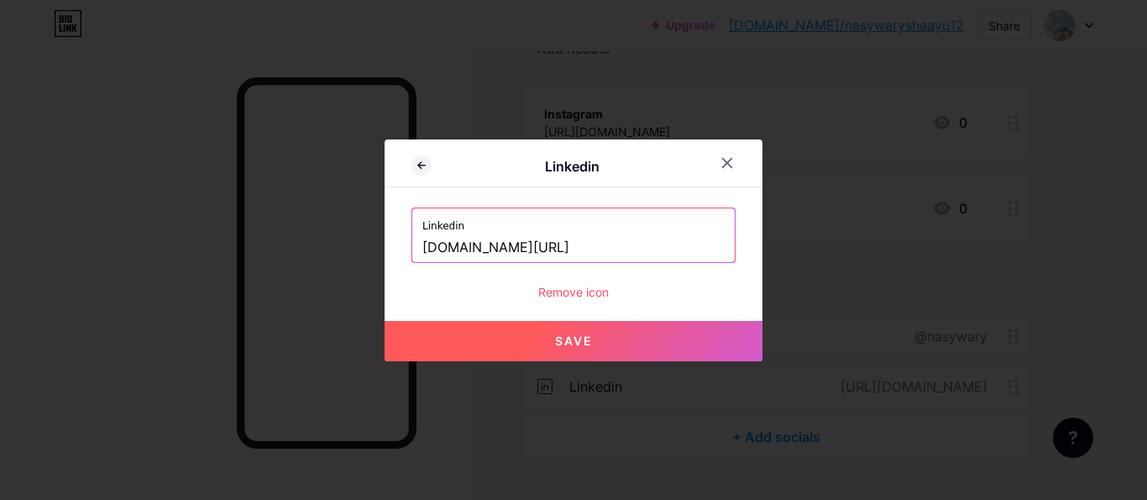
click at [664, 343] on button "Save" at bounding box center [574, 341] width 378 height 40
type input "[URL][DOMAIN_NAME]"
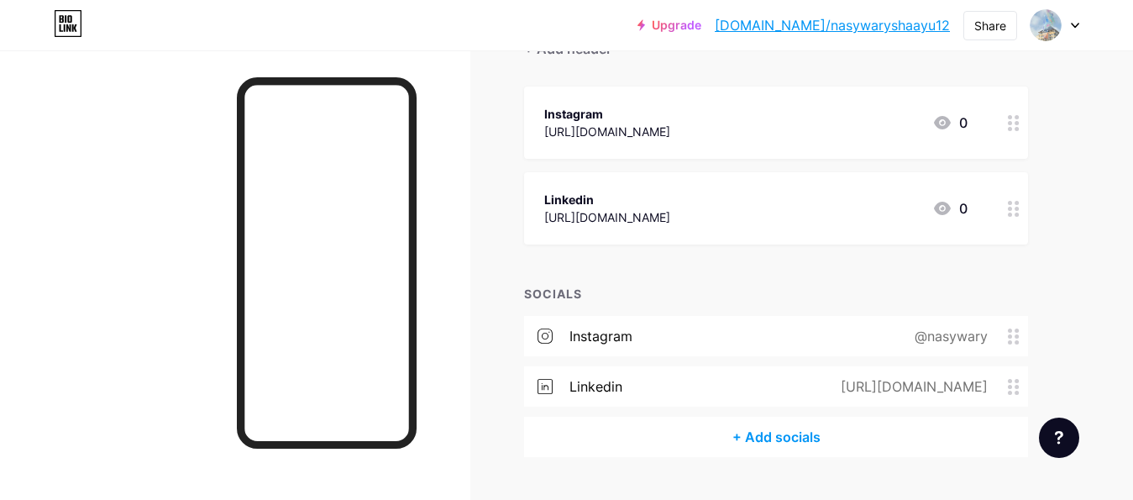
click at [935, 118] on icon at bounding box center [942, 123] width 20 height 20
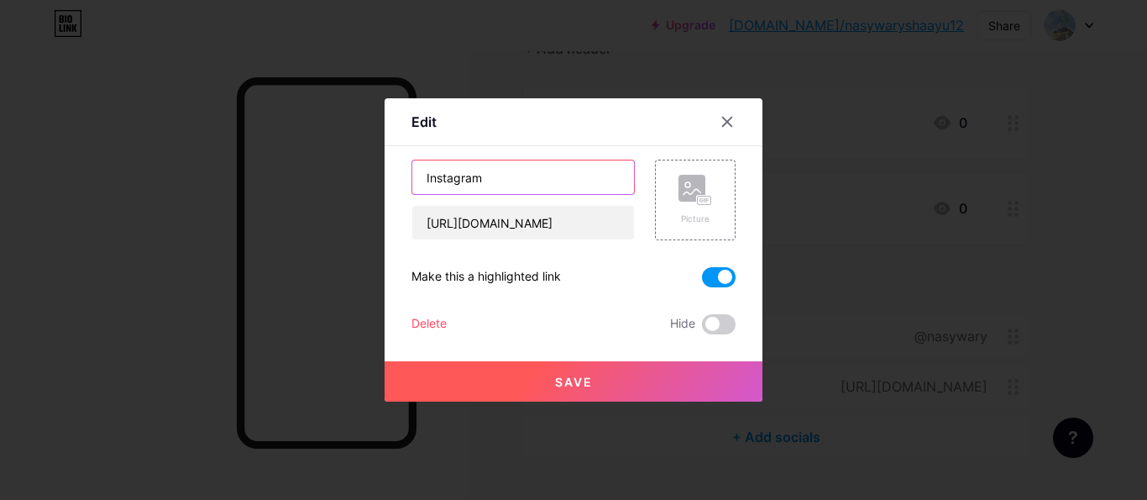
click at [620, 171] on input "Instagram" at bounding box center [523, 177] width 222 height 34
type input "Instagram"
click at [666, 382] on button "Save" at bounding box center [574, 381] width 378 height 40
